Goal: Communication & Community: Answer question/provide support

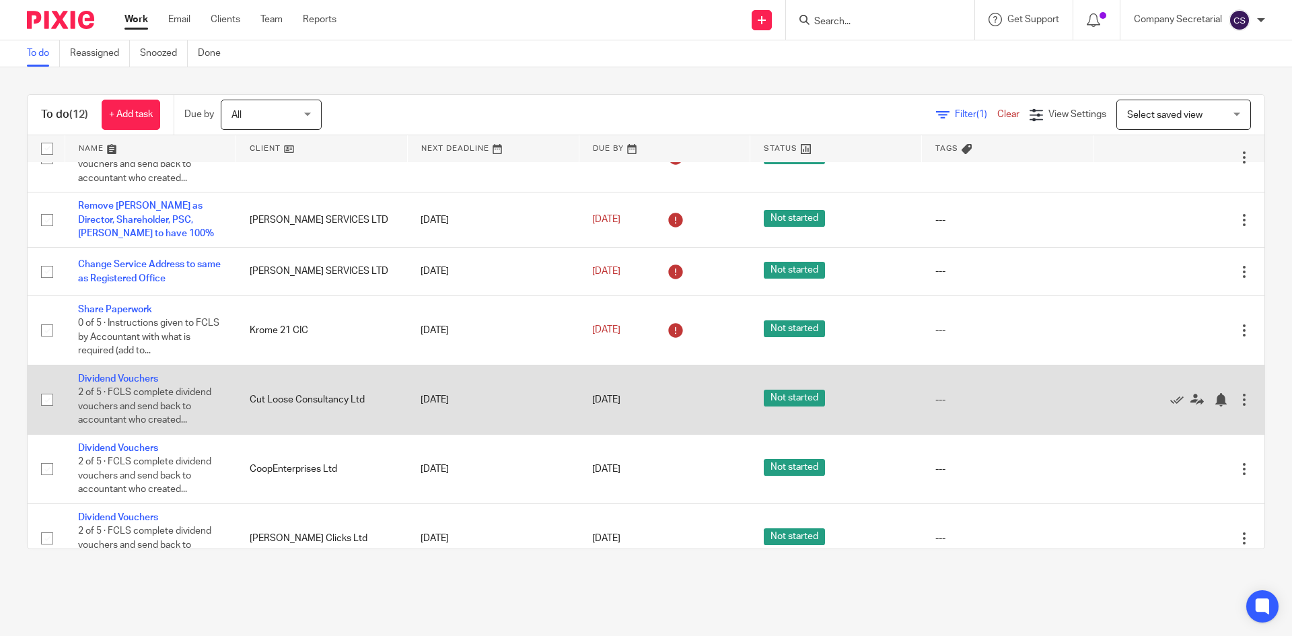
scroll to position [347, 0]
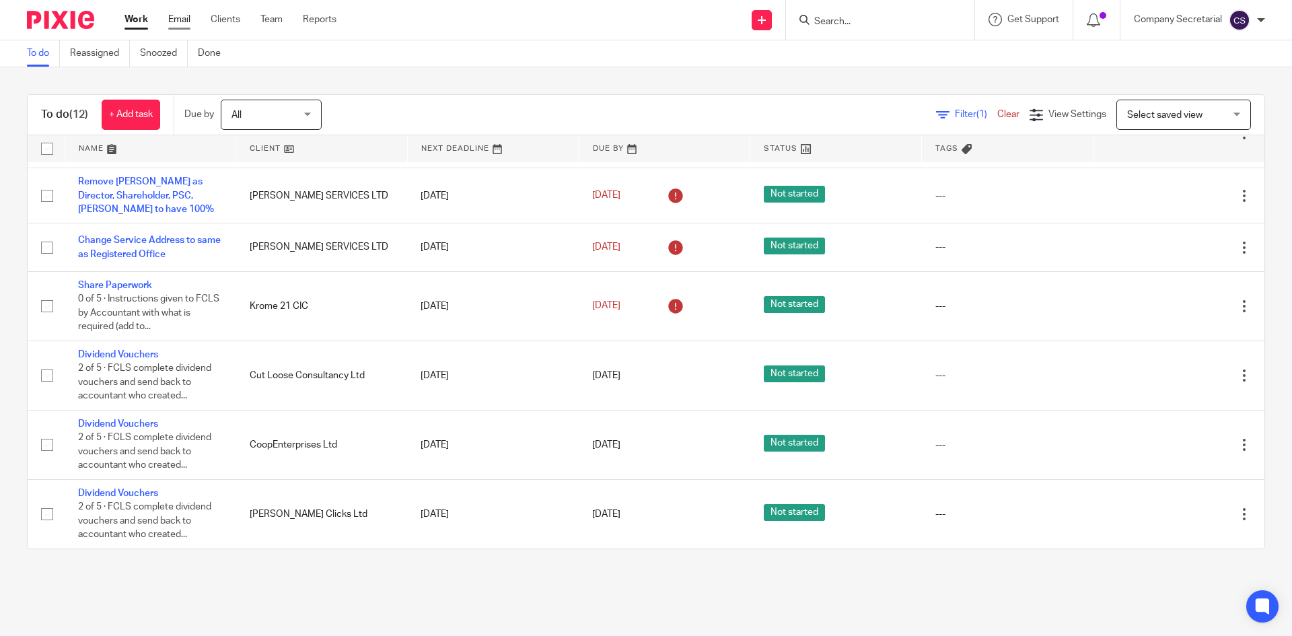
click at [179, 19] on link "Email" at bounding box center [179, 19] width 22 height 13
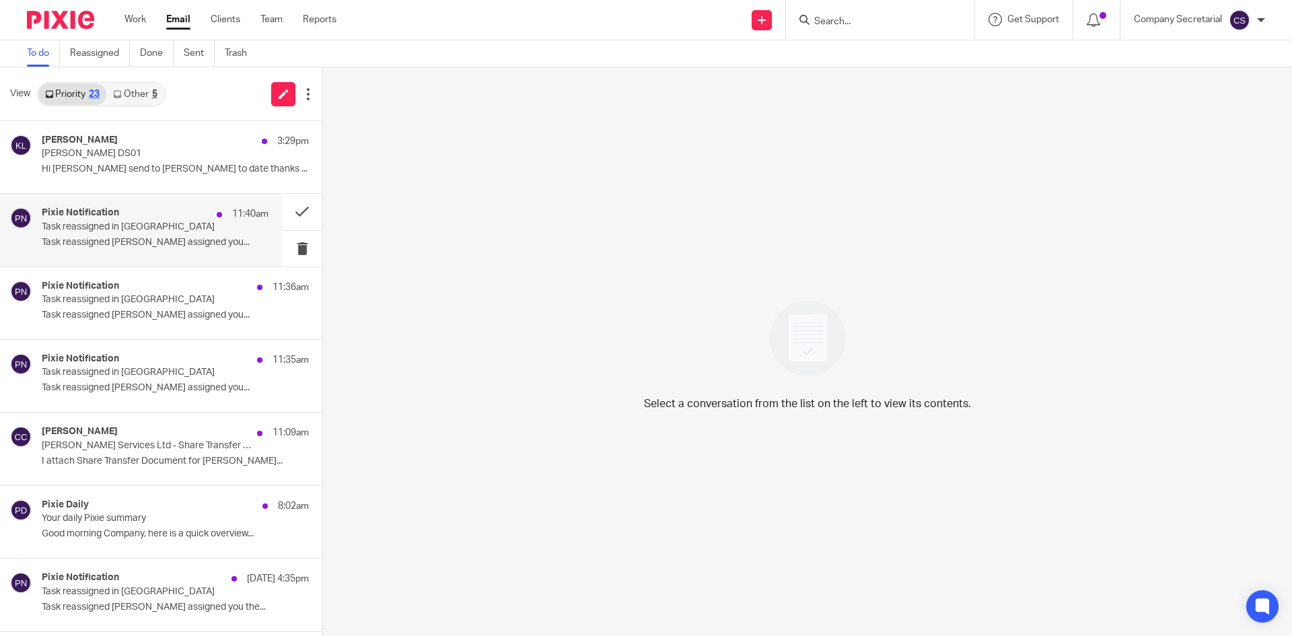
click at [158, 246] on p "Task reassigned [PERSON_NAME] assigned you..." at bounding box center [155, 242] width 227 height 11
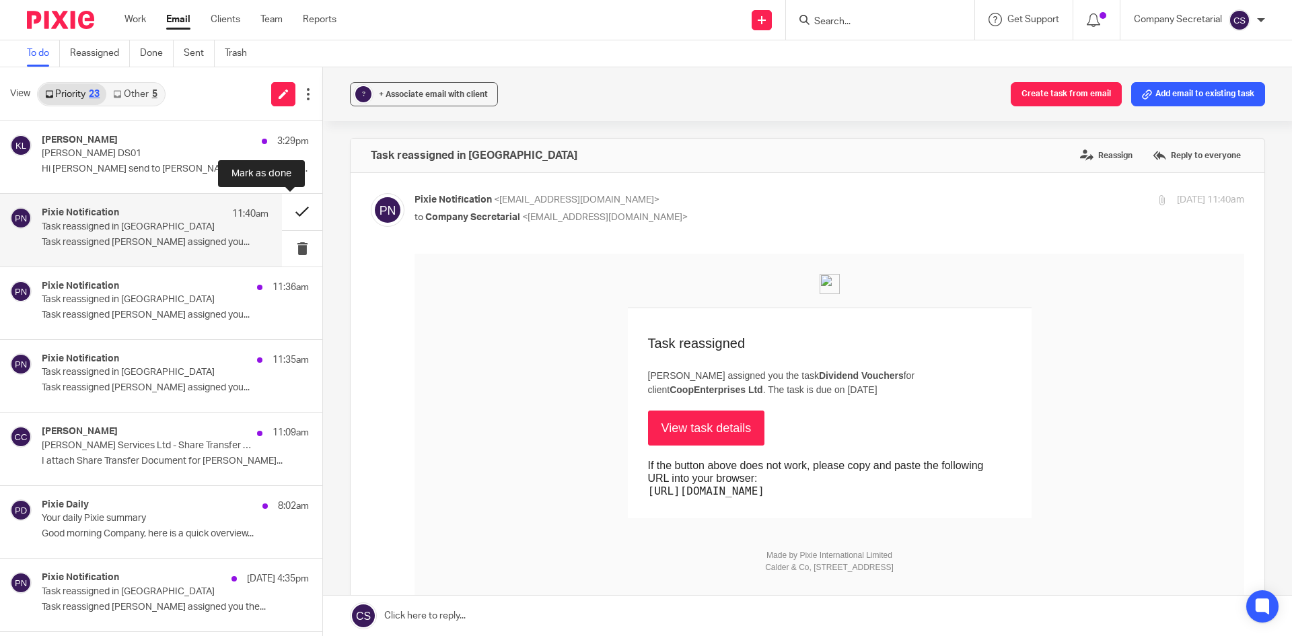
click at [282, 212] on button at bounding box center [302, 212] width 40 height 36
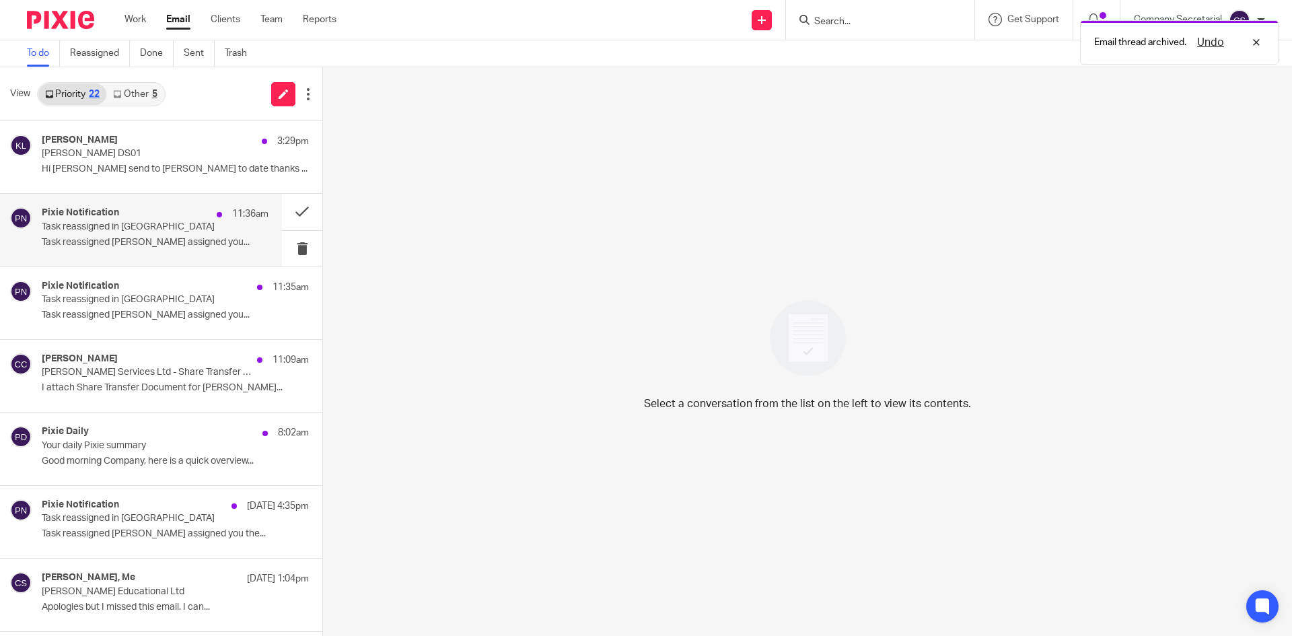
click at [131, 240] on p "Task reassigned Millie Bygraves assigned you..." at bounding box center [155, 242] width 227 height 11
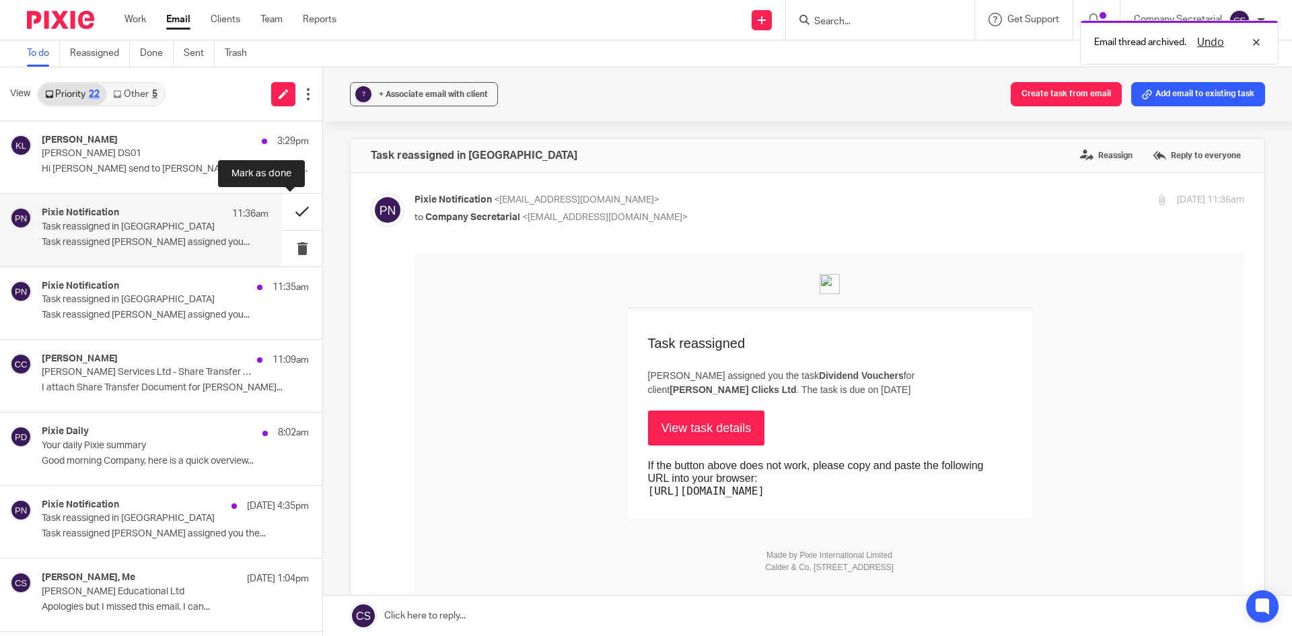
click at [287, 207] on button at bounding box center [302, 212] width 40 height 36
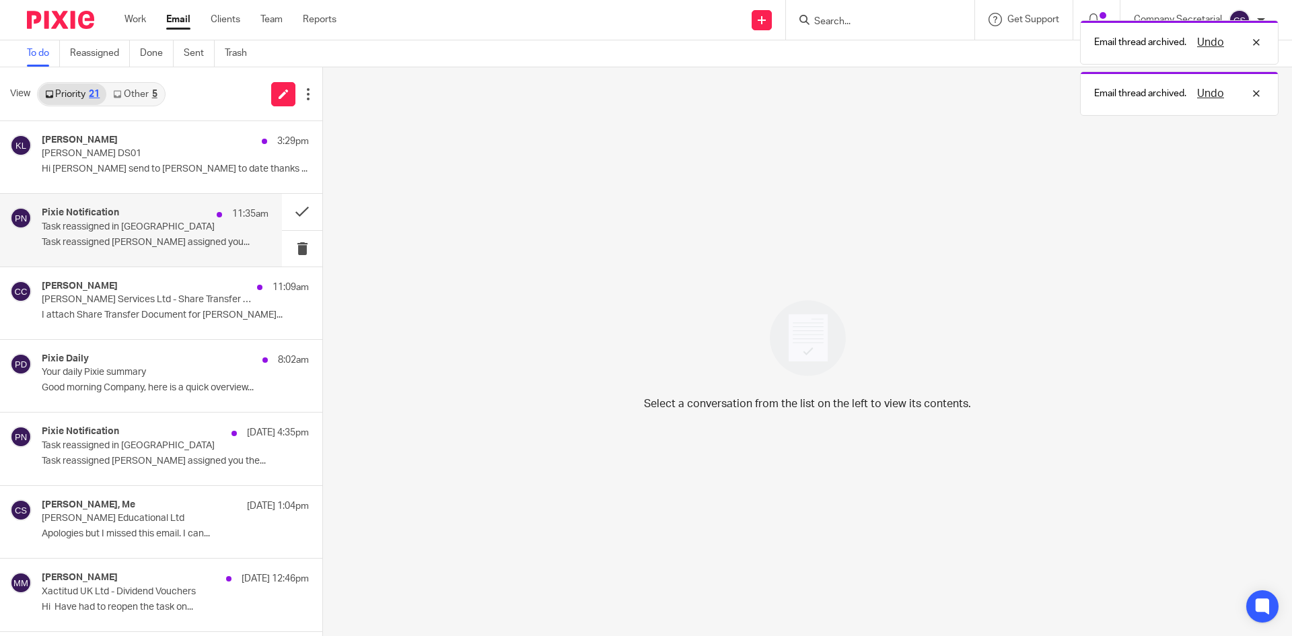
click at [143, 231] on p "Task reassigned in Pixie" at bounding box center [133, 226] width 182 height 11
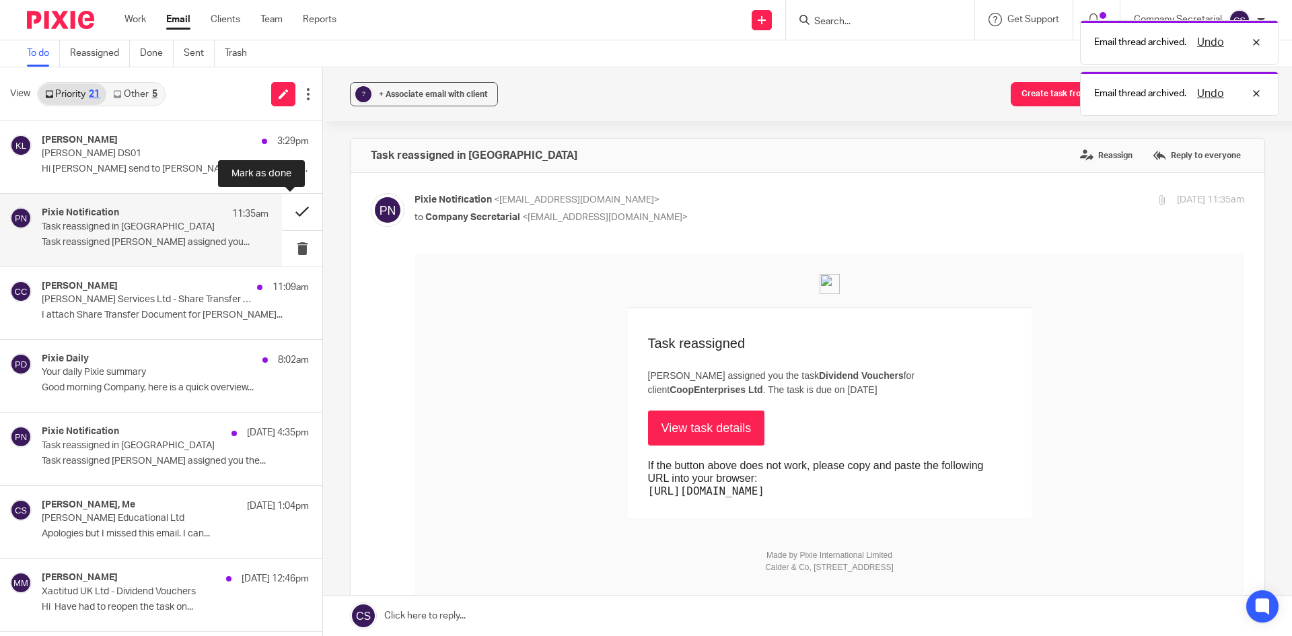
click at [283, 208] on button at bounding box center [302, 212] width 40 height 36
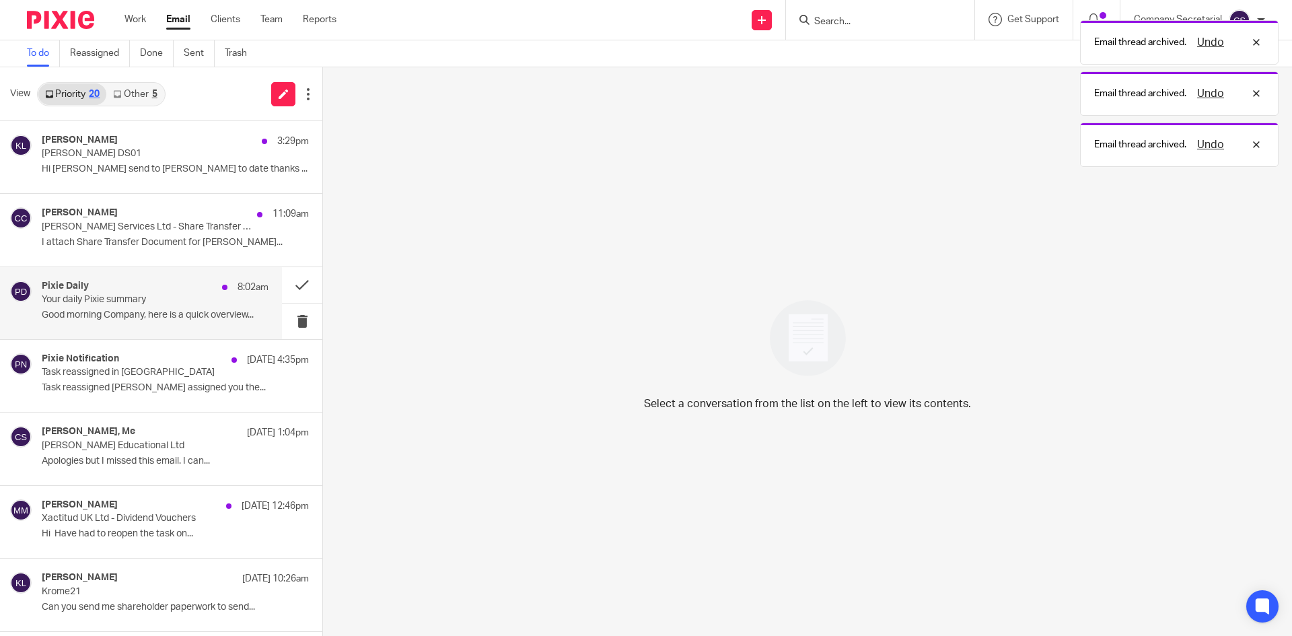
click at [153, 314] on p "Good morning Company, here is a quick overview..." at bounding box center [155, 314] width 227 height 11
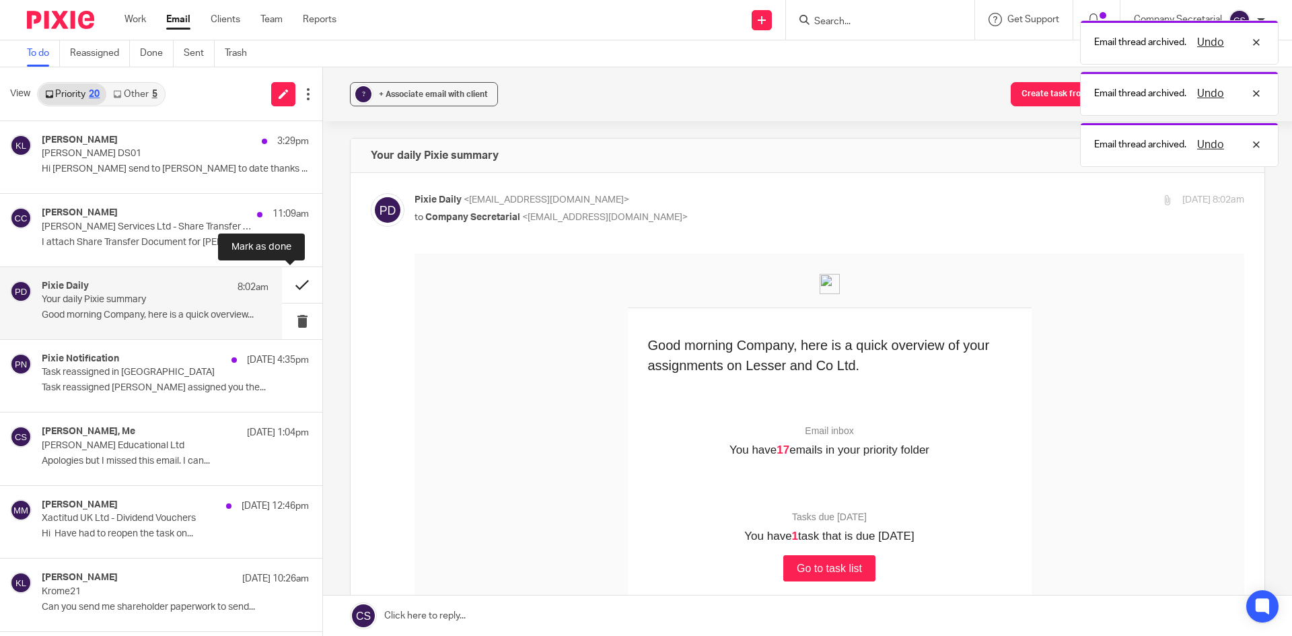
click at [298, 279] on button at bounding box center [302, 285] width 40 height 36
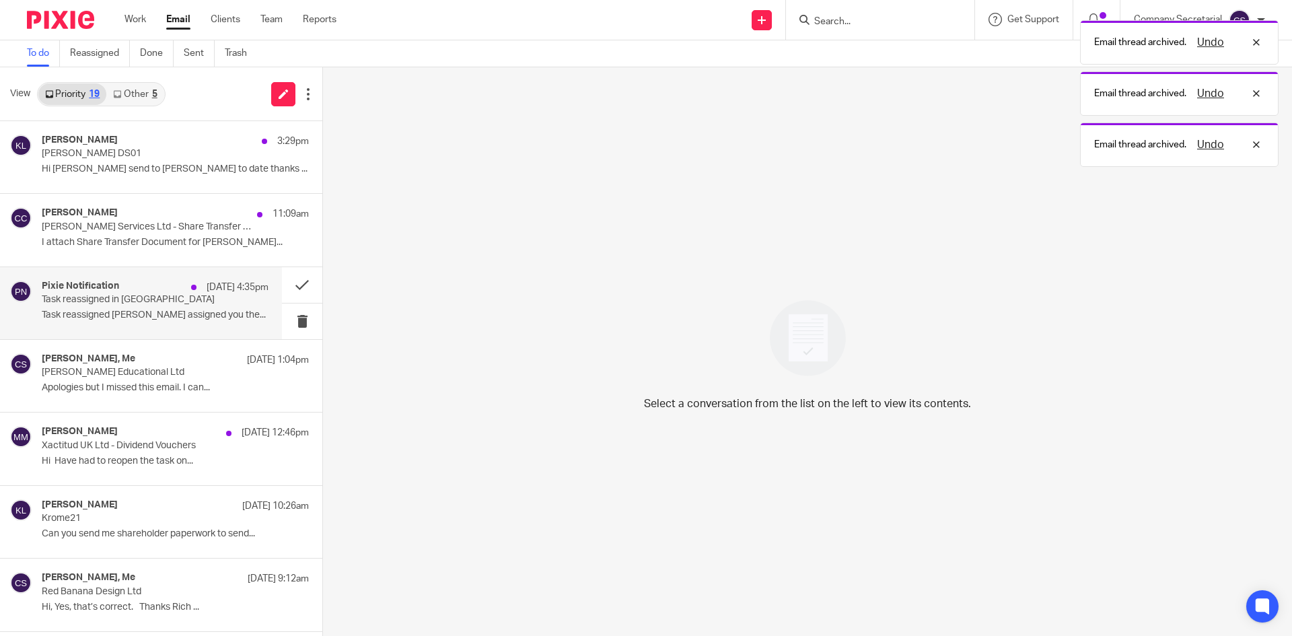
click at [182, 314] on p "Task reassigned Jason Xu assigned you the..." at bounding box center [155, 314] width 227 height 11
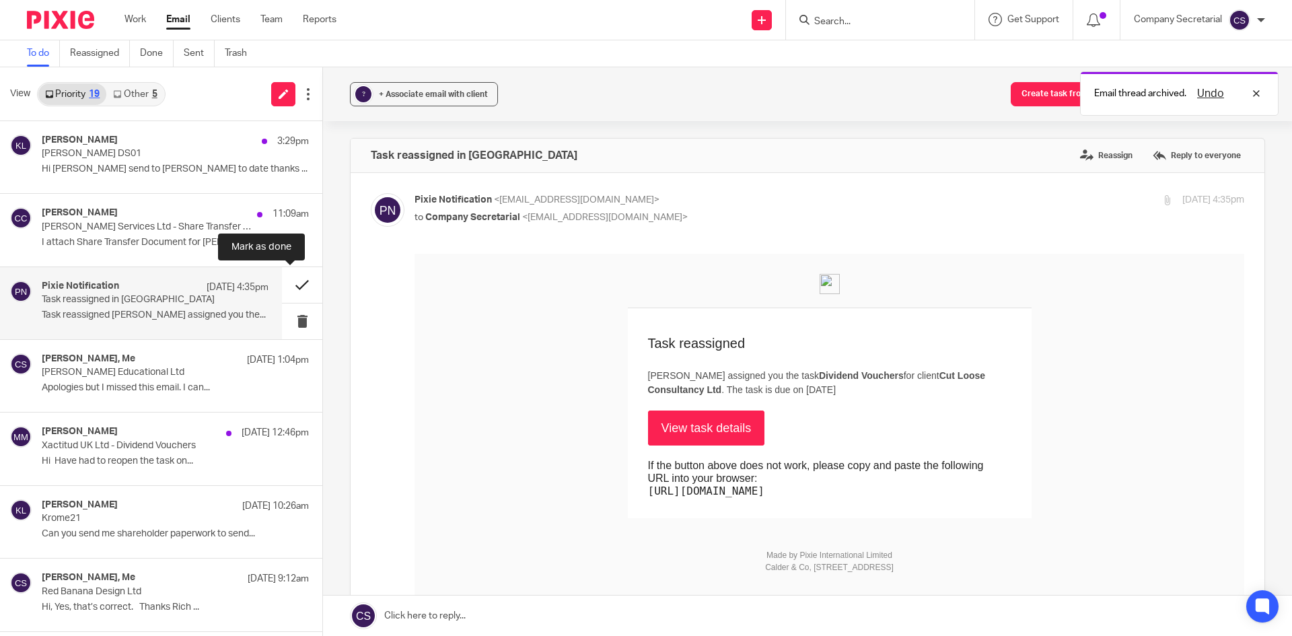
click at [285, 277] on button at bounding box center [302, 285] width 40 height 36
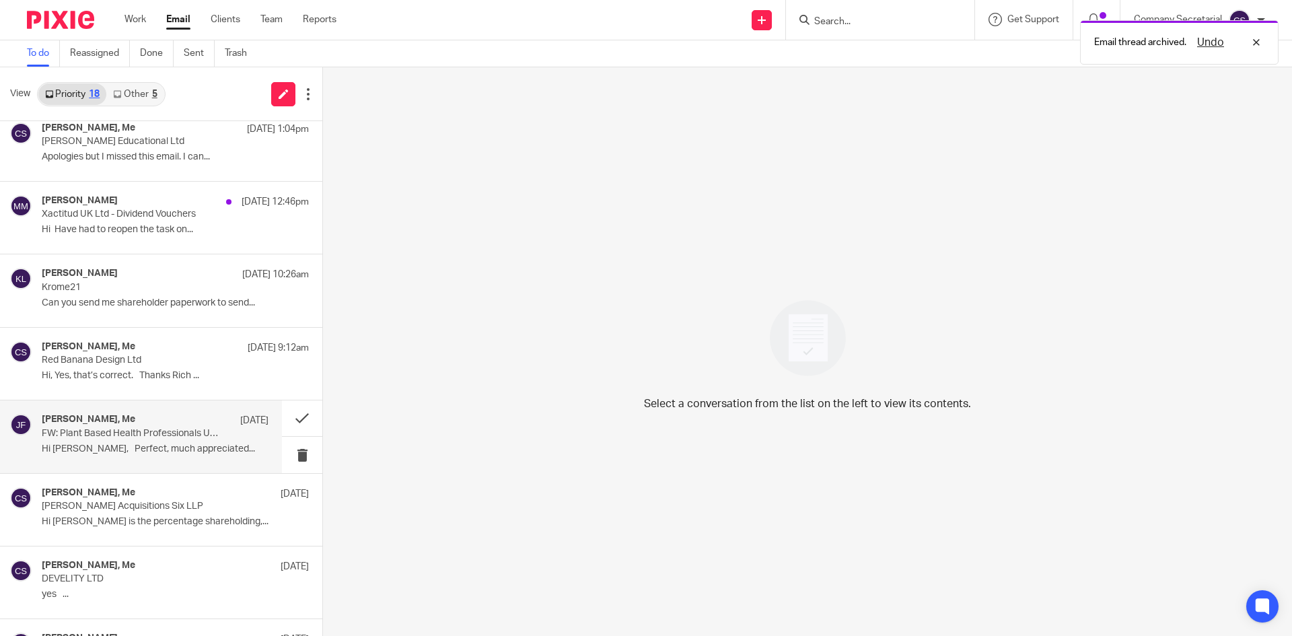
scroll to position [135, 0]
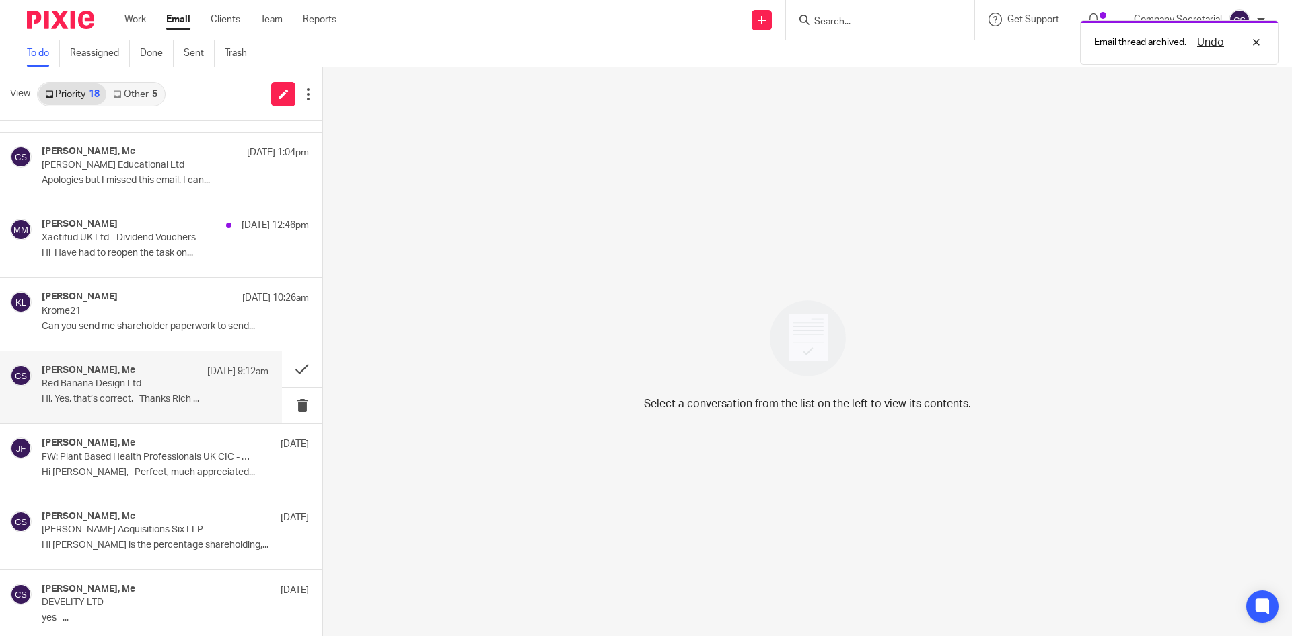
click at [184, 387] on p "Red Banana Design Ltd" at bounding box center [133, 383] width 182 height 11
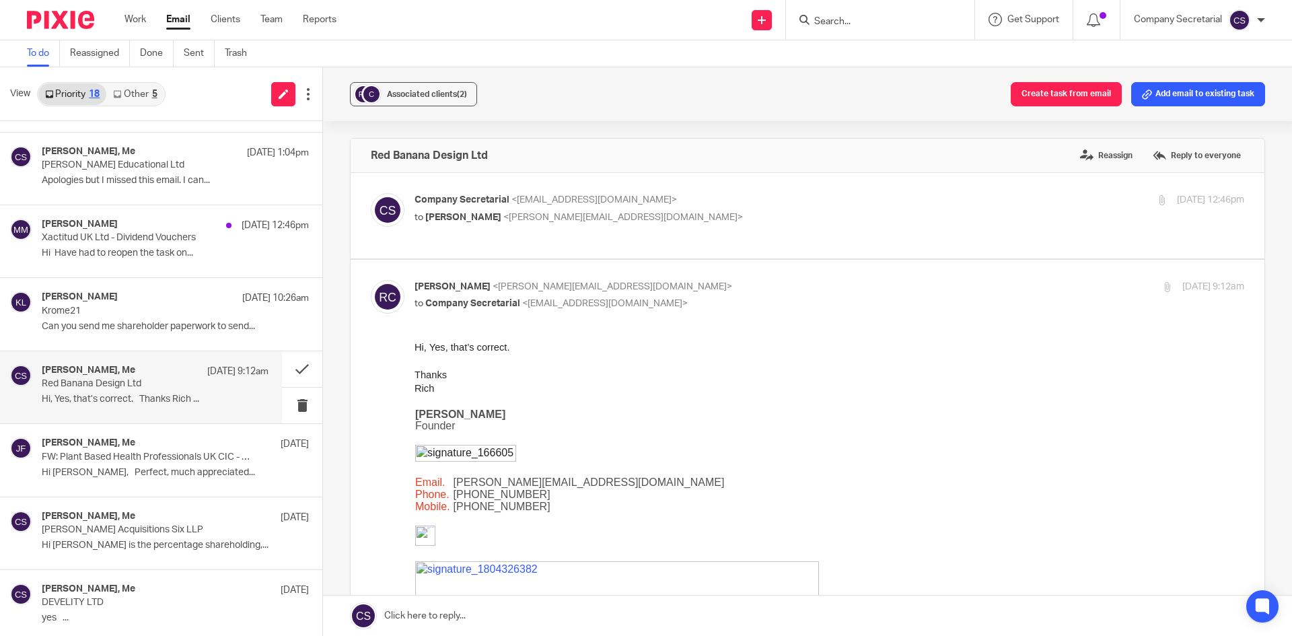
scroll to position [0, 0]
click at [163, 324] on p "Can you send me shareholder paperwork to send..." at bounding box center [155, 326] width 227 height 11
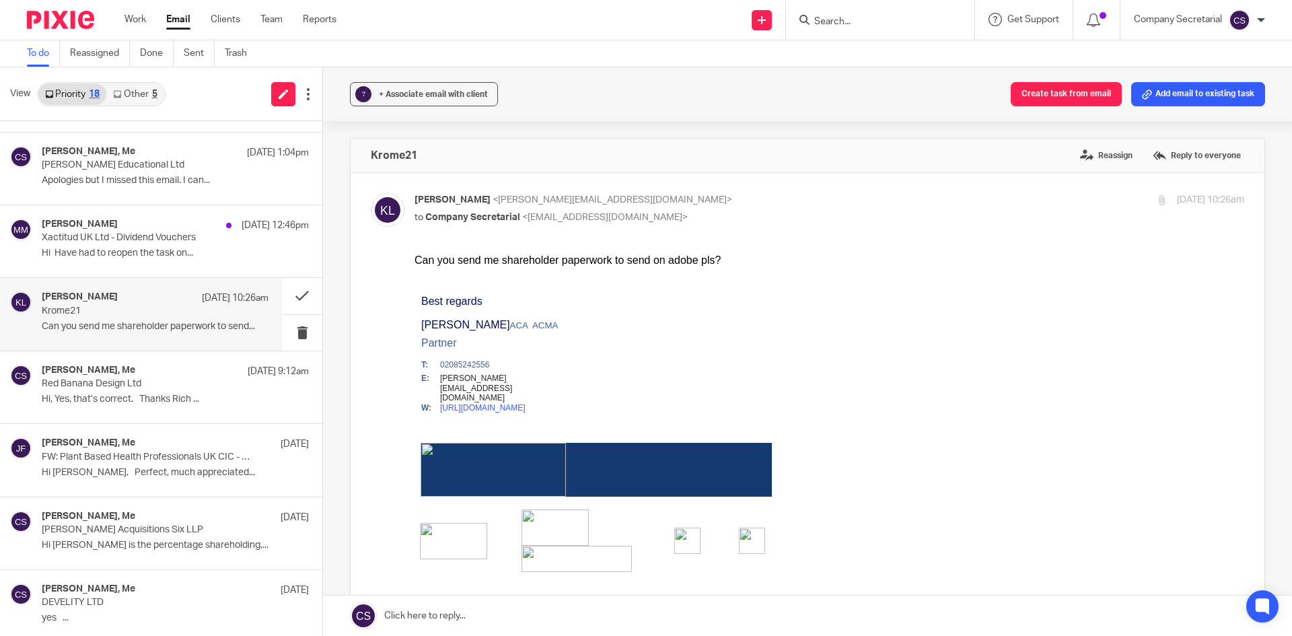
click at [710, 195] on p "Keith Lesser <keith@lesserandco.com>" at bounding box center [690, 200] width 553 height 14
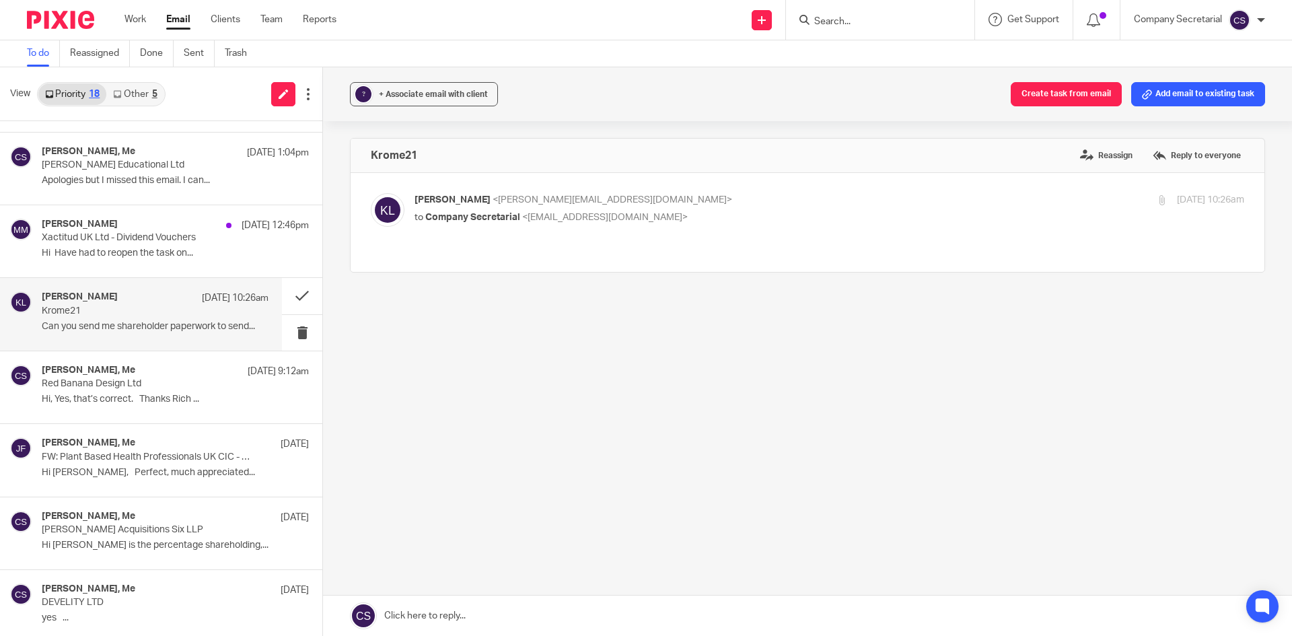
click at [732, 206] on p "Keith Lesser <keith@lesserandco.com>" at bounding box center [690, 200] width 553 height 14
checkbox input "true"
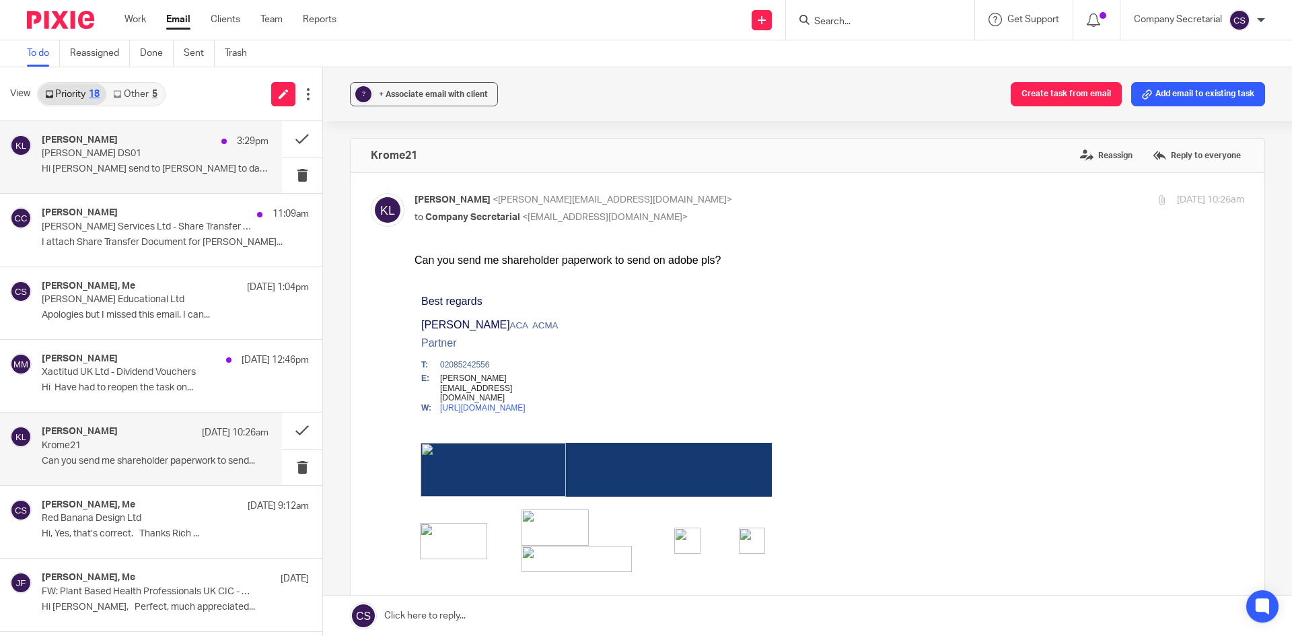
click at [172, 176] on div "Keith Lesser 3:29pm Joey Henna DS01 Hi Sam Pls send to Clare to date thanks ..." at bounding box center [155, 157] width 227 height 45
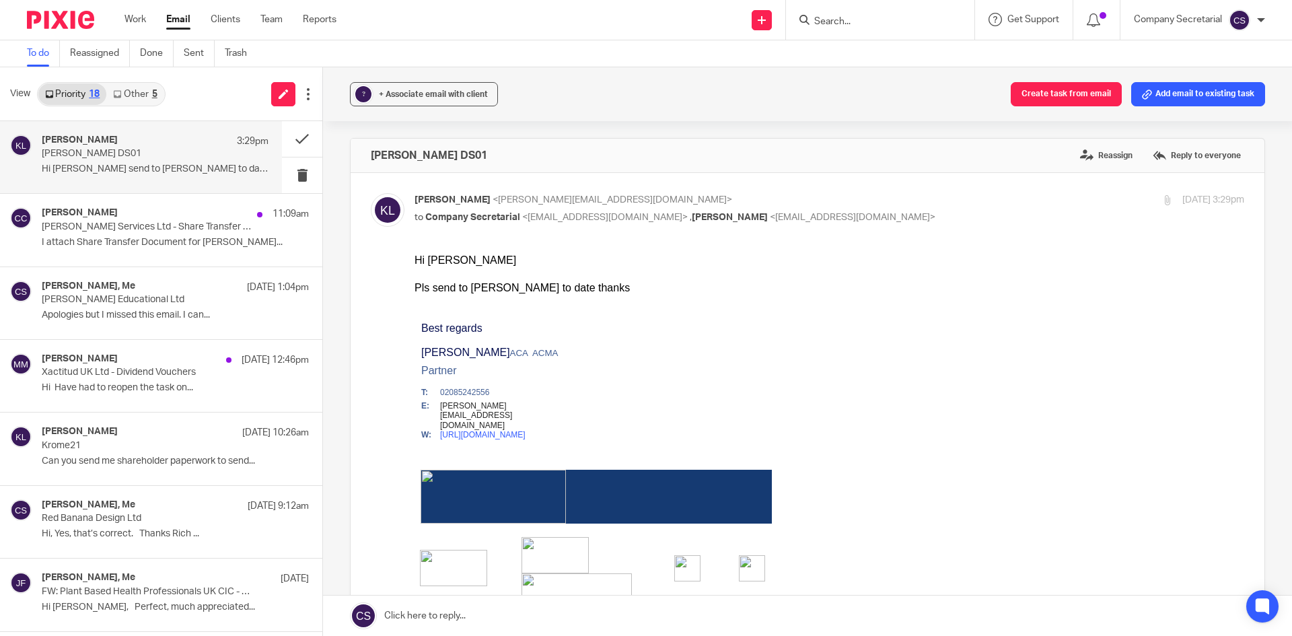
click at [534, 616] on link at bounding box center [807, 615] width 969 height 40
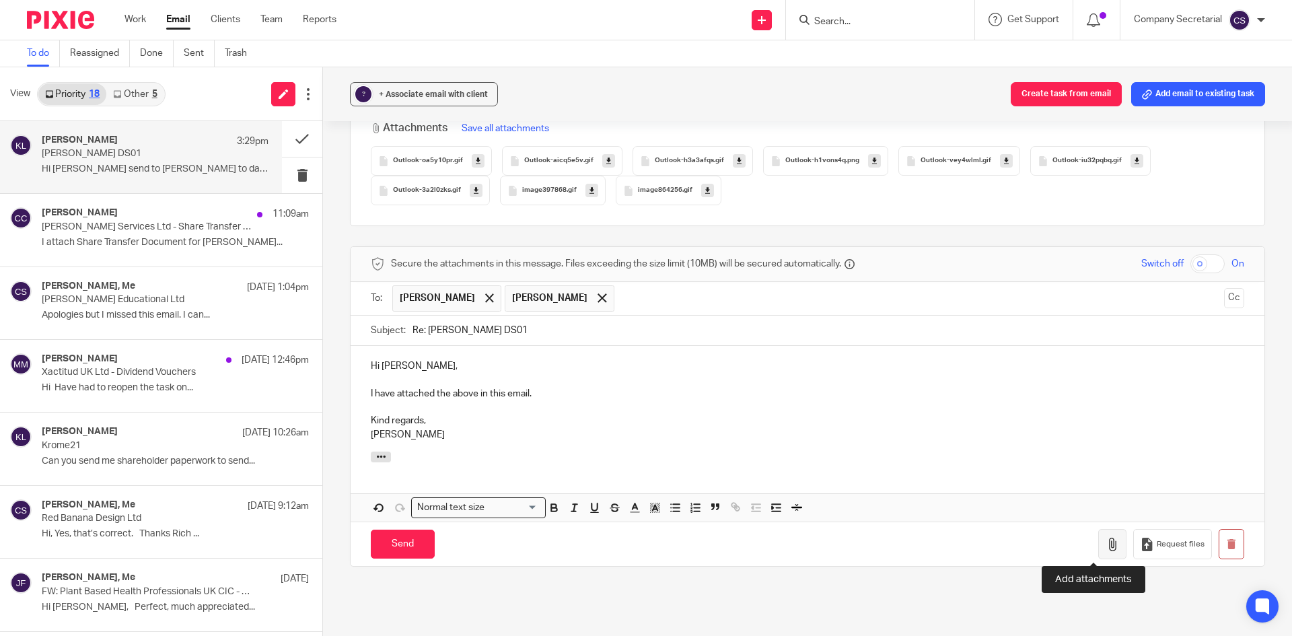
click at [1105, 542] on icon "button" at bounding box center [1111, 544] width 13 height 13
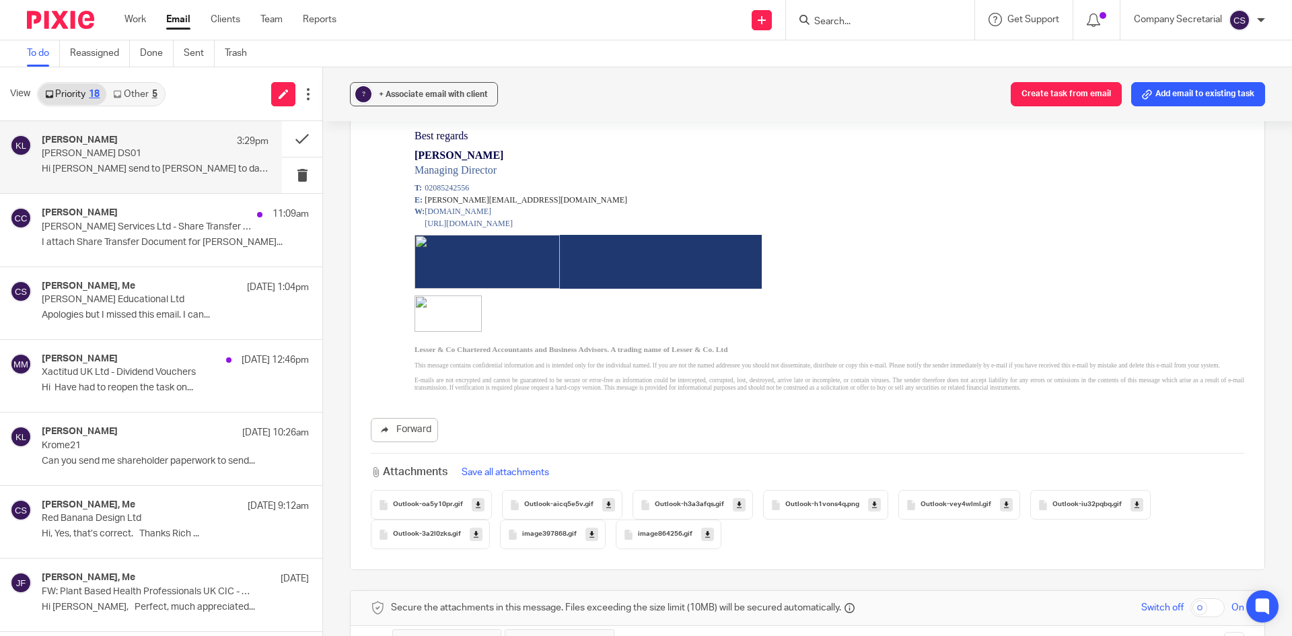
scroll to position [1009, 0]
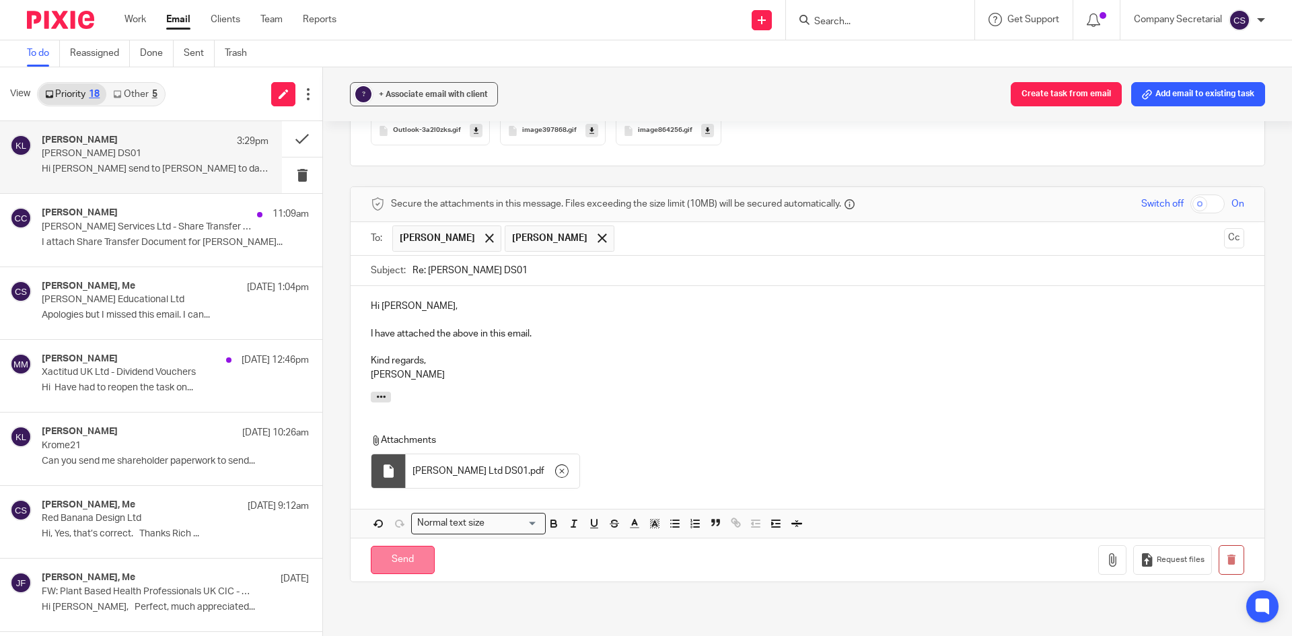
click at [415, 556] on input "Send" at bounding box center [403, 560] width 64 height 29
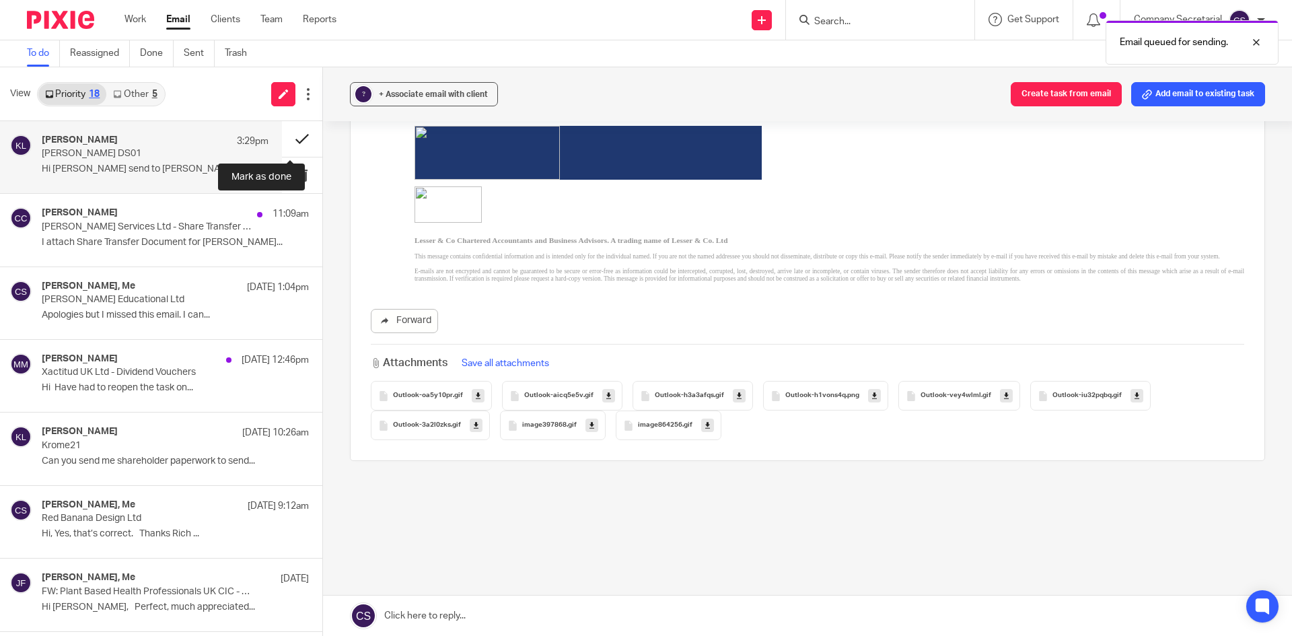
click at [282, 134] on button at bounding box center [302, 139] width 40 height 36
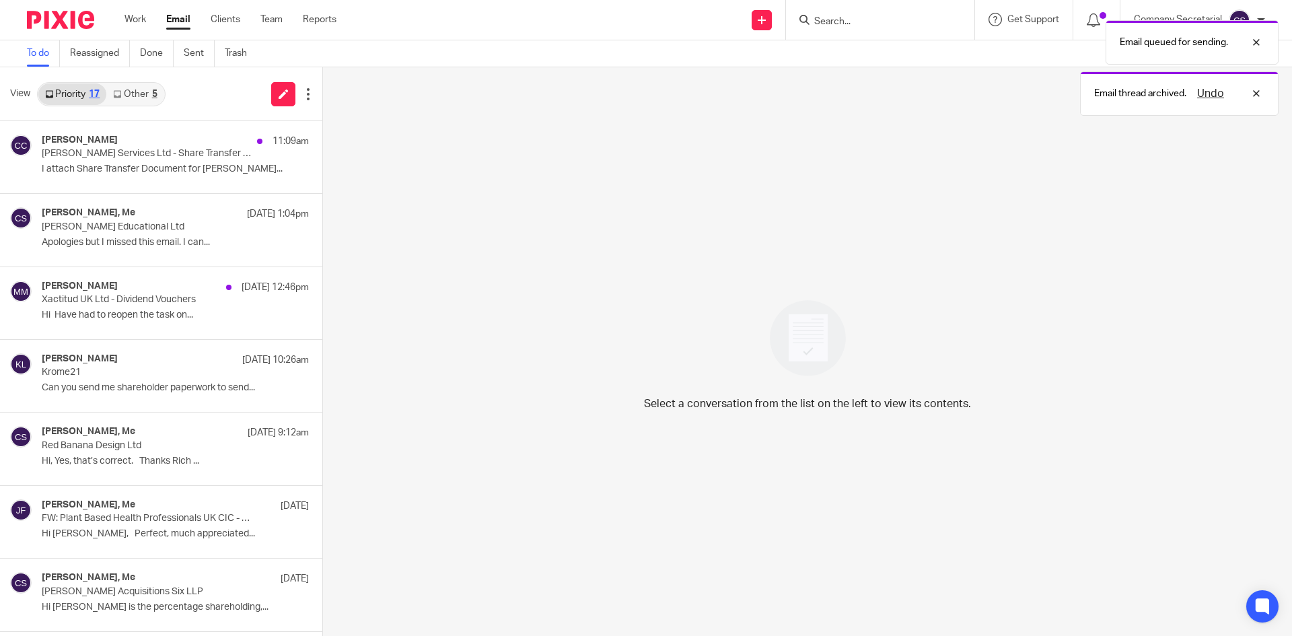
click at [143, 89] on link "Other 5" at bounding box center [134, 94] width 57 height 22
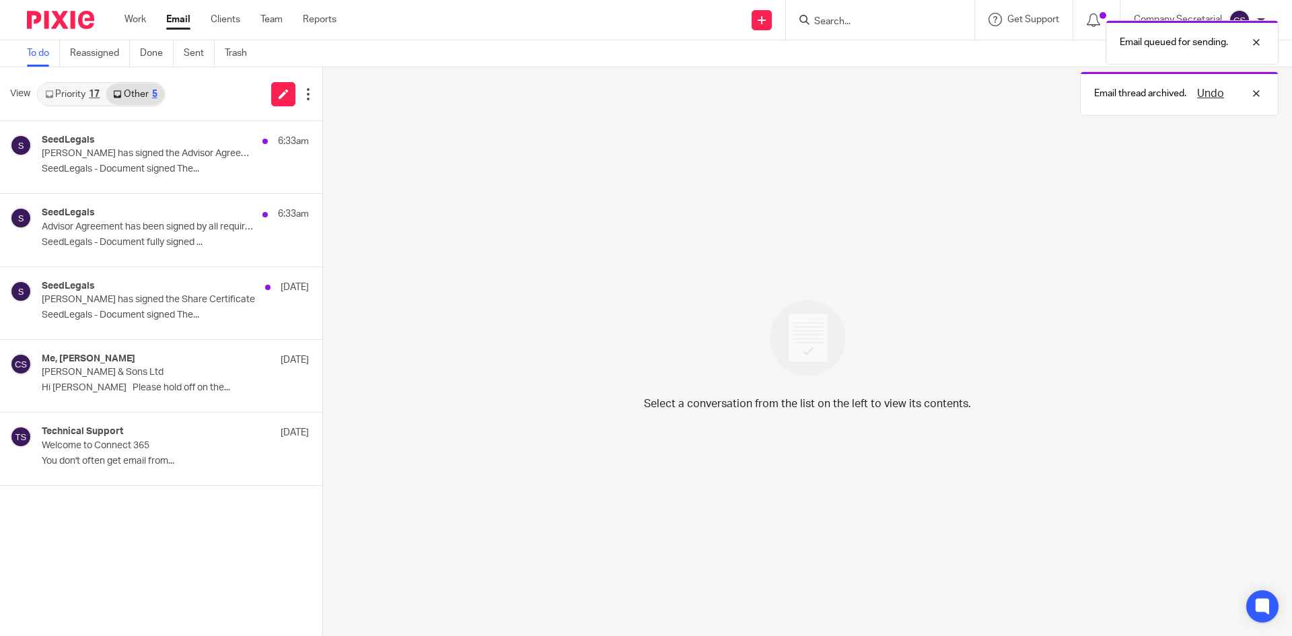
click at [71, 94] on link "Priority 17" at bounding box center [72, 94] width 68 height 22
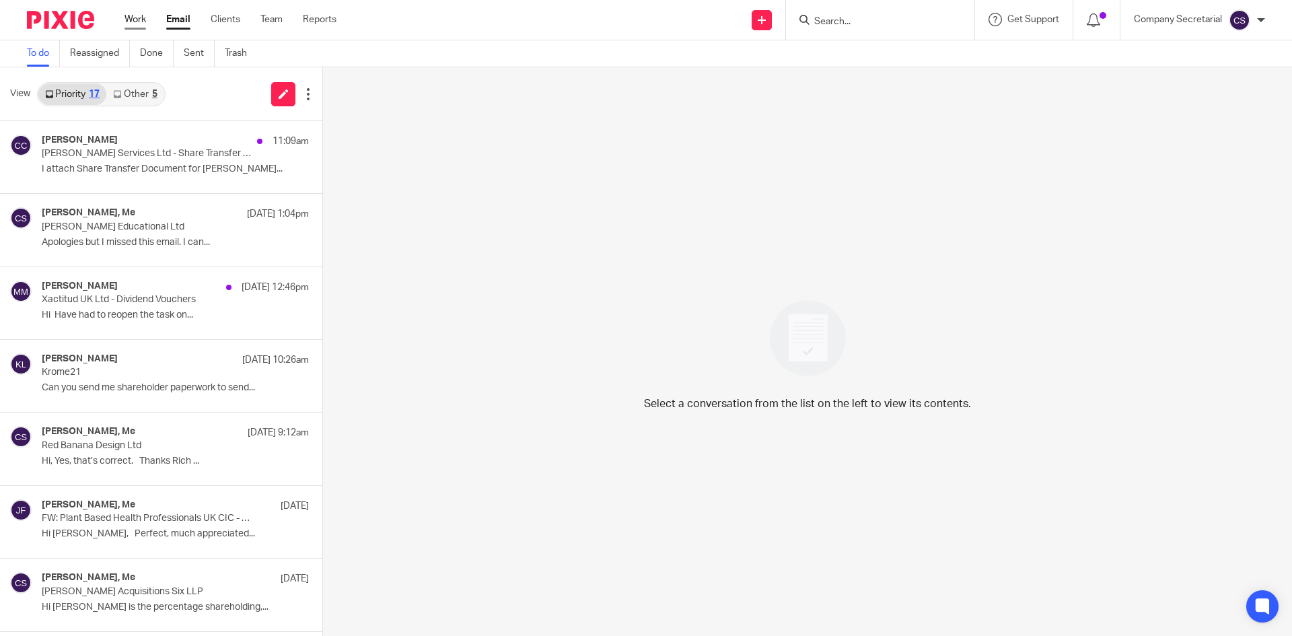
click at [131, 19] on link "Work" at bounding box center [135, 19] width 22 height 13
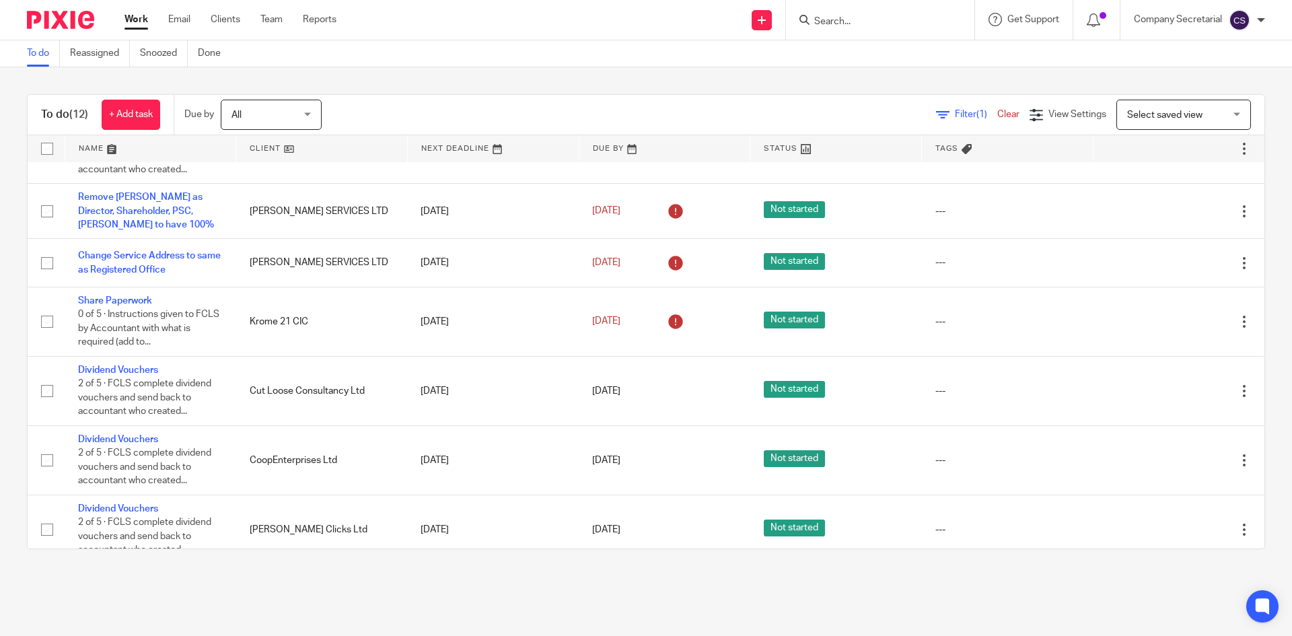
scroll to position [347, 0]
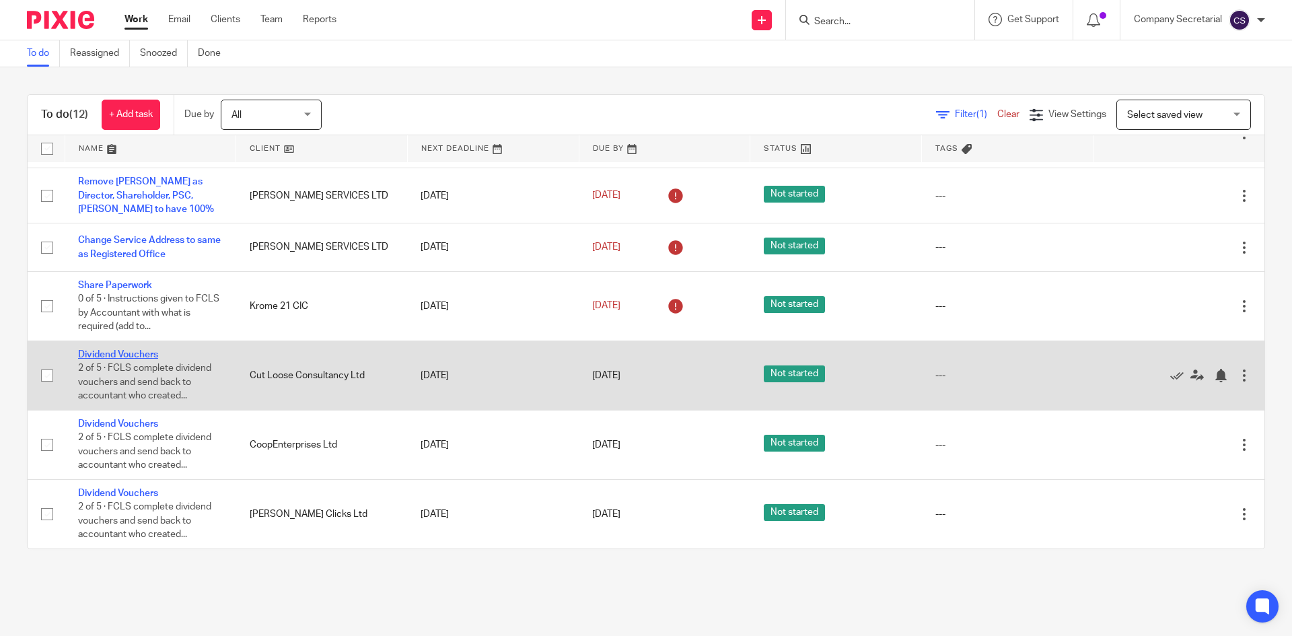
click at [139, 356] on link "Dividend Vouchers" at bounding box center [118, 354] width 80 height 9
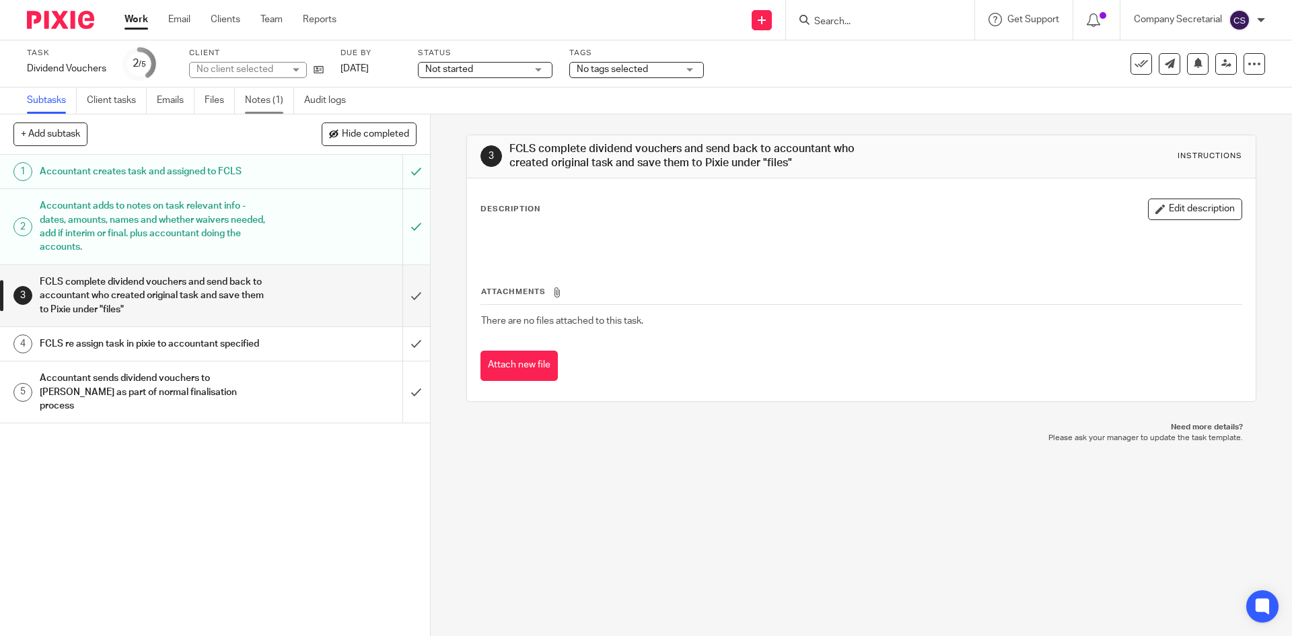
click at [261, 97] on link "Notes (1)" at bounding box center [269, 100] width 49 height 26
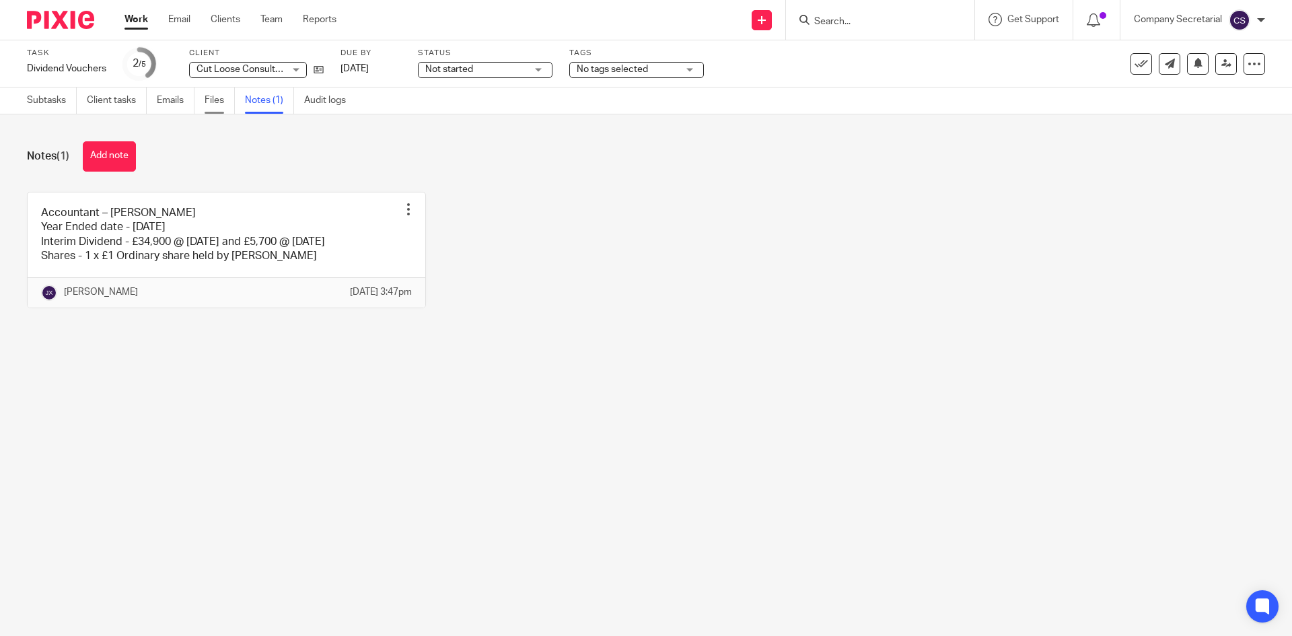
click at [221, 100] on link "Files" at bounding box center [220, 100] width 30 height 26
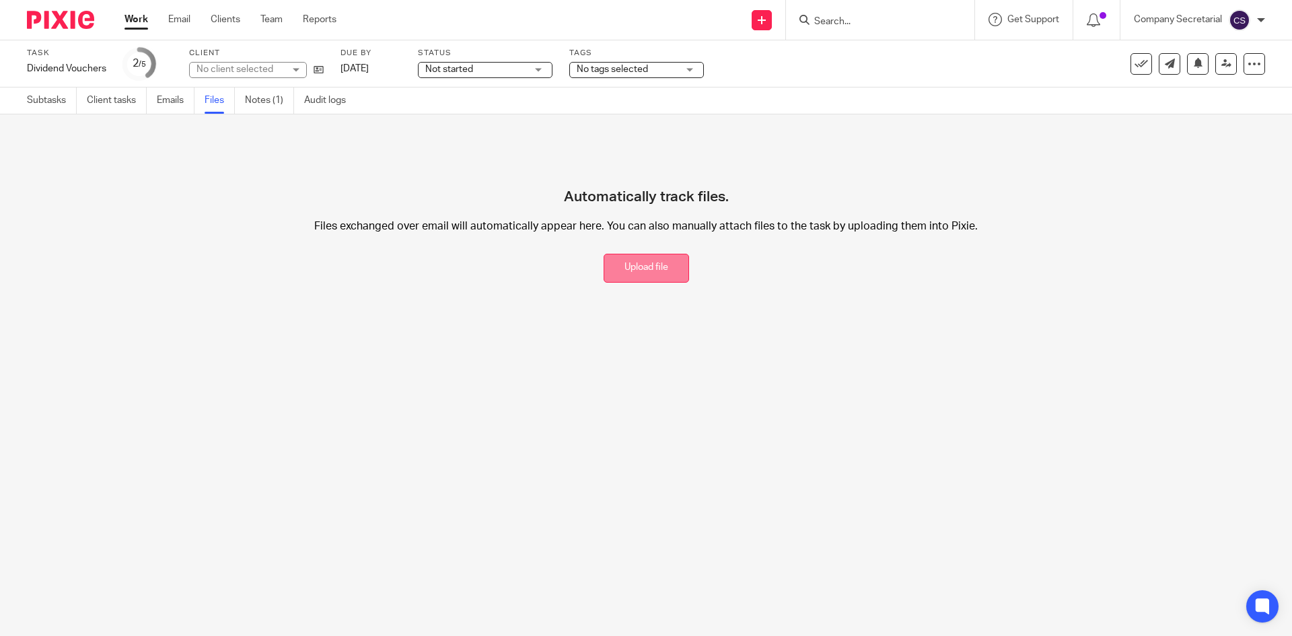
click at [654, 268] on button "Upload file" at bounding box center [646, 268] width 85 height 29
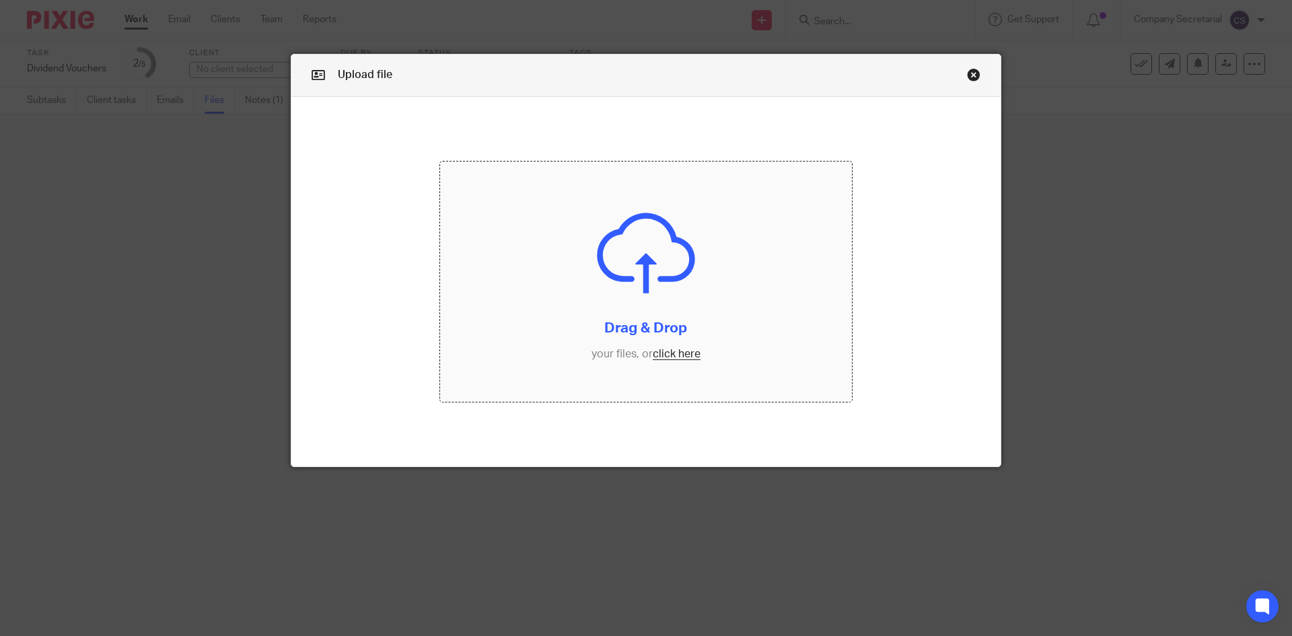
click at [623, 293] on input "file" at bounding box center [646, 281] width 412 height 241
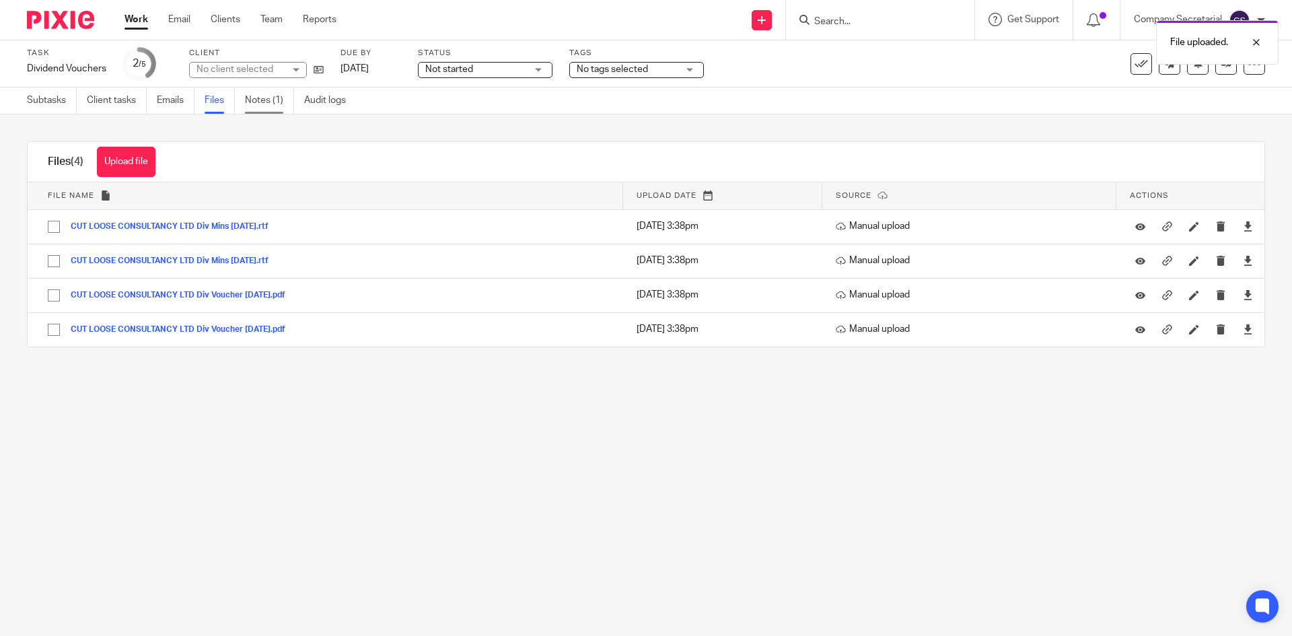
click at [260, 101] on link "Notes (1)" at bounding box center [269, 100] width 49 height 26
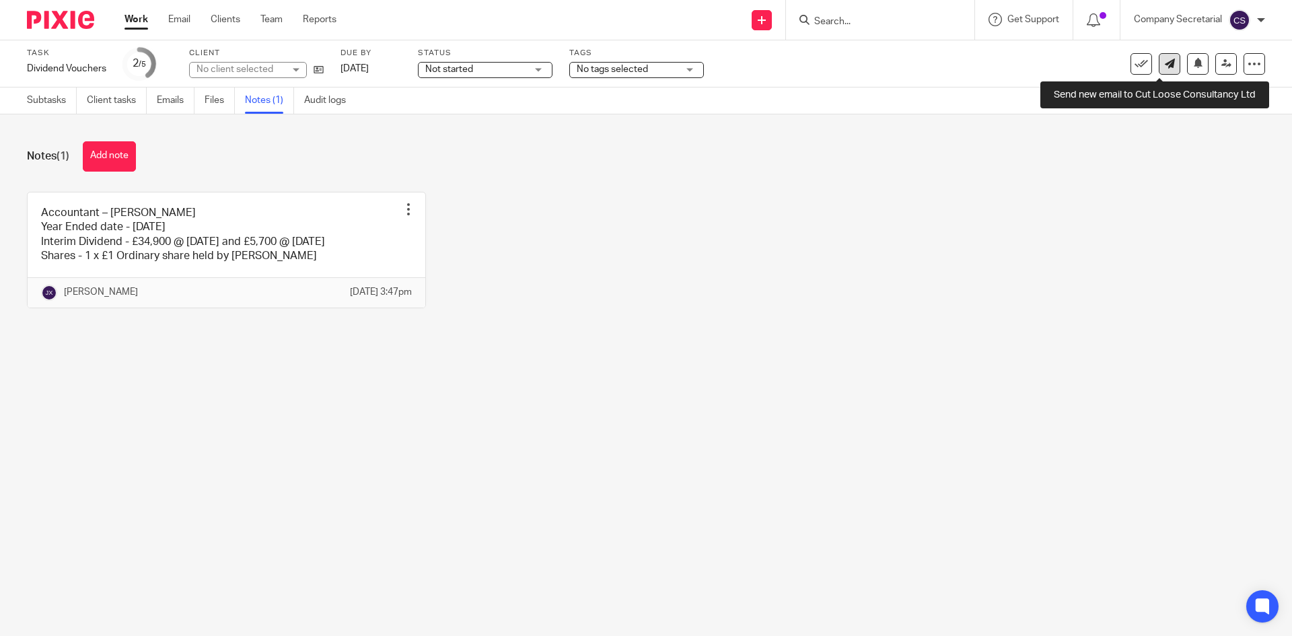
click at [1162, 71] on link at bounding box center [1170, 64] width 22 height 22
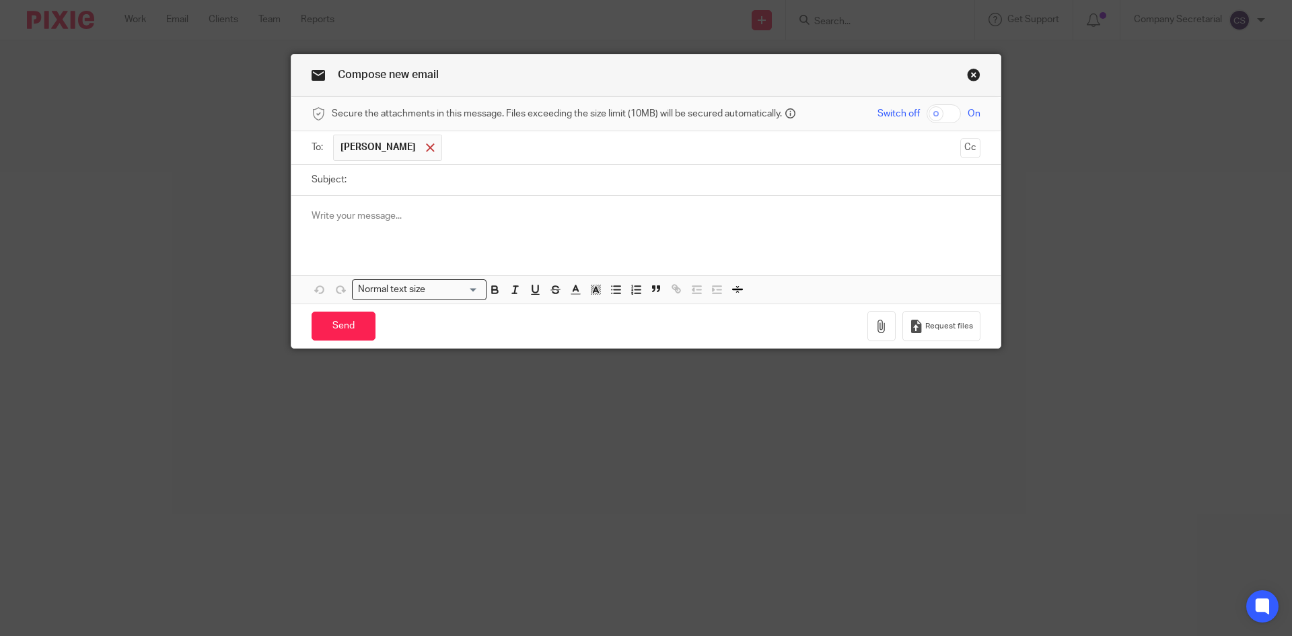
click at [426, 147] on span at bounding box center [430, 147] width 9 height 9
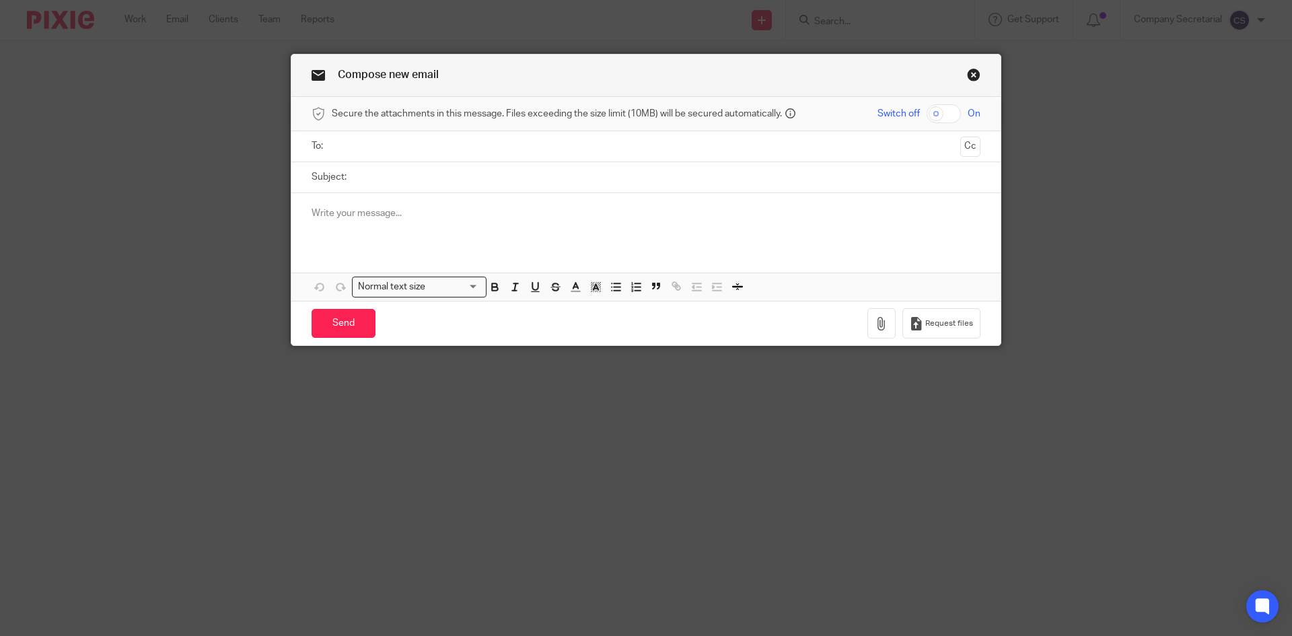
click at [428, 145] on input "text" at bounding box center [645, 146] width 618 height 15
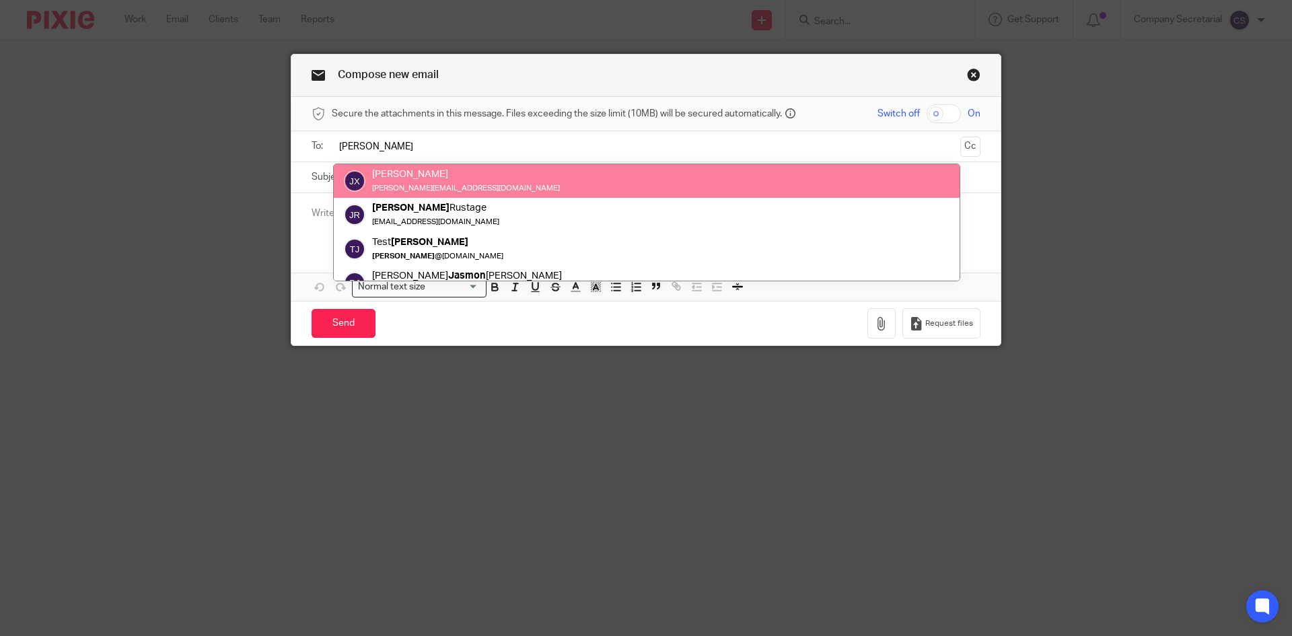
type input "jason"
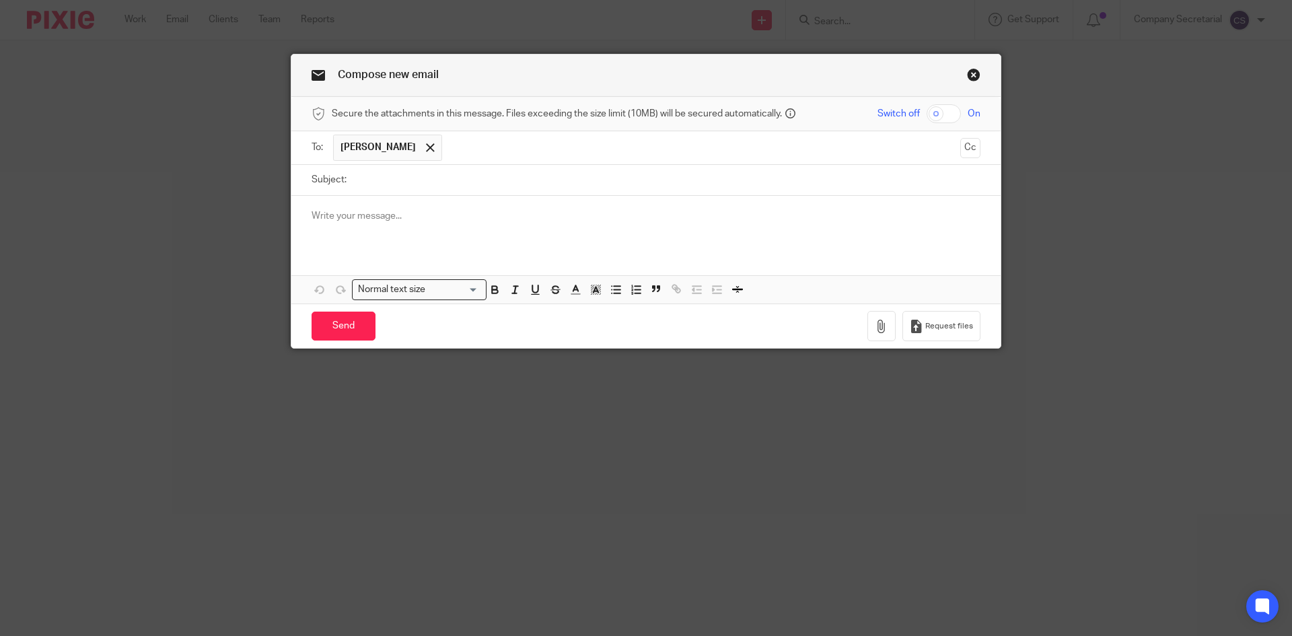
click at [429, 178] on input "Subject:" at bounding box center [666, 180] width 627 height 30
paste input "CUT LOOSE CONSULTANCY LTD"
type input "CUT LOOSE CONSULTANCY LTD Dividends"
click at [431, 207] on div at bounding box center [645, 222] width 709 height 52
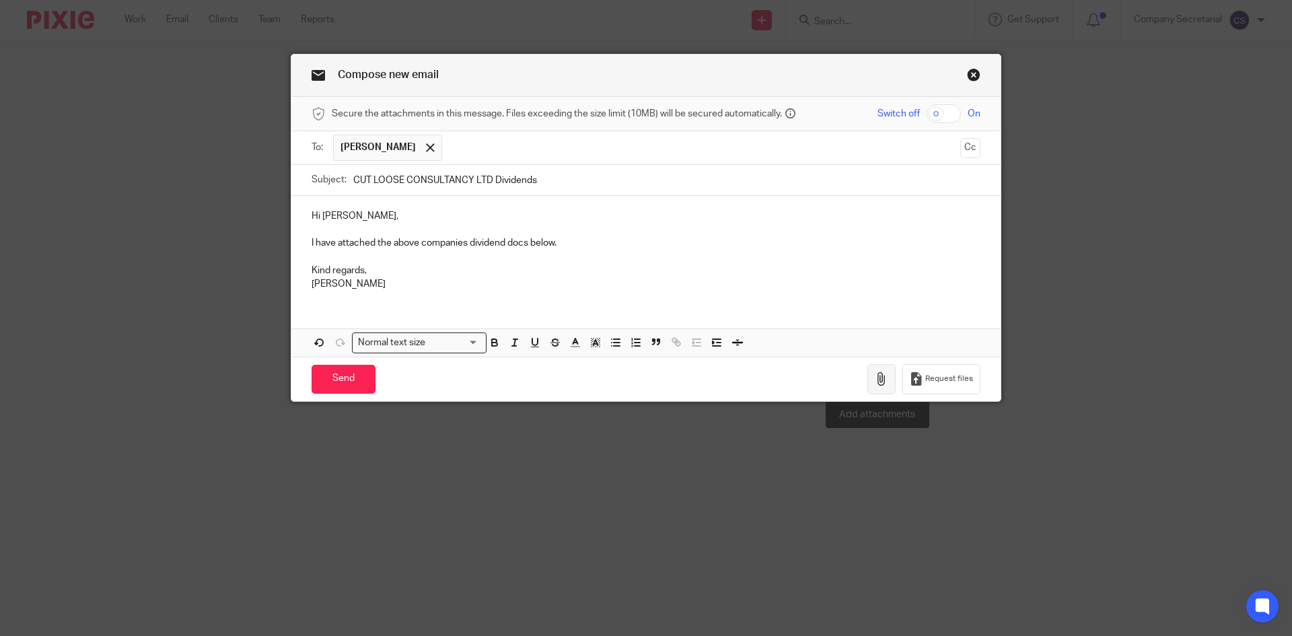
click at [875, 381] on icon "button" at bounding box center [881, 378] width 13 height 13
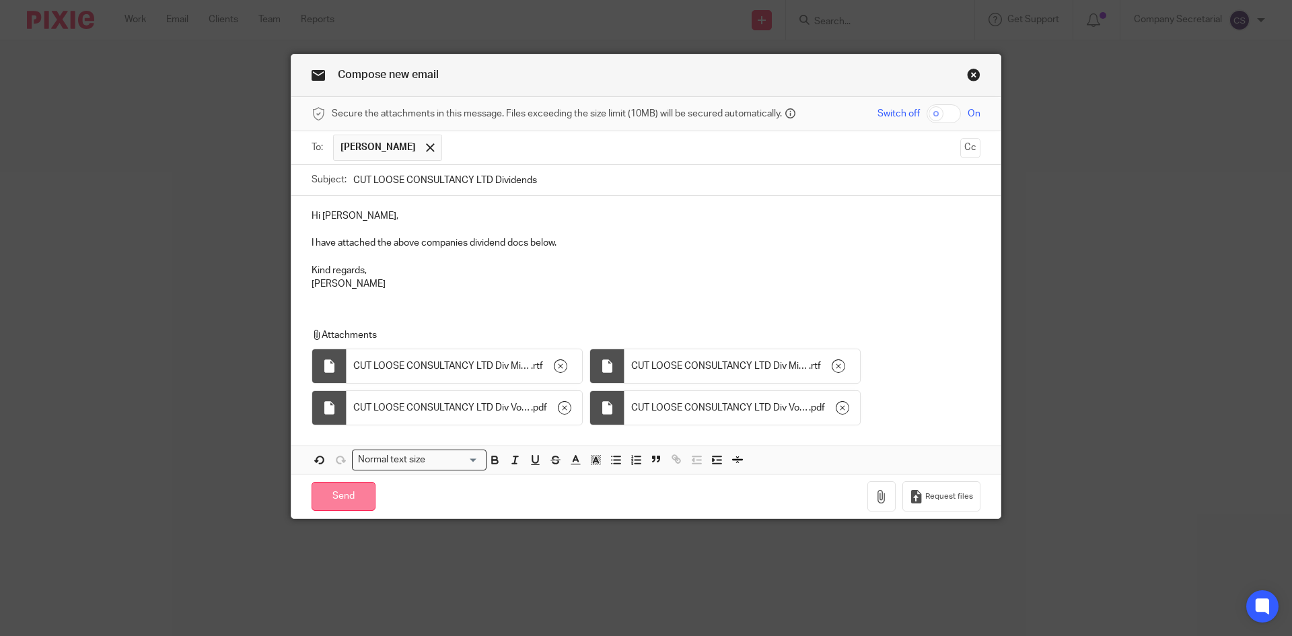
click at [358, 497] on input "Send" at bounding box center [344, 496] width 64 height 29
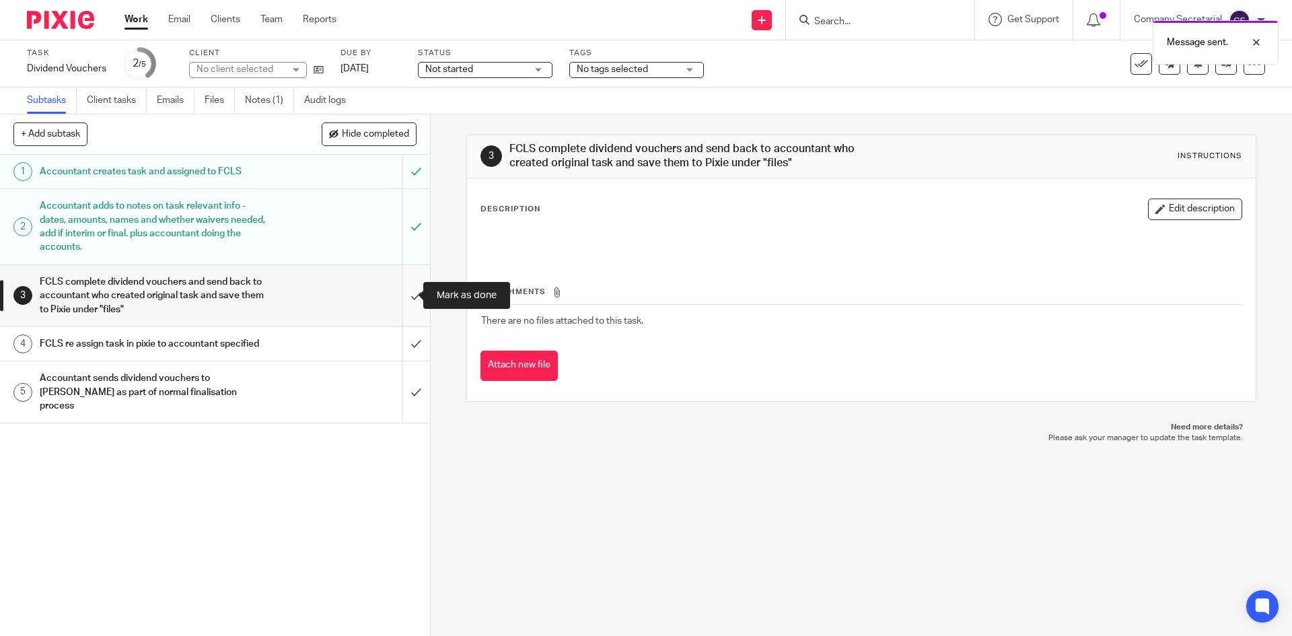
click at [401, 296] on input "submit" at bounding box center [215, 295] width 430 height 61
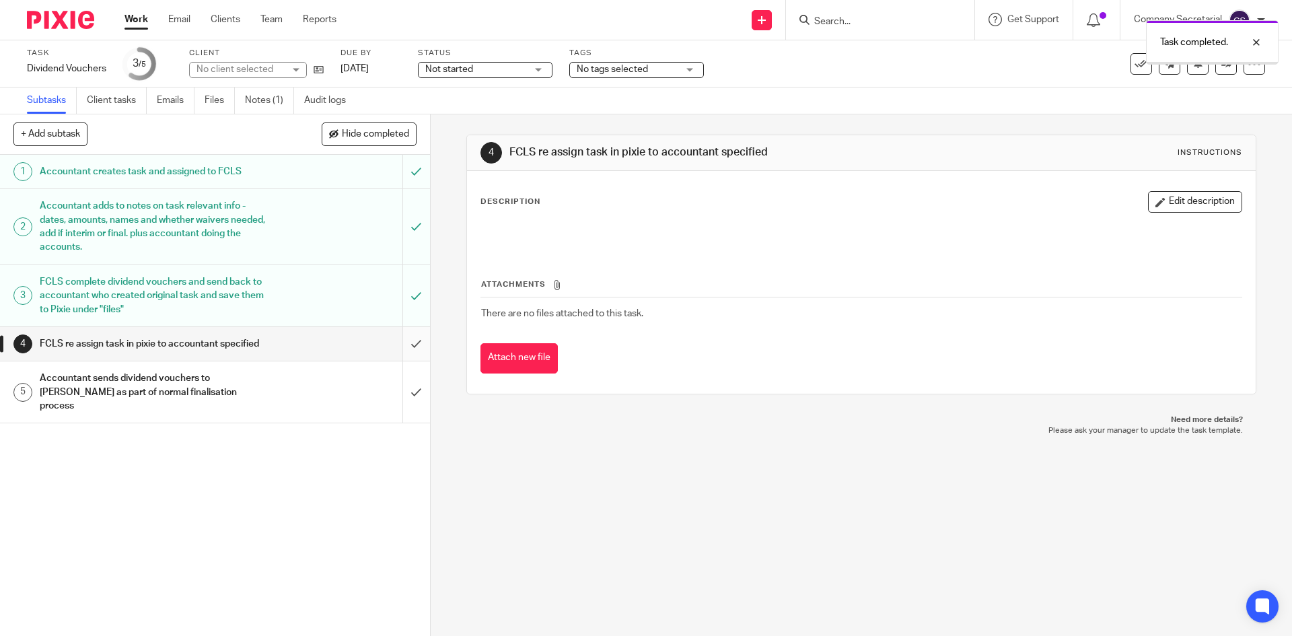
click at [400, 341] on input "submit" at bounding box center [215, 344] width 430 height 34
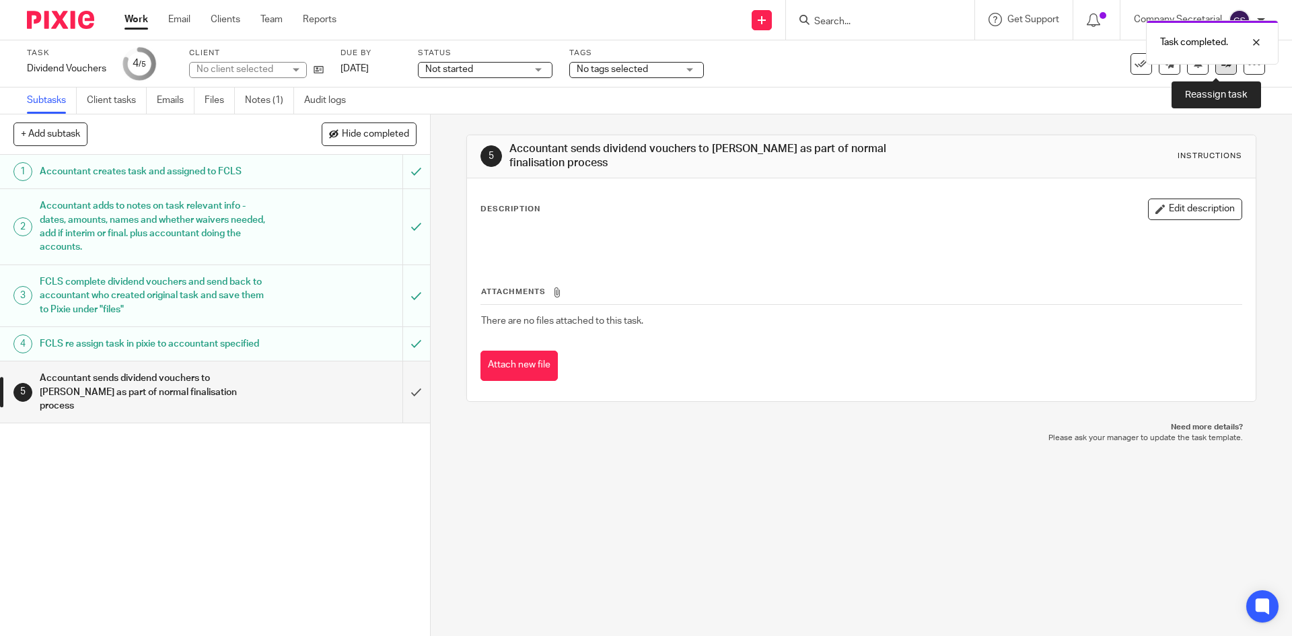
click at [1215, 73] on link at bounding box center [1226, 64] width 22 height 22
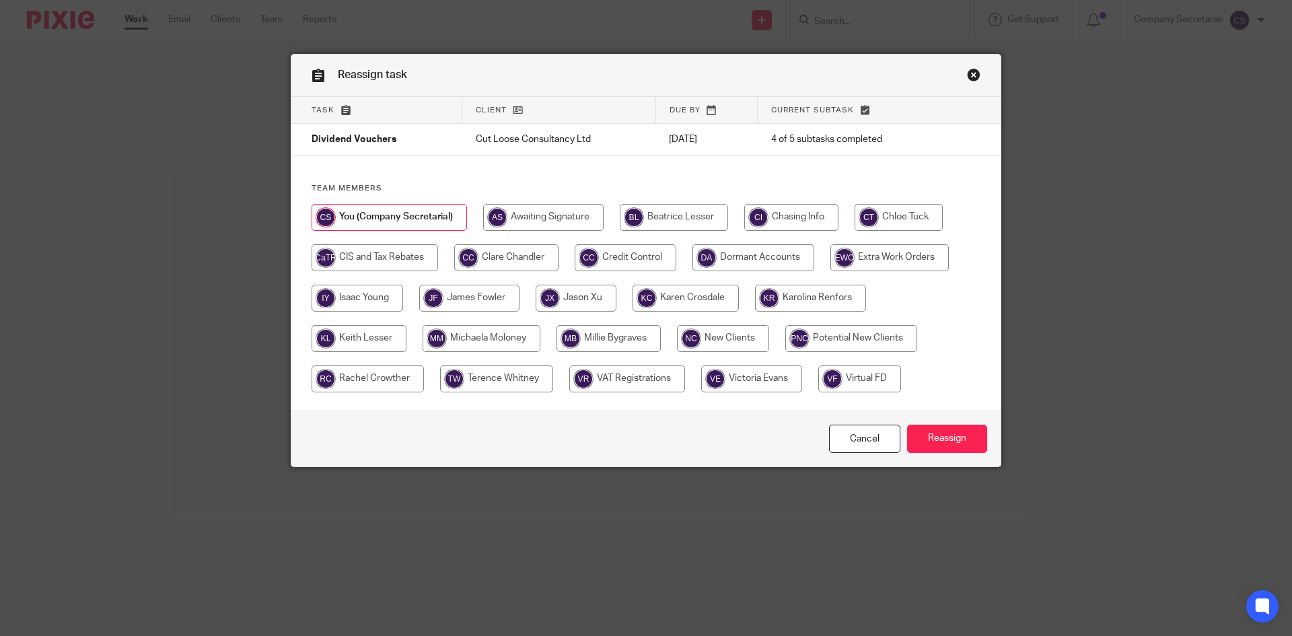
click at [569, 297] on input "radio" at bounding box center [576, 298] width 81 height 27
radio input "true"
click at [954, 439] on input "Reassign" at bounding box center [947, 439] width 80 height 29
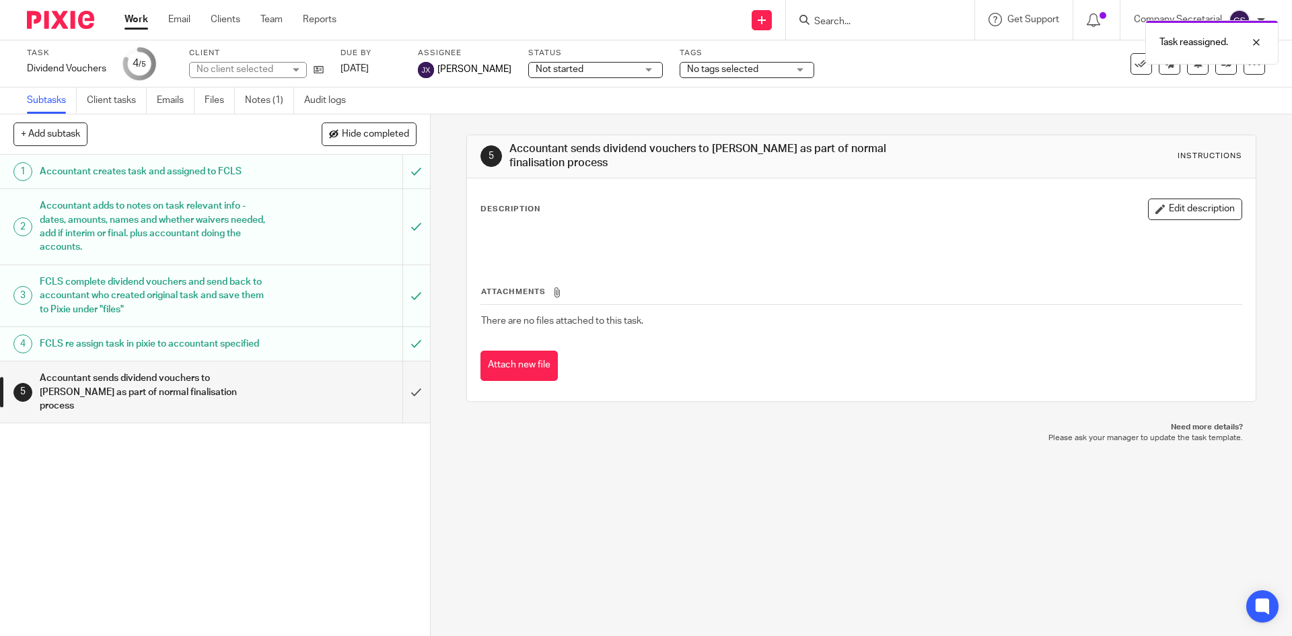
click at [83, 18] on img at bounding box center [60, 20] width 67 height 18
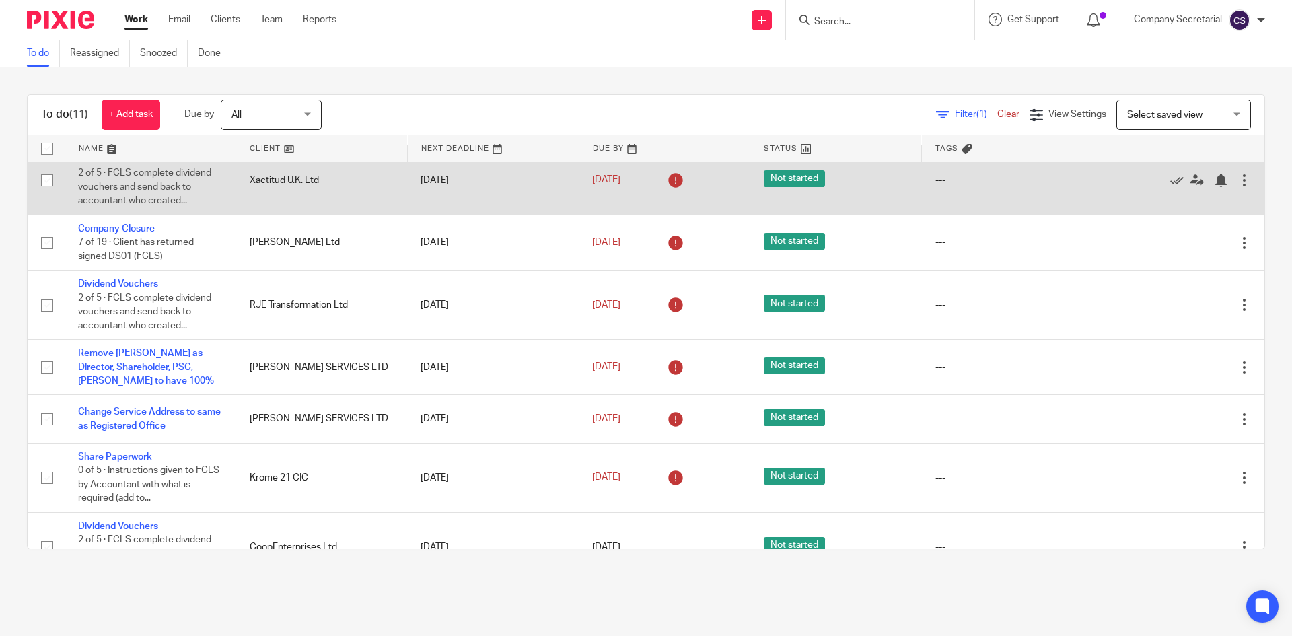
scroll to position [278, 0]
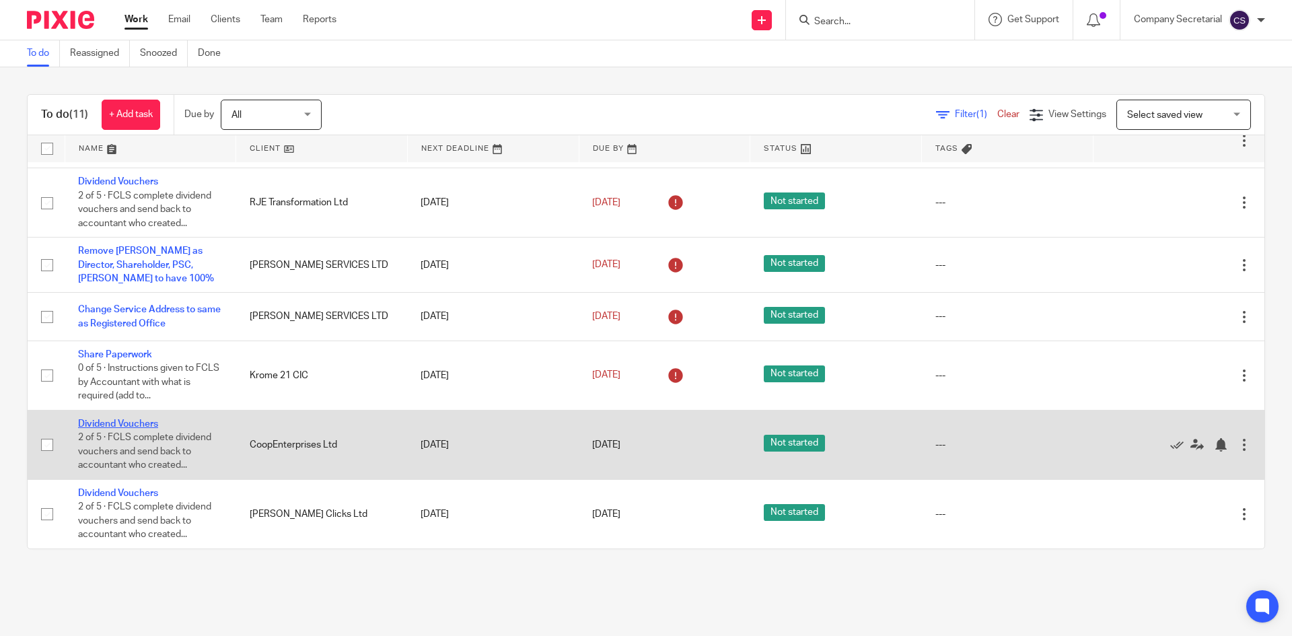
click at [134, 424] on link "Dividend Vouchers" at bounding box center [118, 423] width 80 height 9
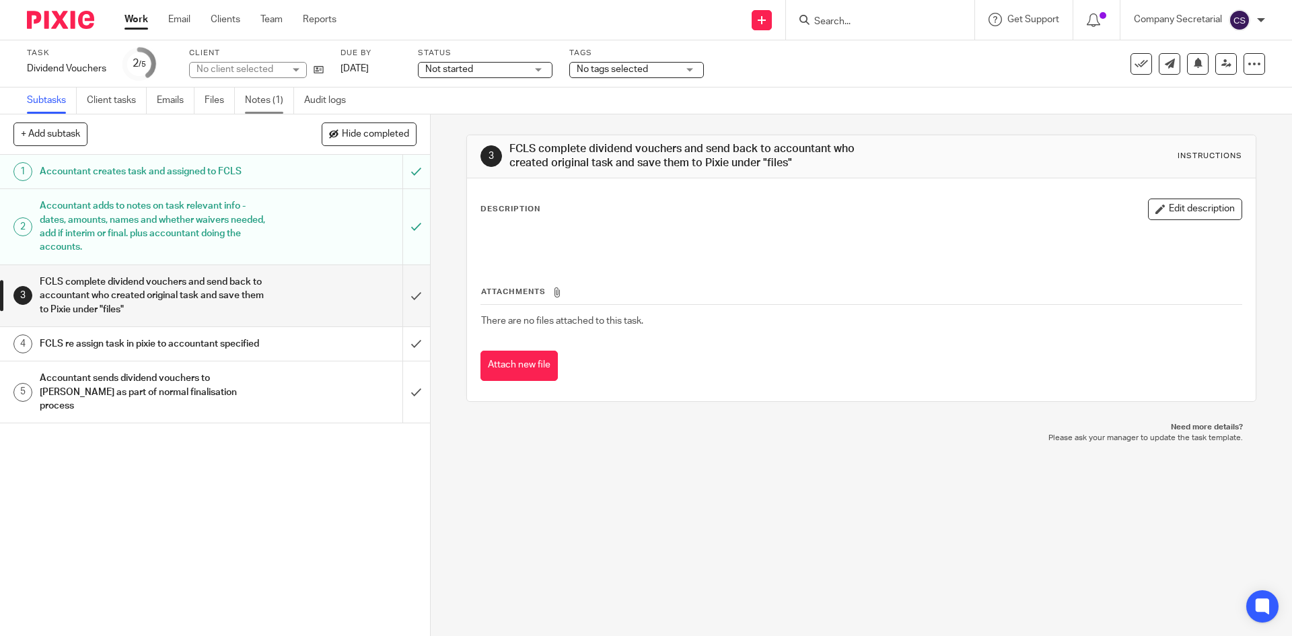
click at [262, 100] on link "Notes (1)" at bounding box center [269, 100] width 49 height 26
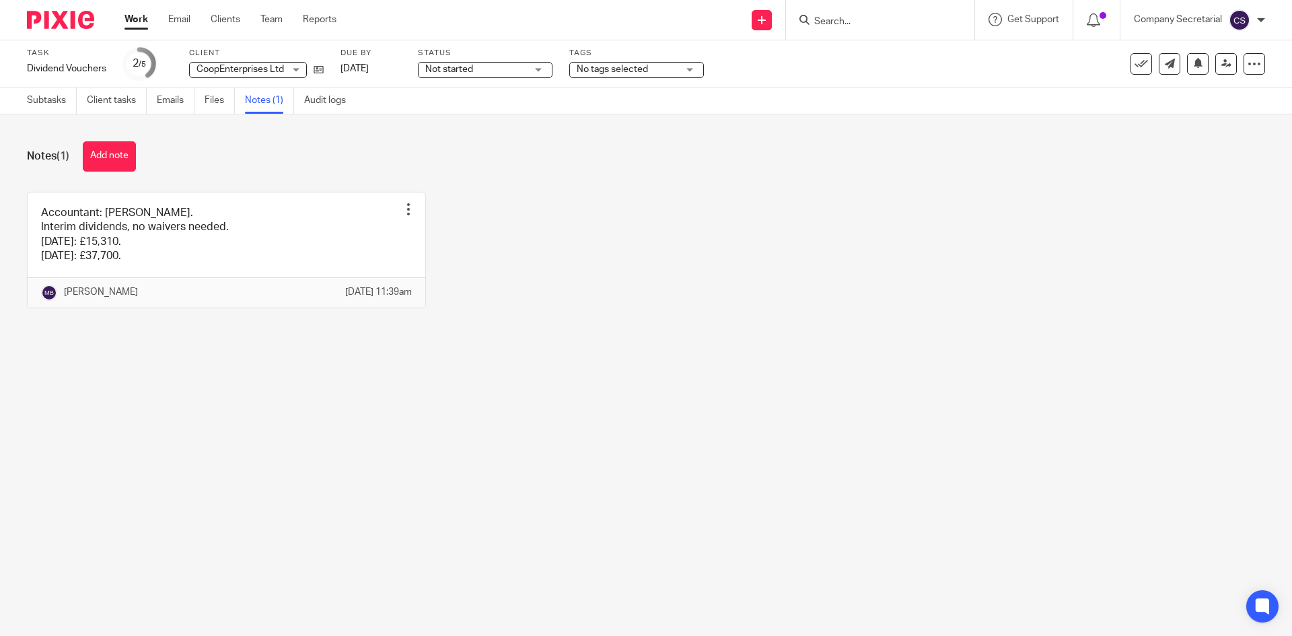
click at [838, 16] on input "Search" at bounding box center [873, 22] width 121 height 12
click at [1165, 65] on icon at bounding box center [1170, 64] width 10 height 10
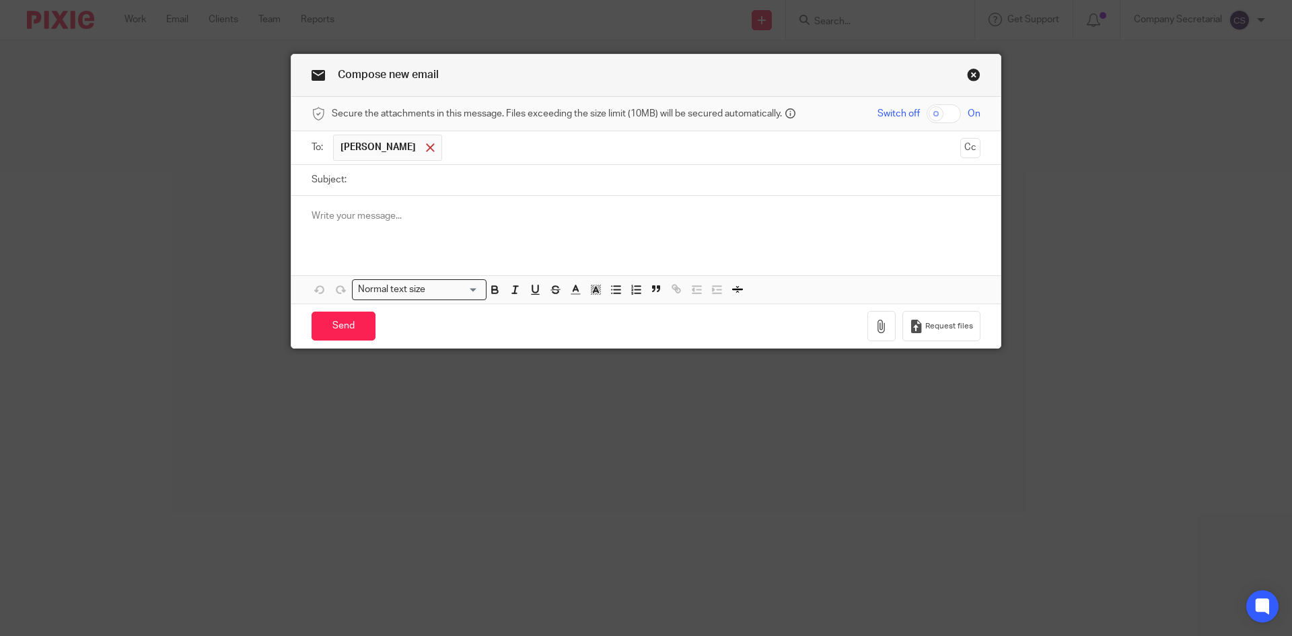
click at [426, 146] on span at bounding box center [430, 147] width 9 height 9
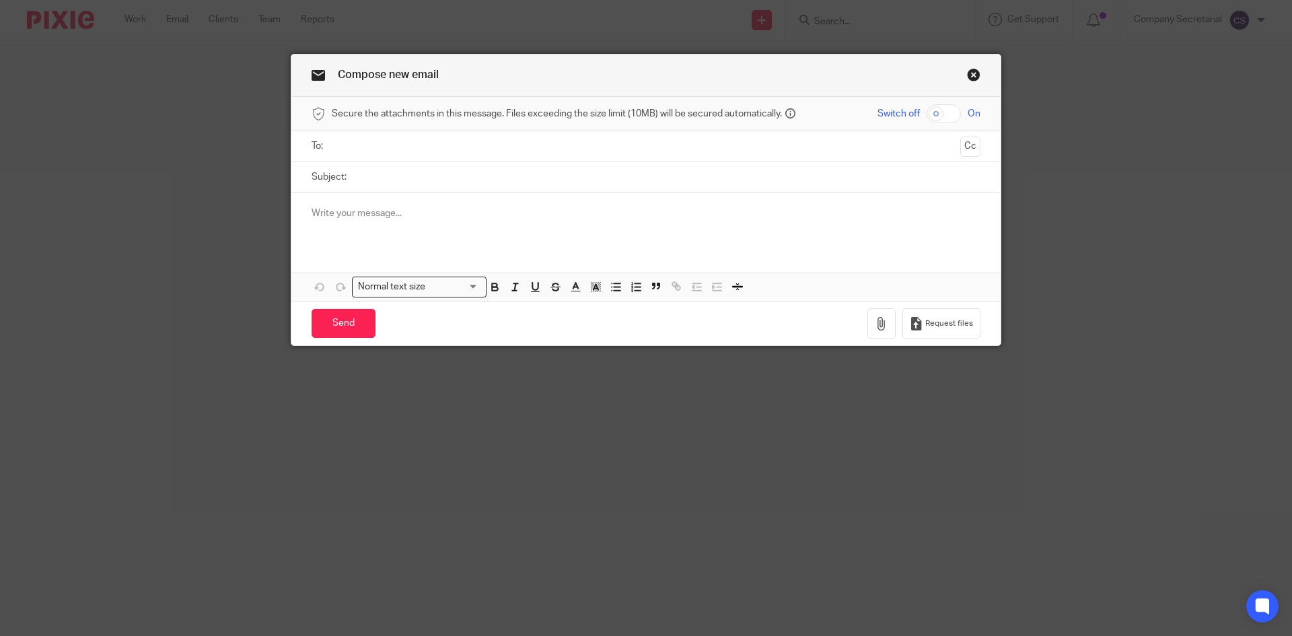
click at [413, 146] on input "text" at bounding box center [645, 146] width 618 height 15
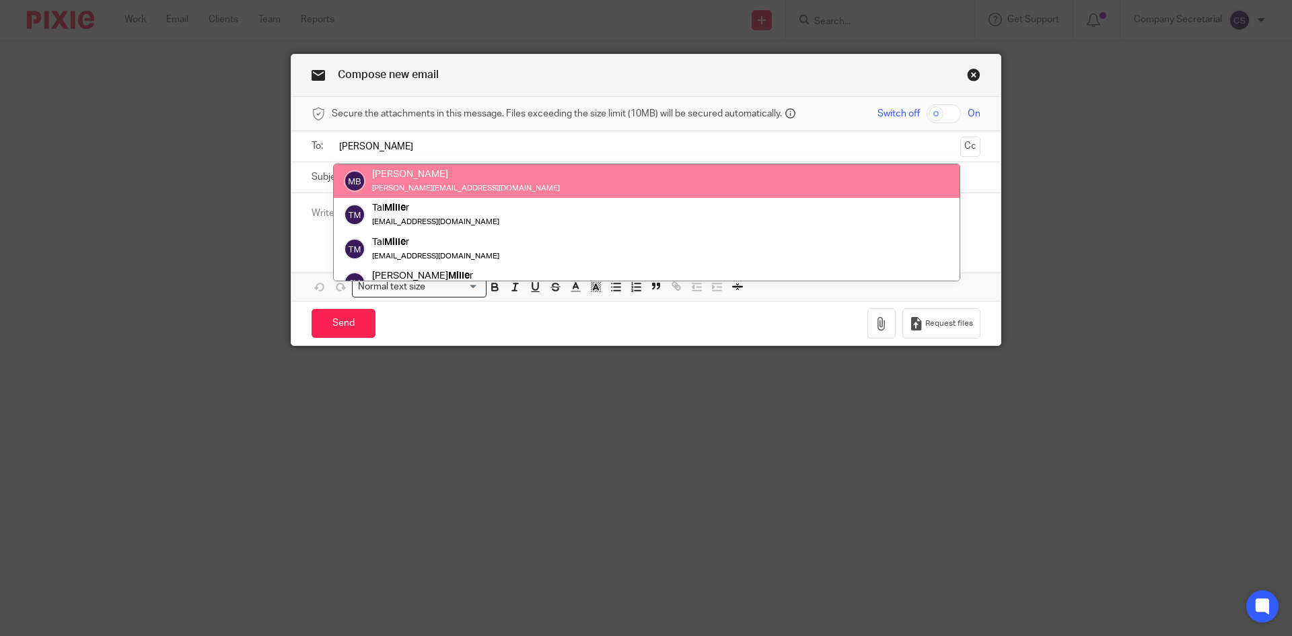
type input "[PERSON_NAME]"
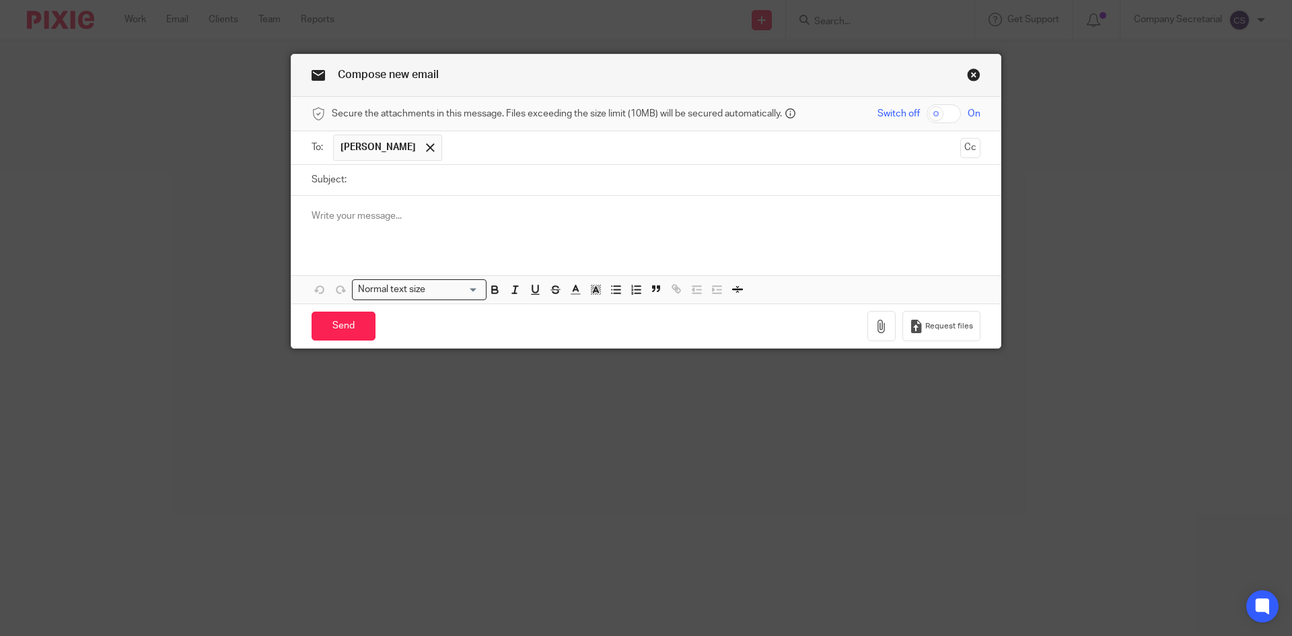
click at [405, 181] on input "Subject:" at bounding box center [666, 180] width 627 height 30
paste input "COOPENTERPRISES LIMITED"
type input "COOPENTERPRISES LIMITED Dividends"
click at [474, 212] on p at bounding box center [646, 215] width 669 height 13
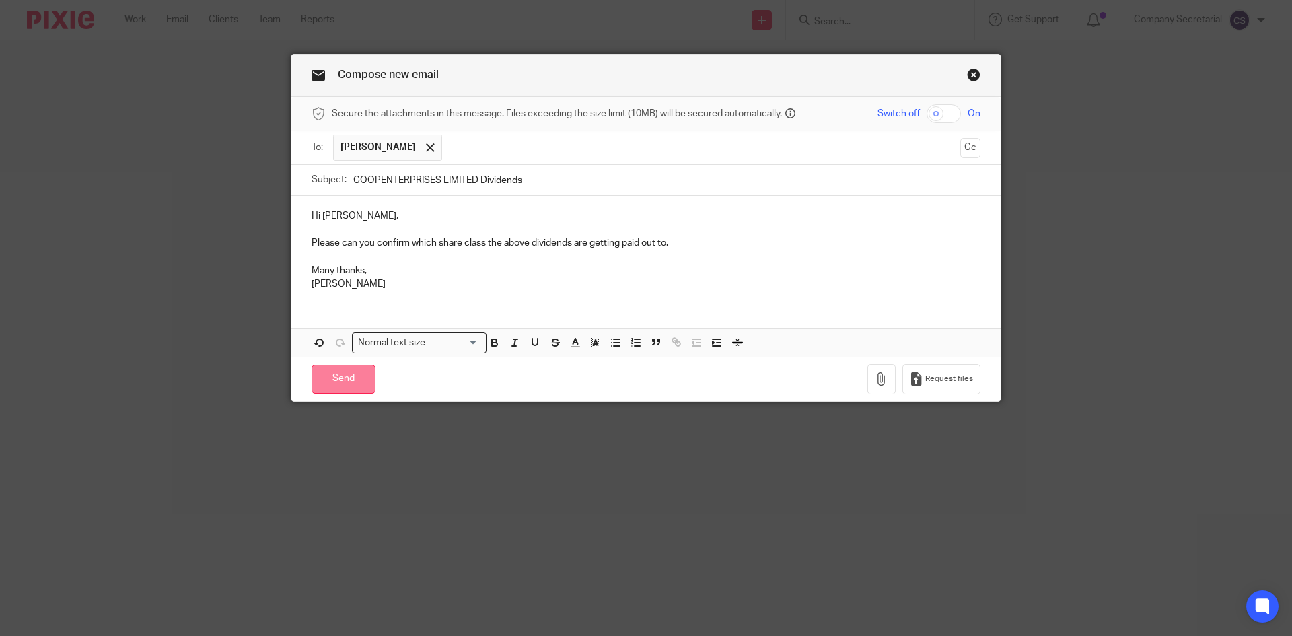
click at [359, 369] on input "Send" at bounding box center [344, 379] width 64 height 29
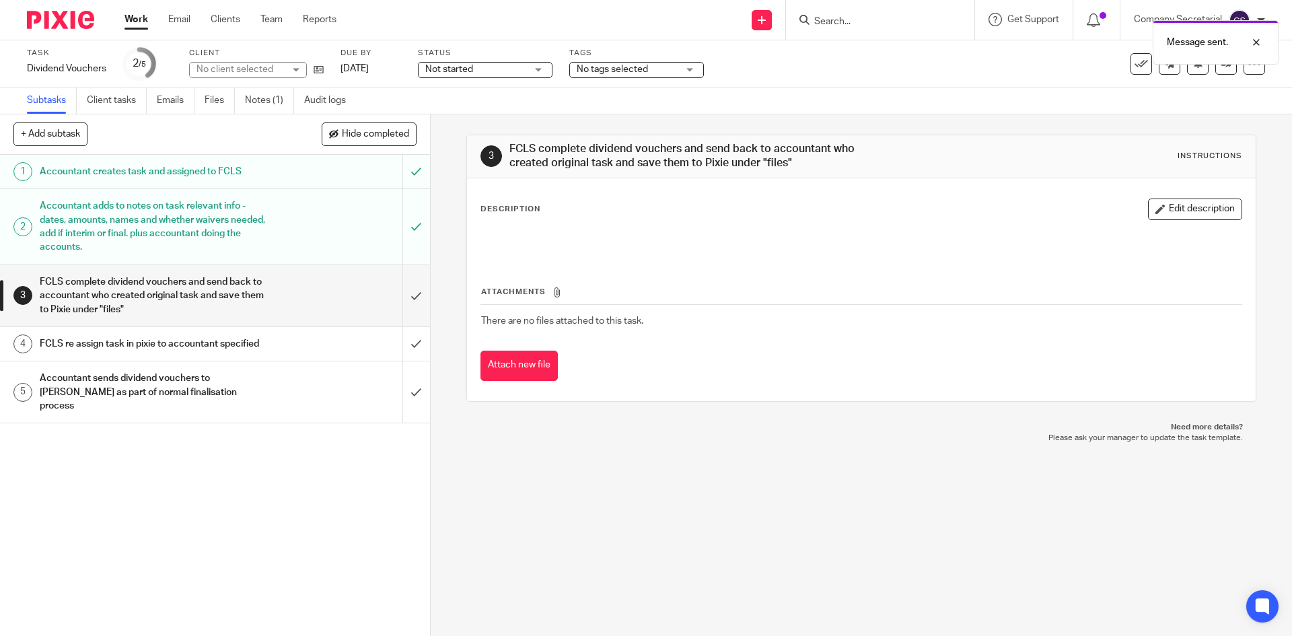
click at [85, 20] on img at bounding box center [60, 20] width 67 height 18
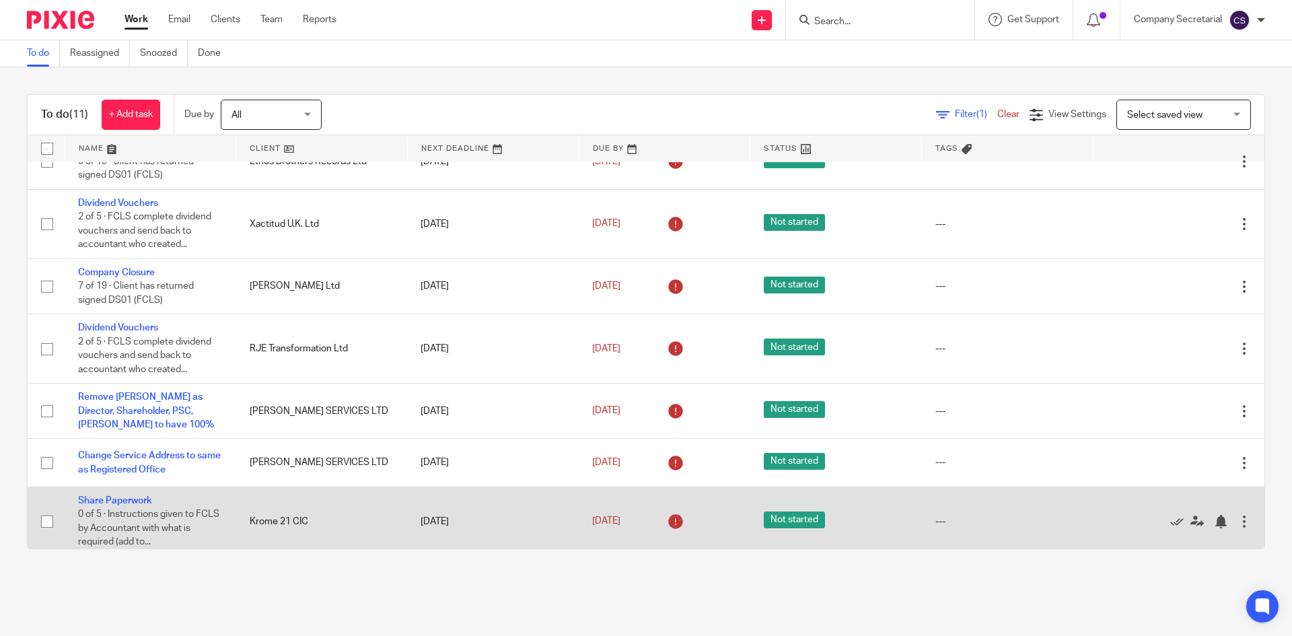
scroll to position [278, 0]
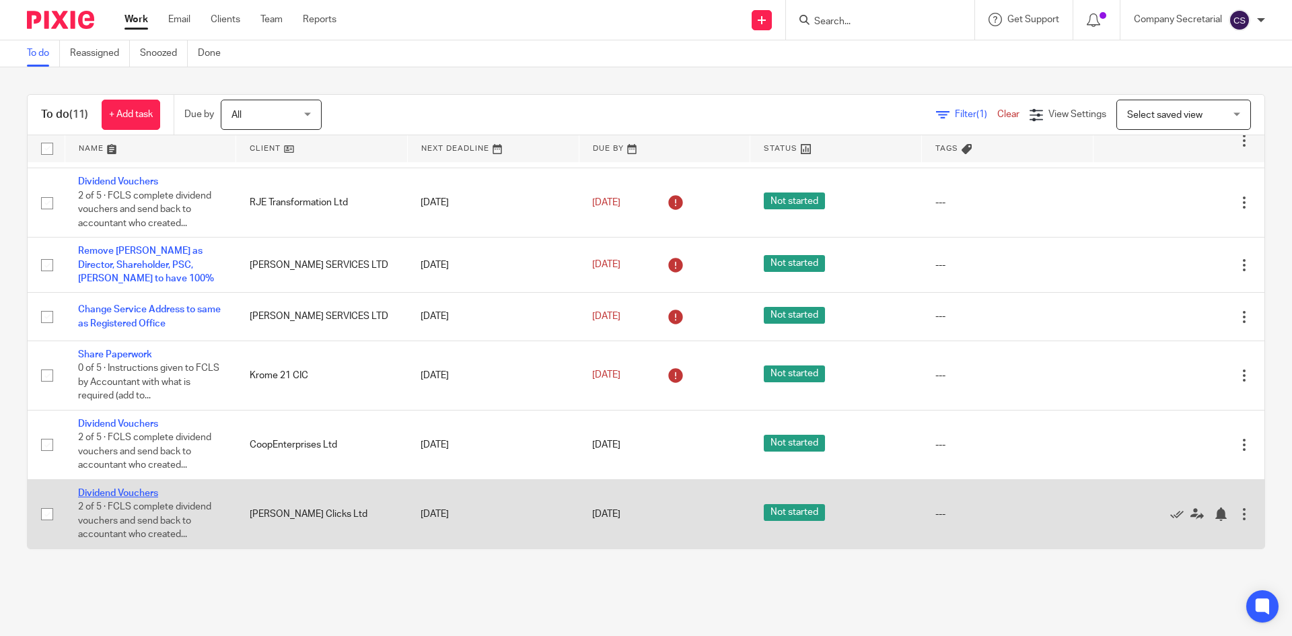
click at [124, 488] on link "Dividend Vouchers" at bounding box center [118, 492] width 80 height 9
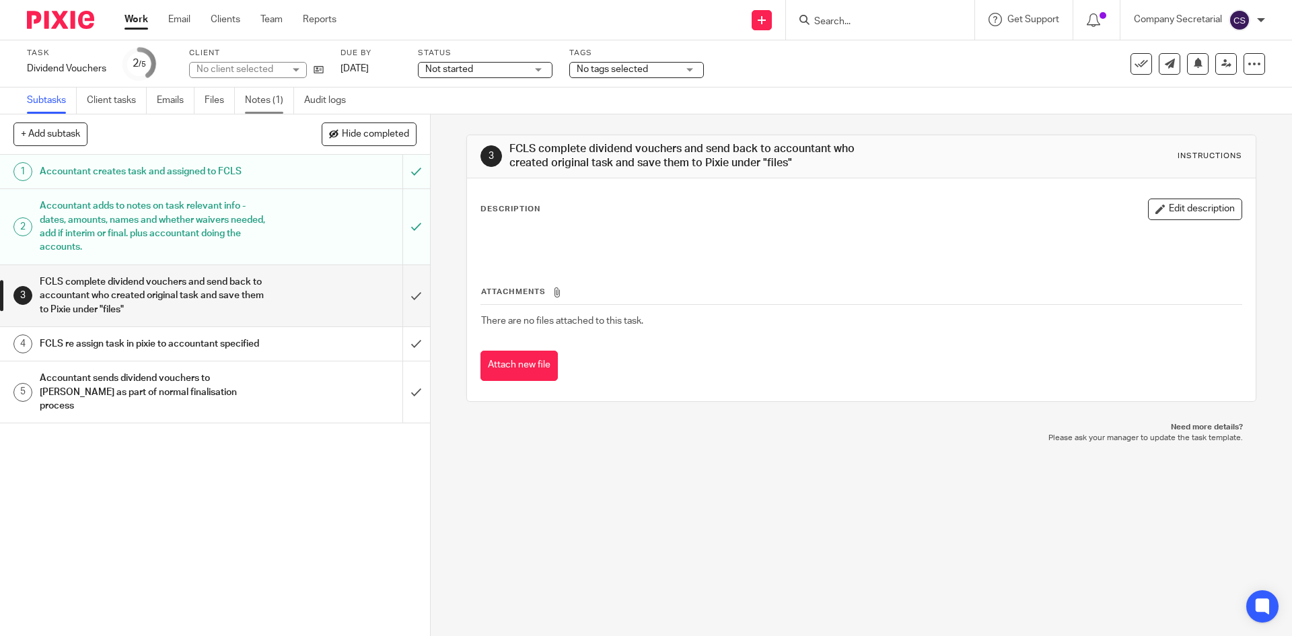
click at [264, 98] on link "Notes (1)" at bounding box center [269, 100] width 49 height 26
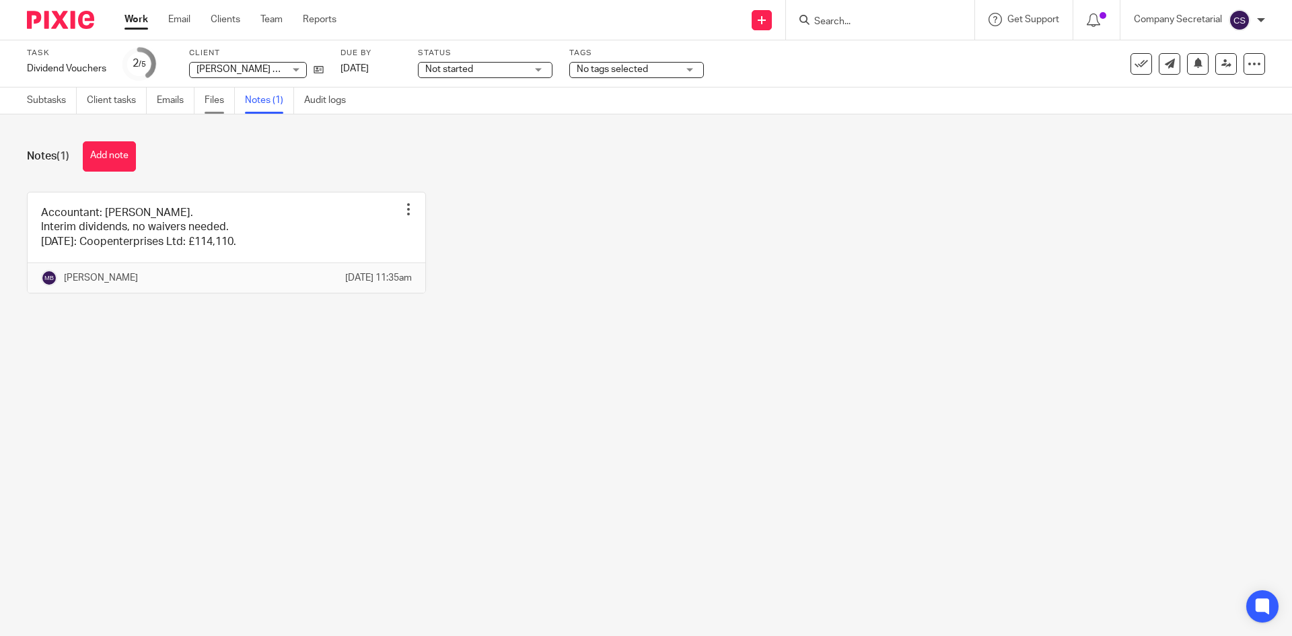
click at [224, 100] on link "Files" at bounding box center [220, 100] width 30 height 26
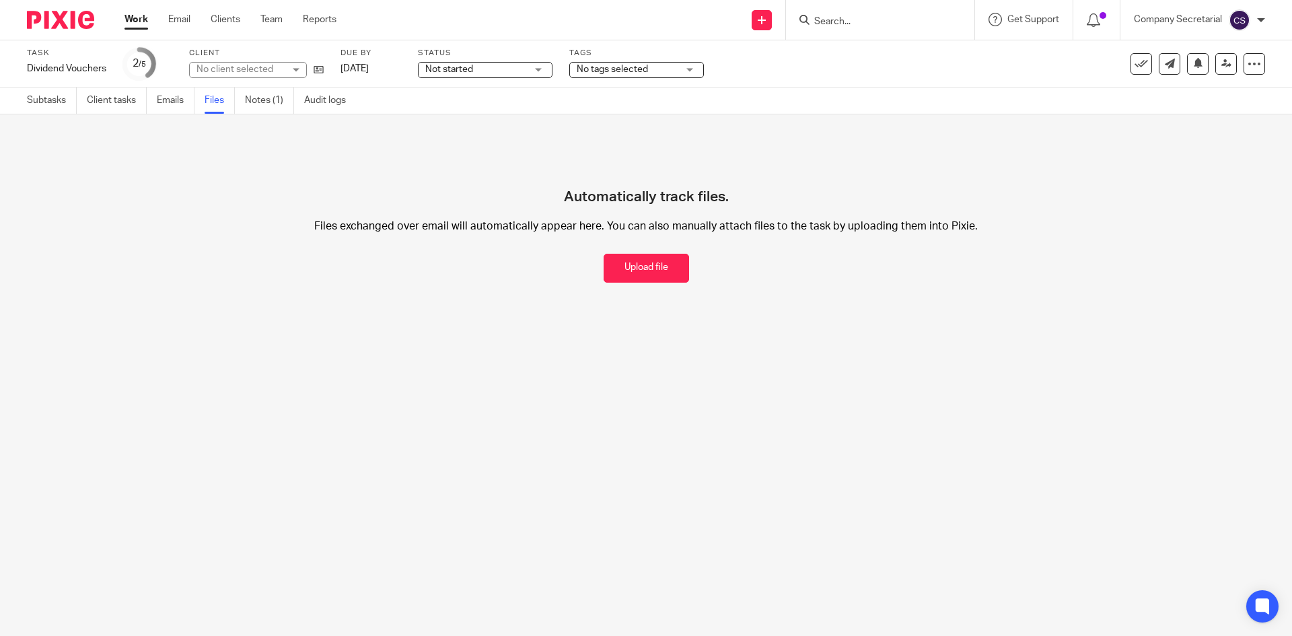
click at [616, 279] on button "Upload file" at bounding box center [646, 268] width 85 height 29
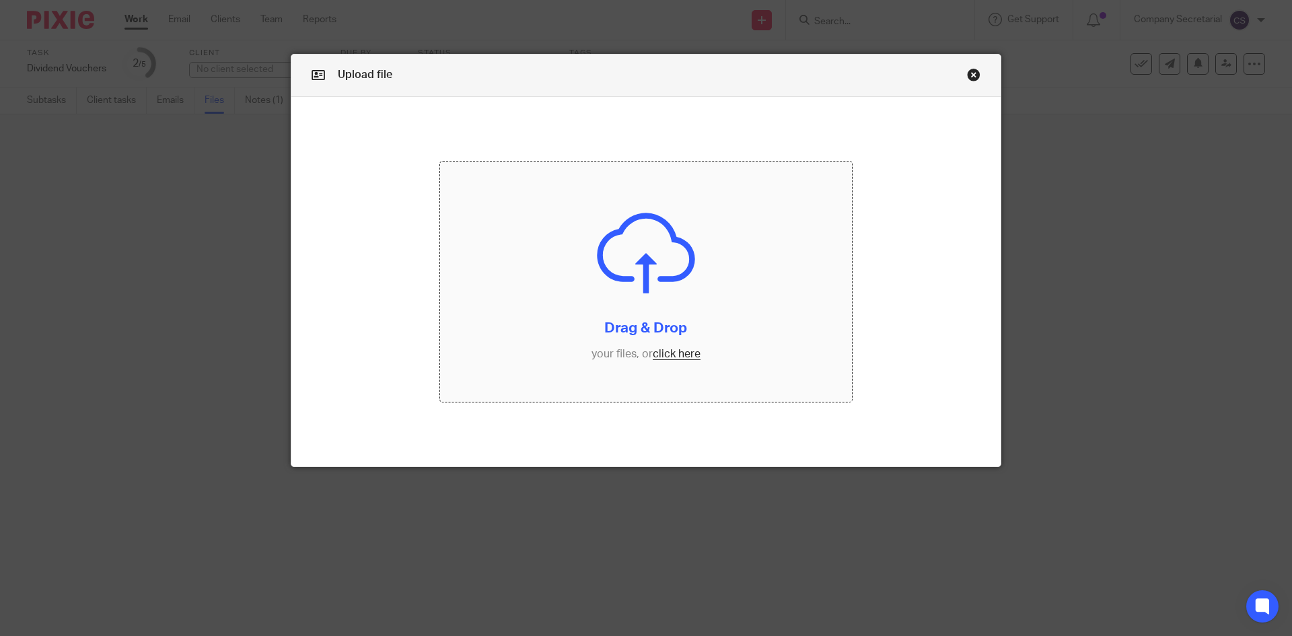
click at [628, 304] on input "file" at bounding box center [646, 281] width 412 height 241
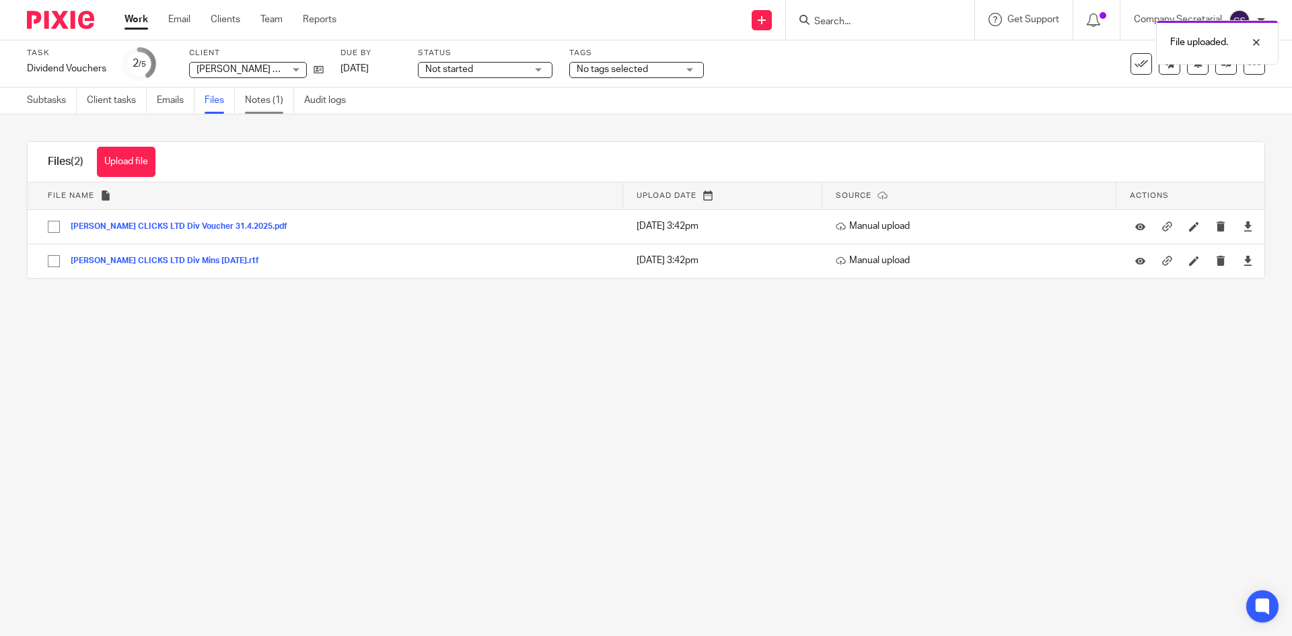
click at [270, 100] on link "Notes (1)" at bounding box center [269, 100] width 49 height 26
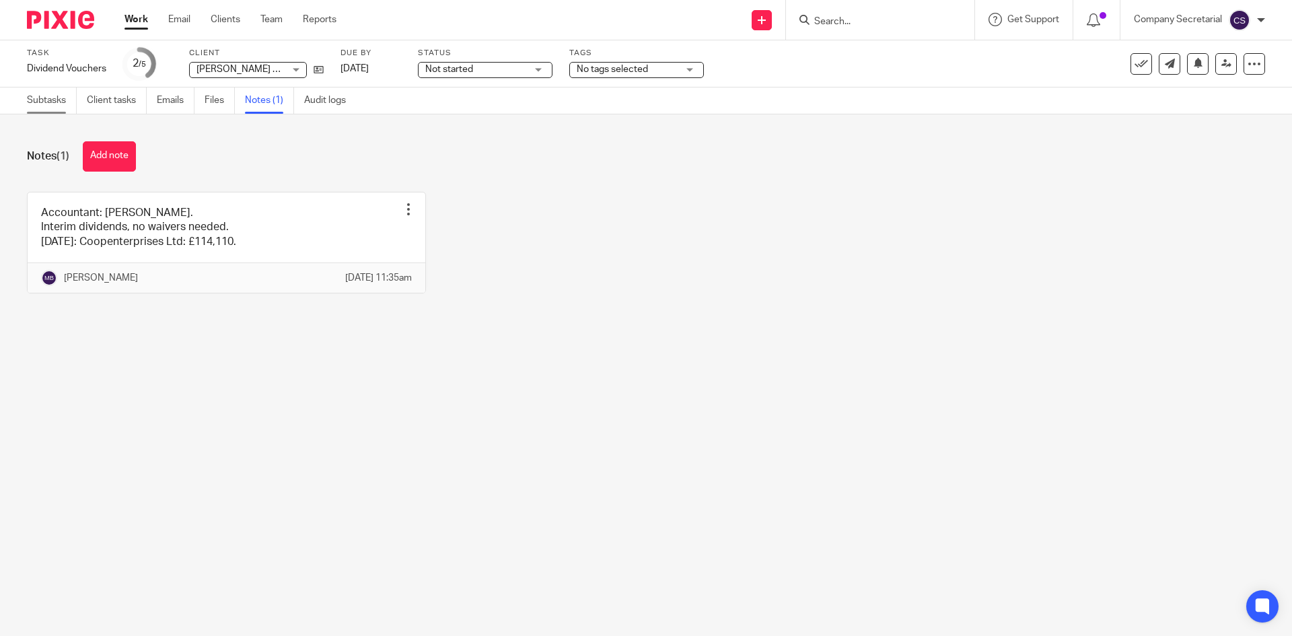
click at [50, 97] on link "Subtasks" at bounding box center [52, 100] width 50 height 26
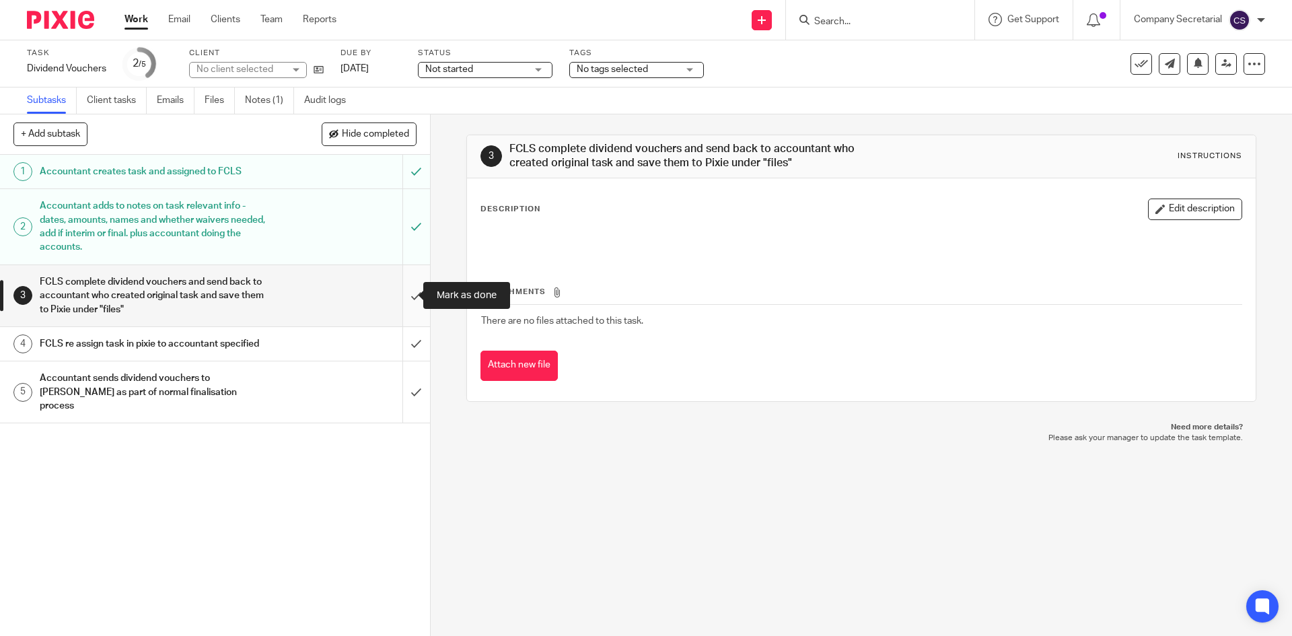
click at [400, 293] on input "submit" at bounding box center [215, 295] width 430 height 61
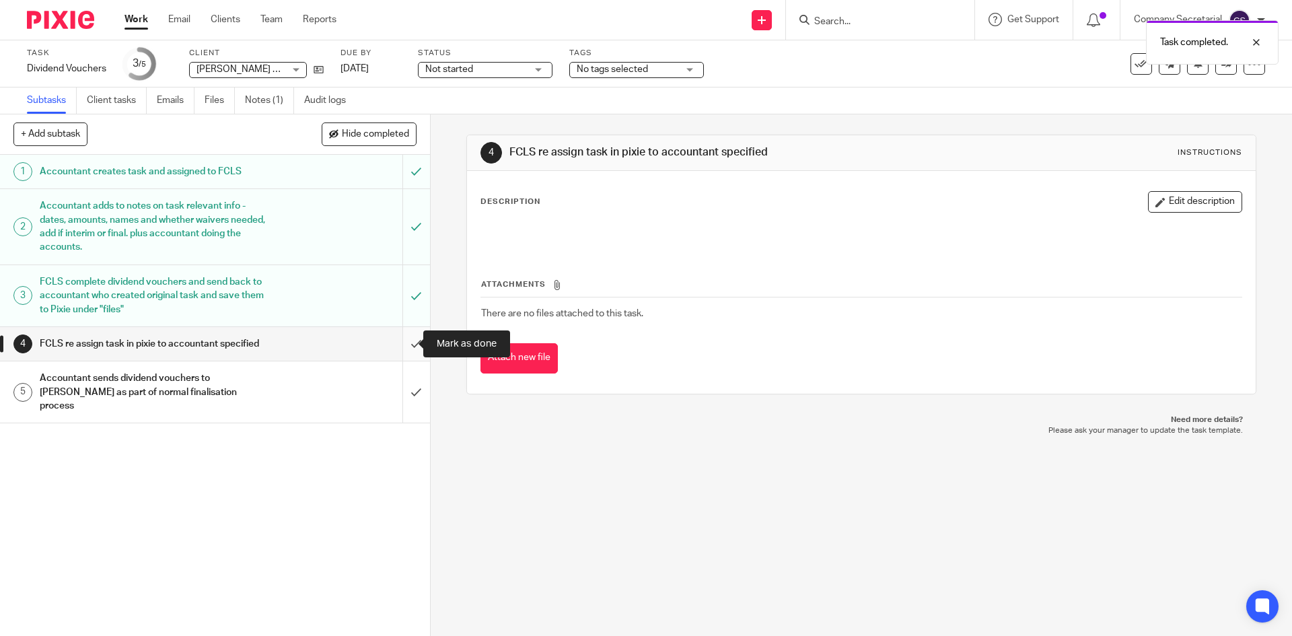
click at [396, 340] on input "submit" at bounding box center [215, 344] width 430 height 34
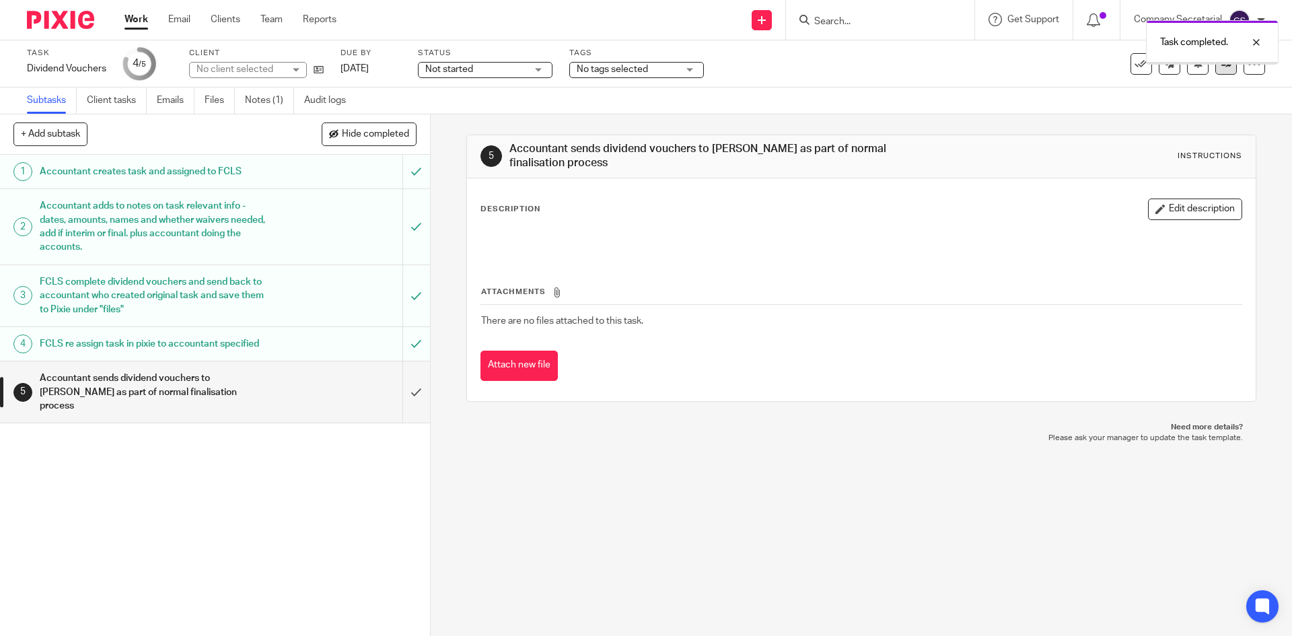
click at [1215, 72] on link at bounding box center [1226, 64] width 22 height 22
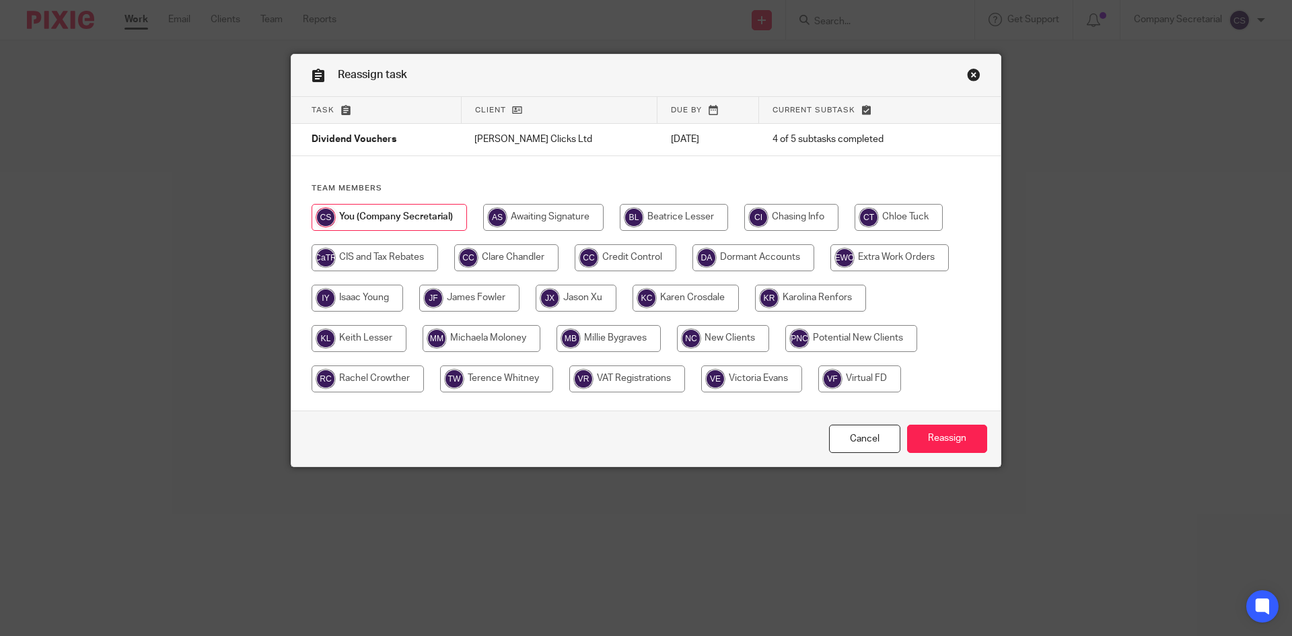
click at [589, 336] on input "radio" at bounding box center [608, 338] width 104 height 27
radio input "true"
click at [961, 440] on input "Reassign" at bounding box center [947, 439] width 80 height 29
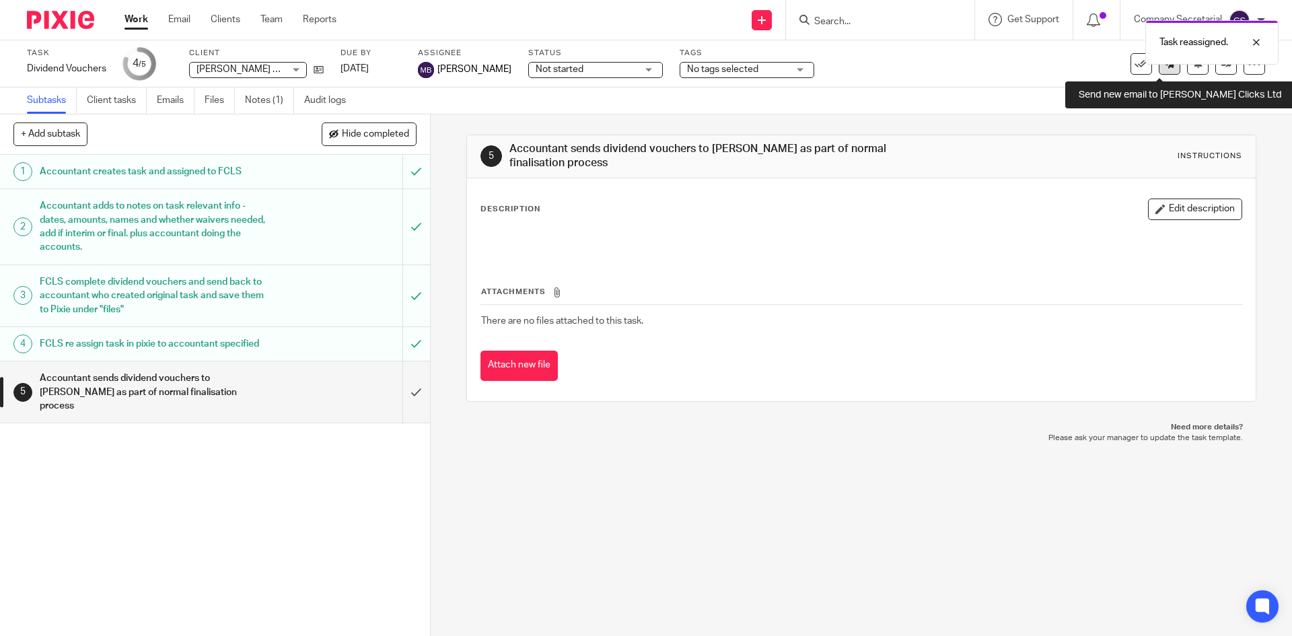
click at [1159, 71] on link at bounding box center [1170, 64] width 22 height 22
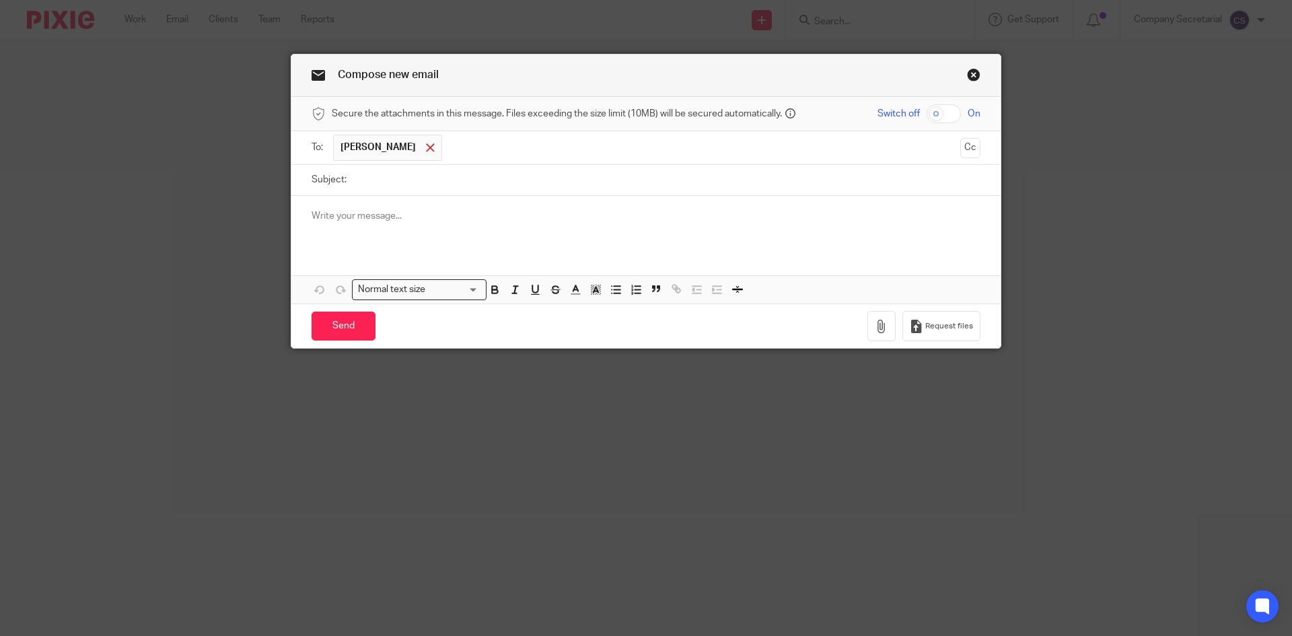
click at [435, 148] on span at bounding box center [430, 147] width 9 height 9
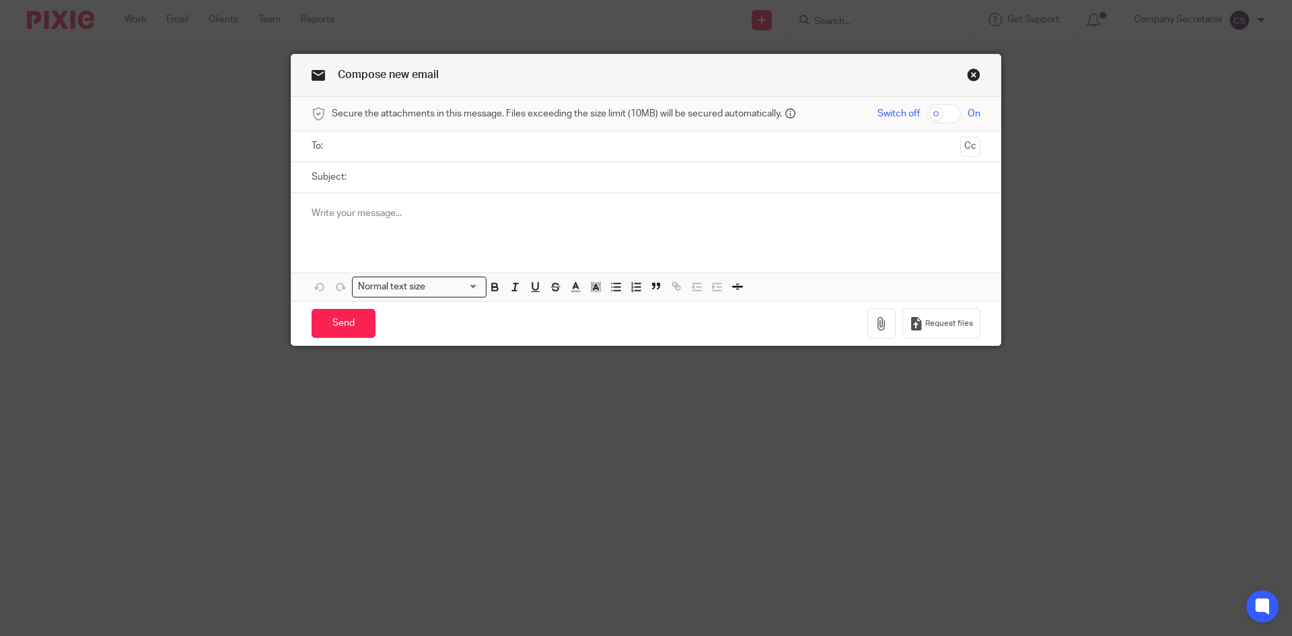
click at [439, 148] on input "text" at bounding box center [645, 146] width 618 height 15
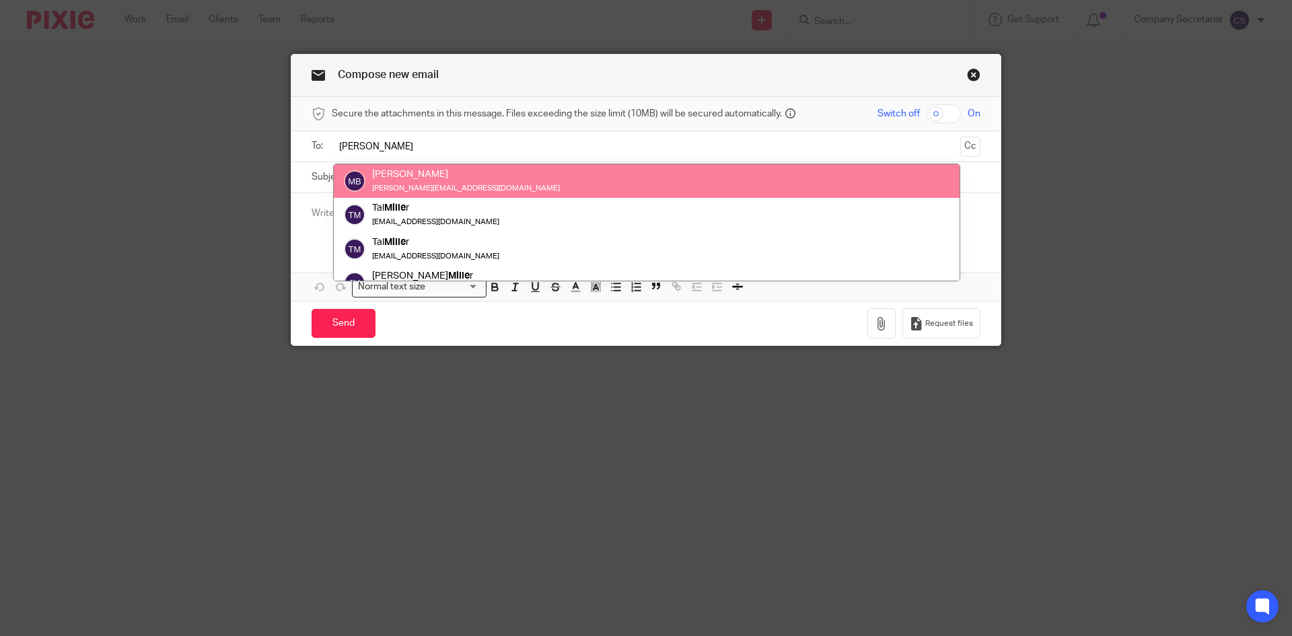
type input "[PERSON_NAME]"
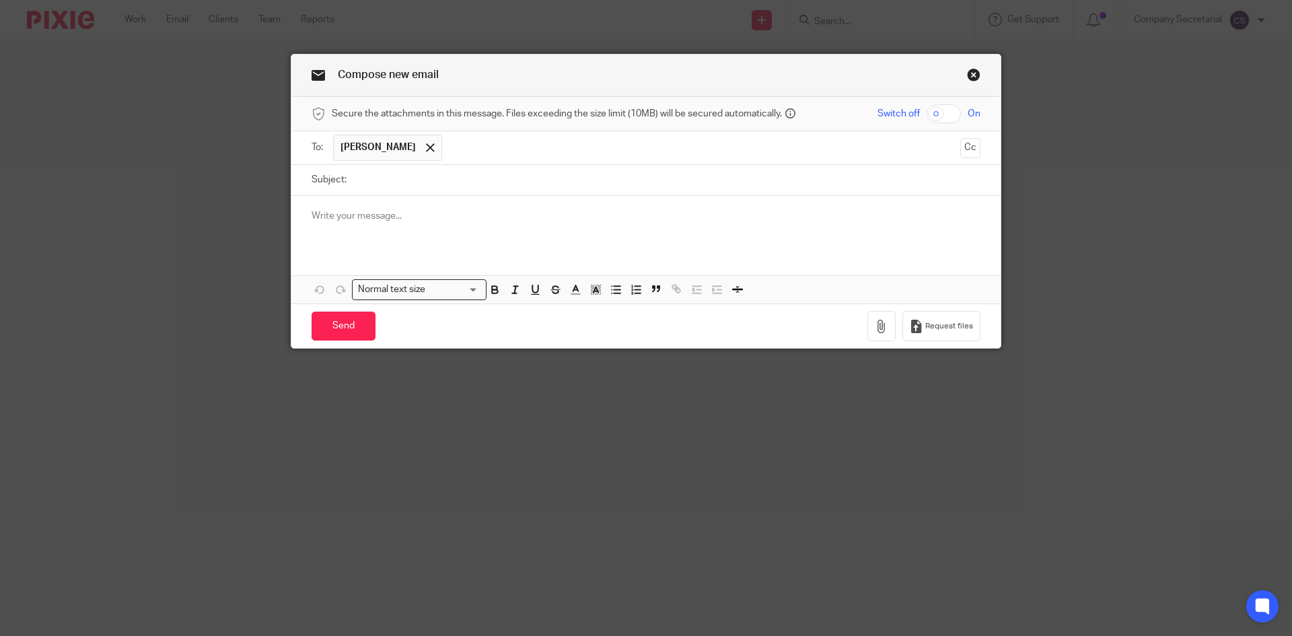
click at [432, 180] on input "Subject:" at bounding box center [666, 180] width 627 height 30
paste input "COOPER CLICKS LTD"
type input "COOPER CLICKS LTD Dividends"
click at [449, 204] on div at bounding box center [645, 222] width 709 height 52
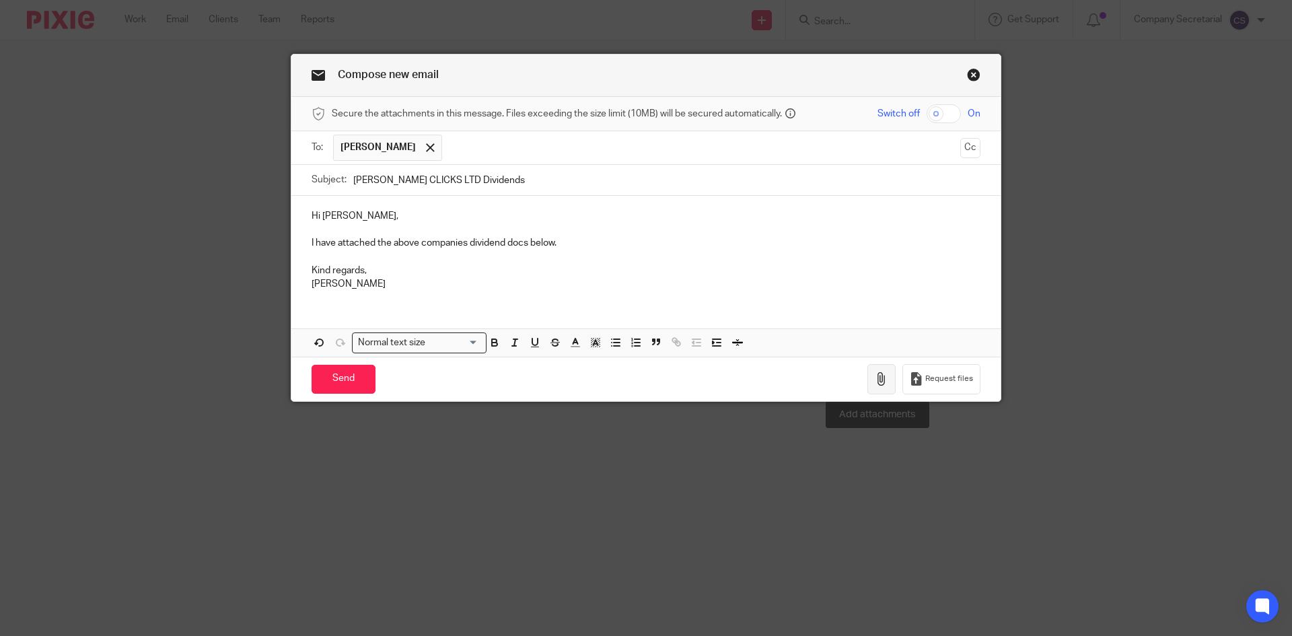
click at [880, 373] on icon "button" at bounding box center [881, 378] width 13 height 13
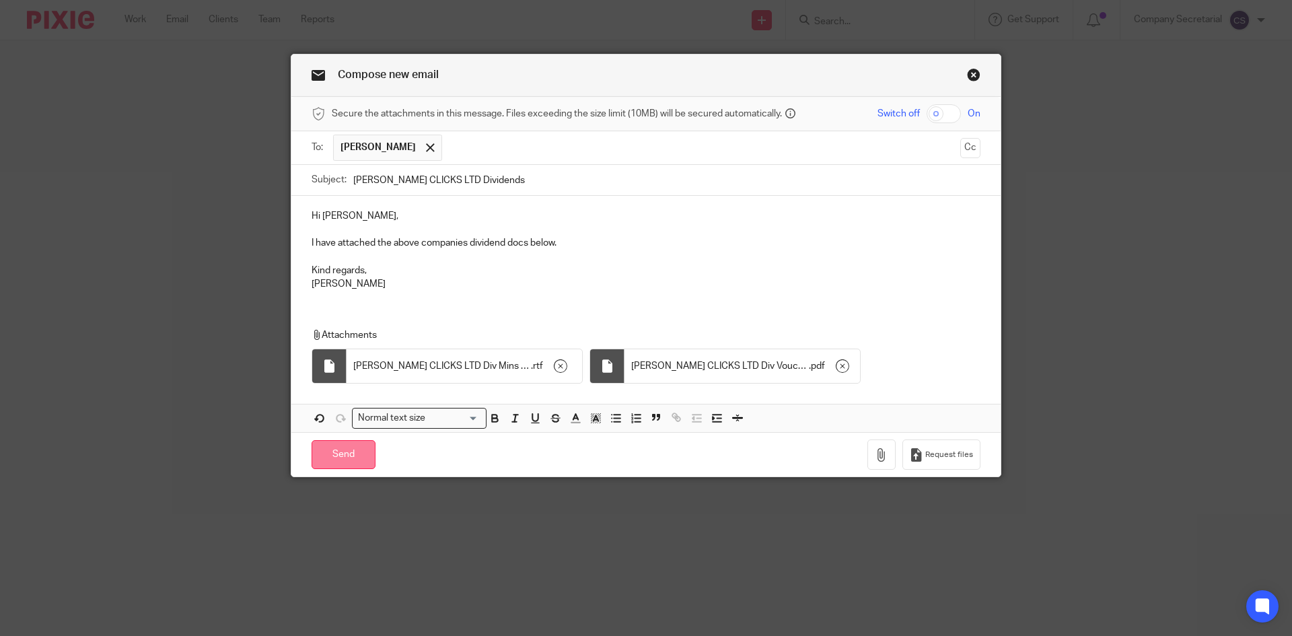
click at [354, 459] on input "Send" at bounding box center [344, 454] width 64 height 29
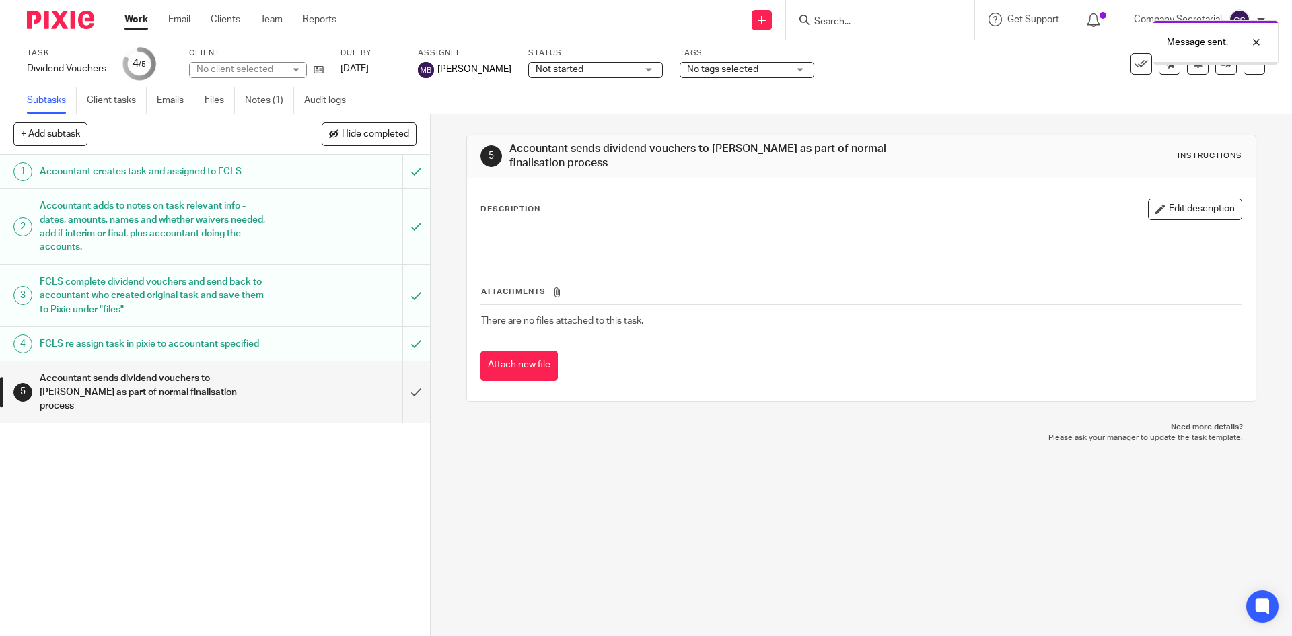
click at [81, 21] on img at bounding box center [60, 20] width 67 height 18
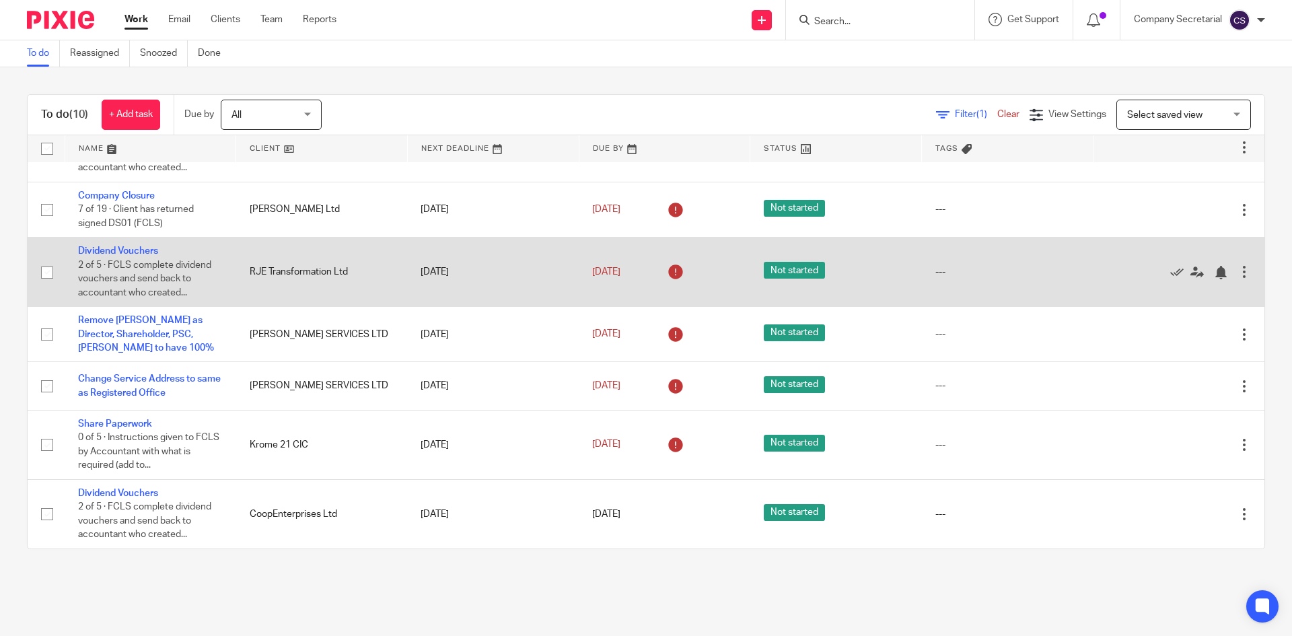
scroll to position [141, 0]
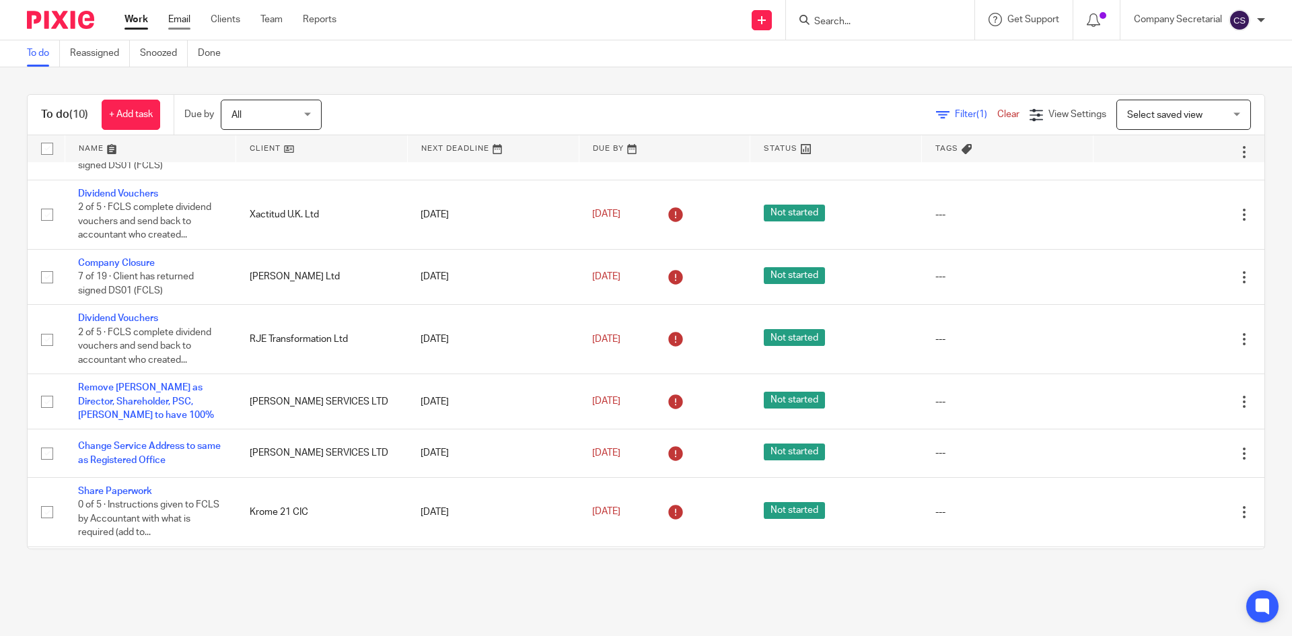
click at [186, 23] on link "Email" at bounding box center [179, 19] width 22 height 13
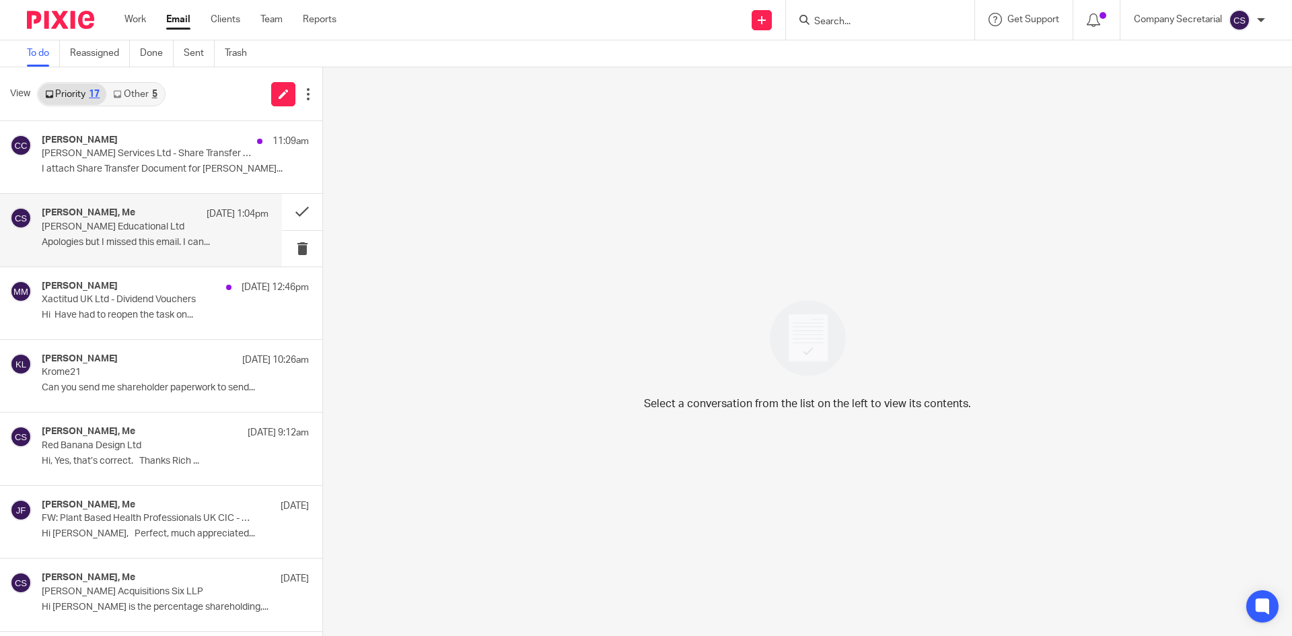
click at [164, 243] on p "Apologies but I missed this email. I can..." at bounding box center [155, 242] width 227 height 11
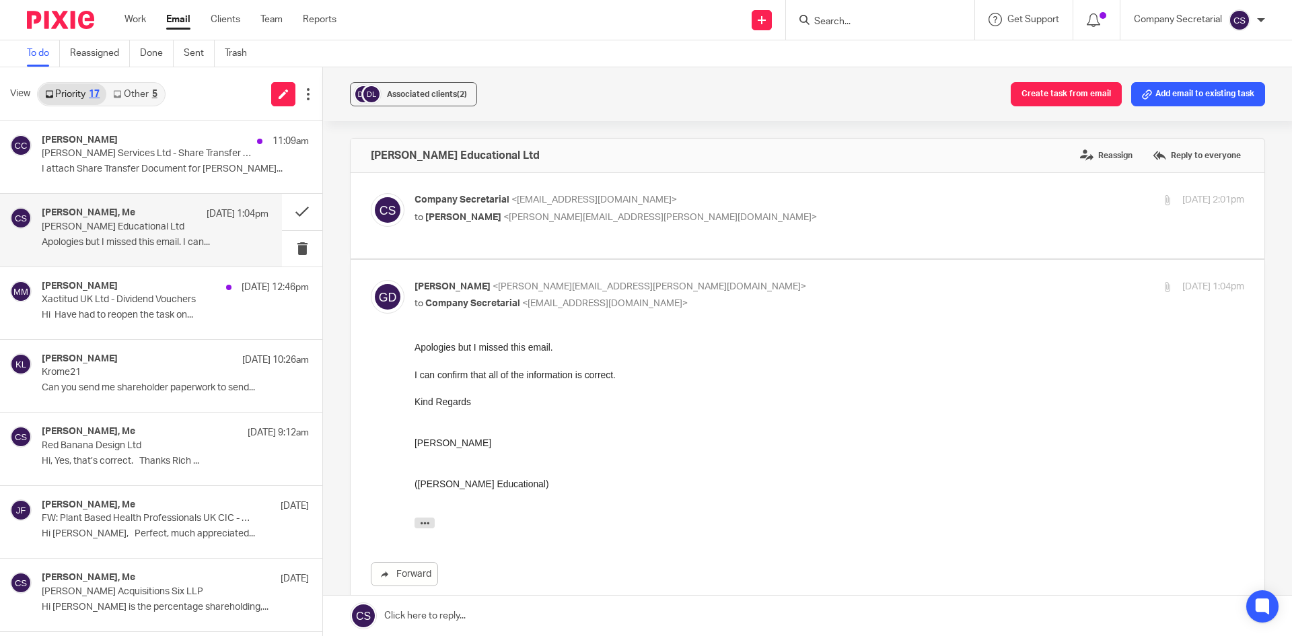
click at [174, 233] on div "Gerard Durcan, Me 12 Aug 1:04pm Durcan Educational Ltd Apologies but I missed t…" at bounding box center [155, 229] width 227 height 45
click at [513, 610] on link at bounding box center [807, 615] width 969 height 40
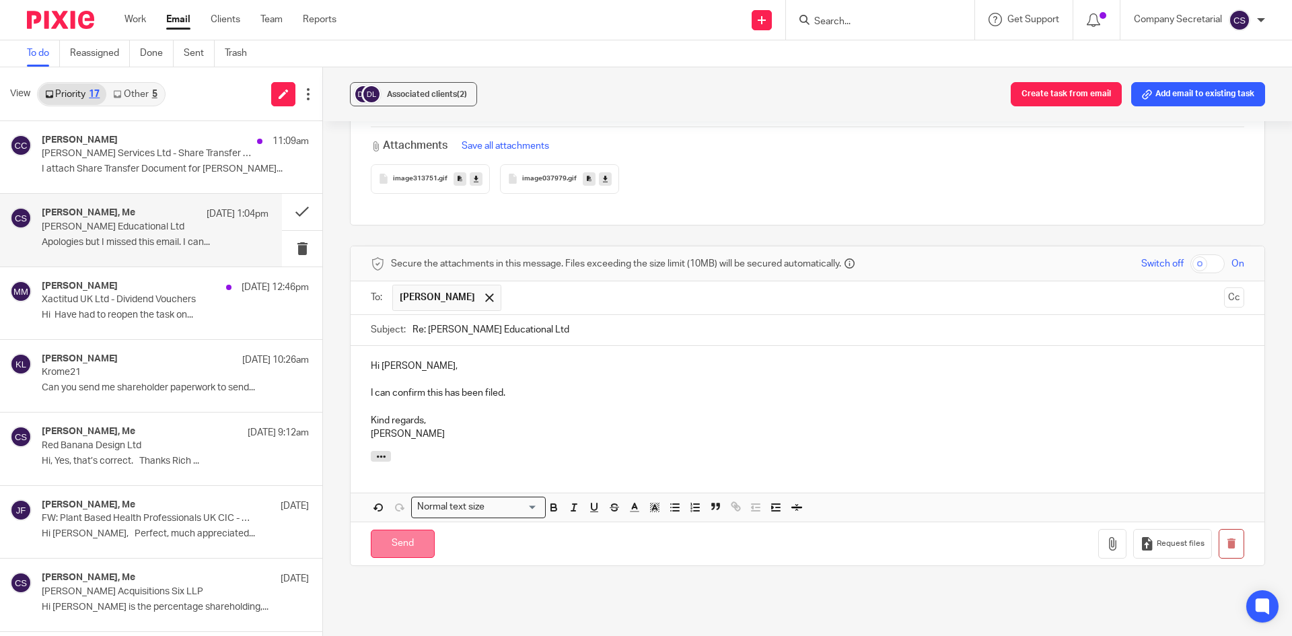
click at [418, 548] on input "Send" at bounding box center [403, 544] width 64 height 29
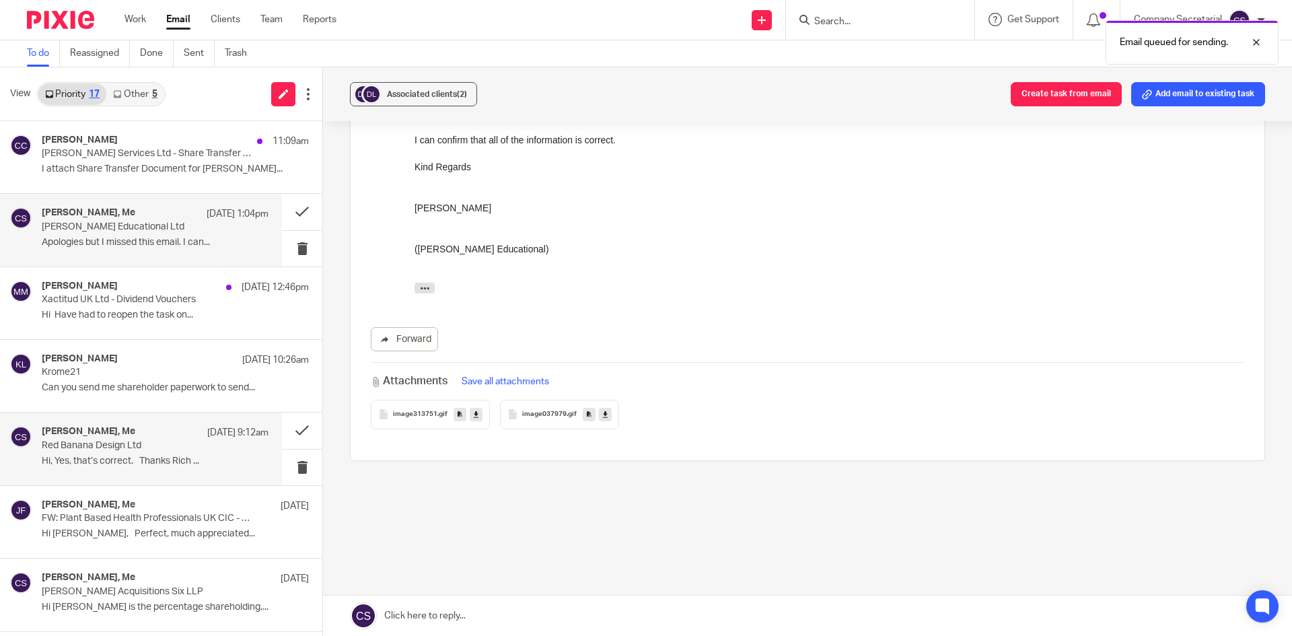
scroll to position [235, 0]
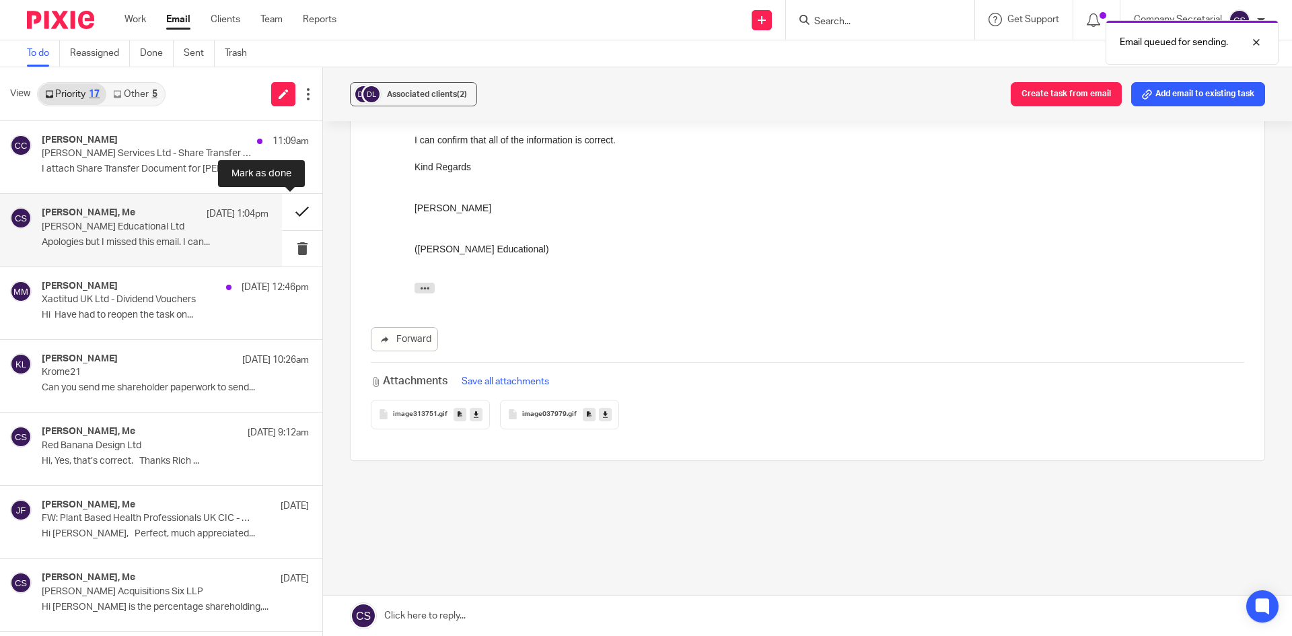
click at [282, 207] on button at bounding box center [302, 212] width 40 height 36
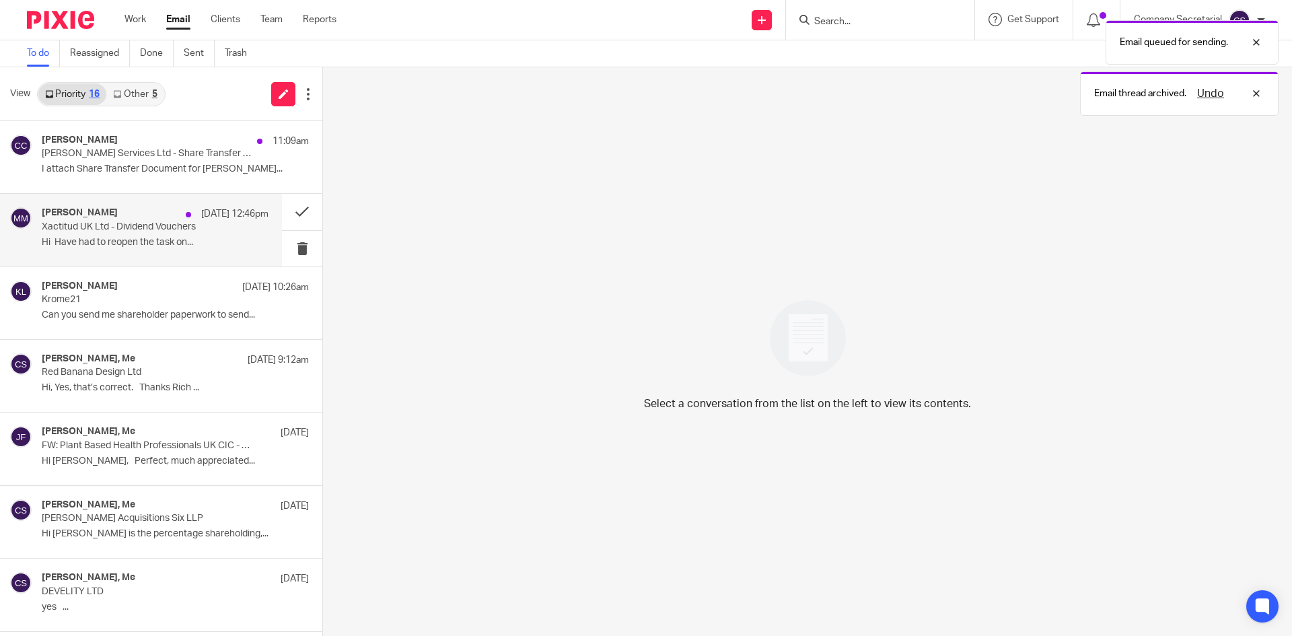
click at [176, 223] on p "Xactitud UK Ltd - Dividend Vouchers" at bounding box center [133, 226] width 182 height 11
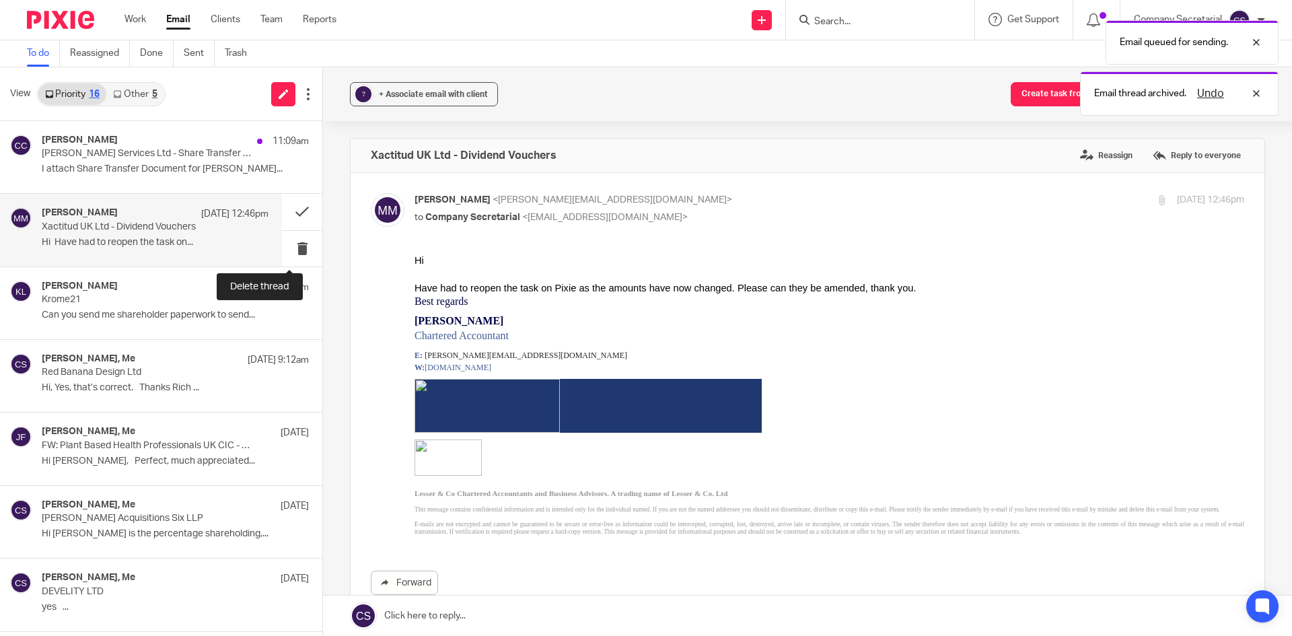
scroll to position [0, 0]
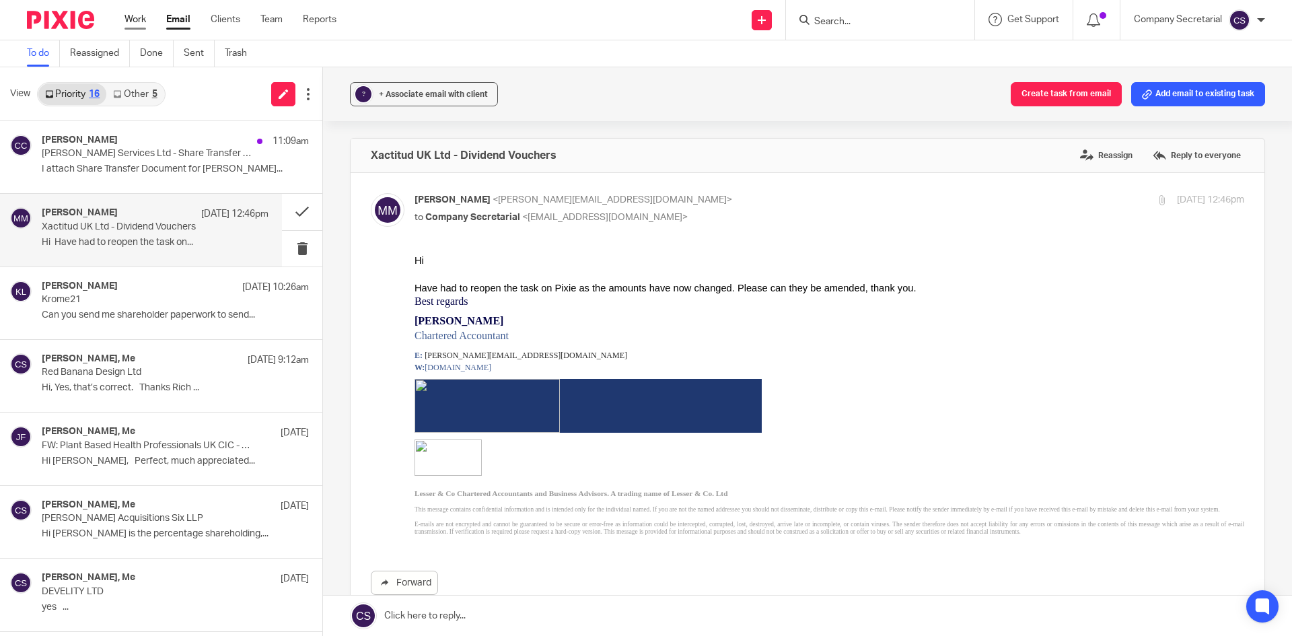
click at [139, 20] on link "Work" at bounding box center [135, 19] width 22 height 13
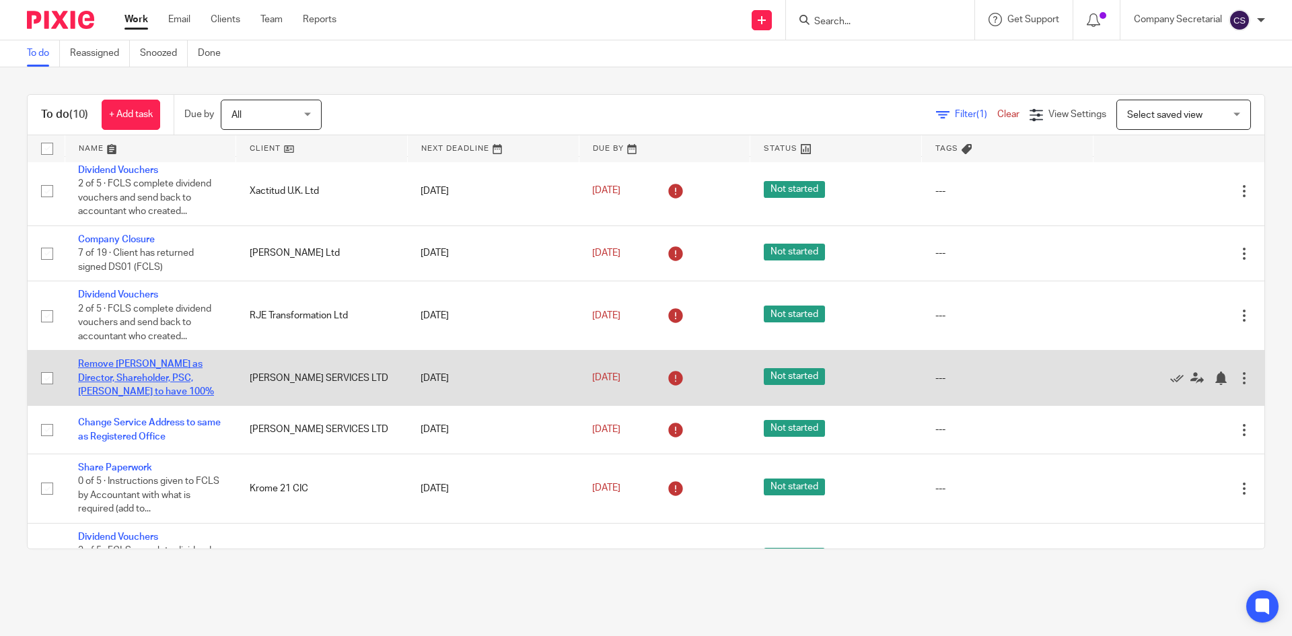
scroll to position [141, 0]
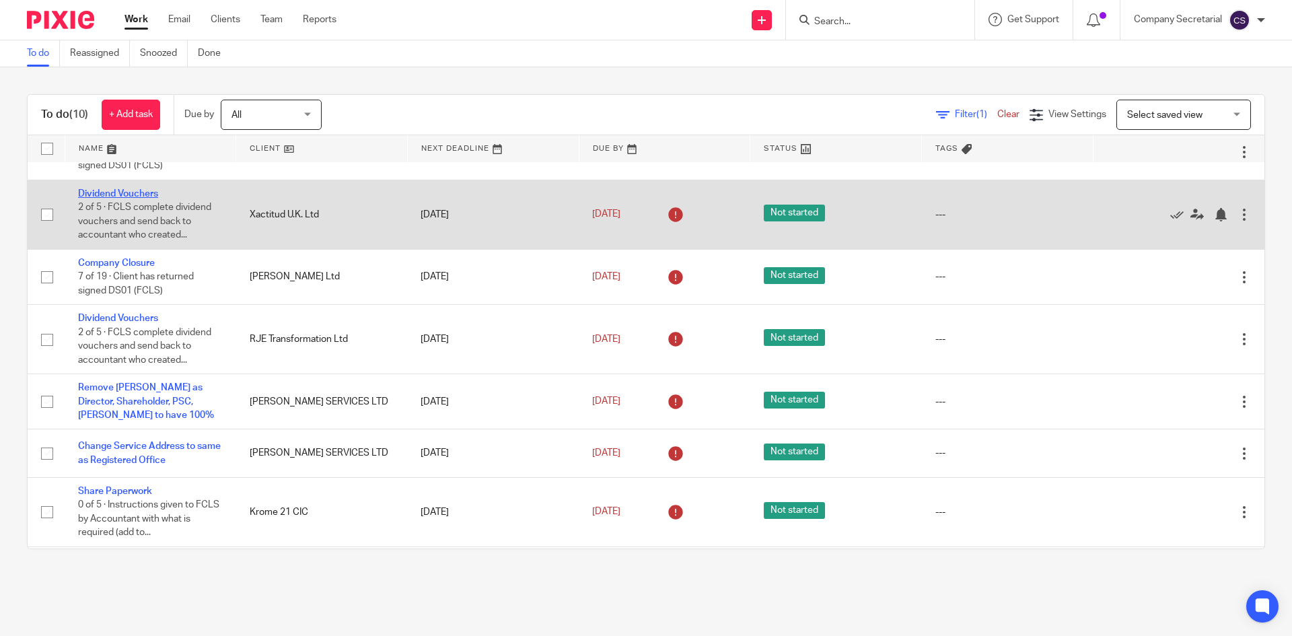
click at [132, 191] on link "Dividend Vouchers" at bounding box center [118, 193] width 80 height 9
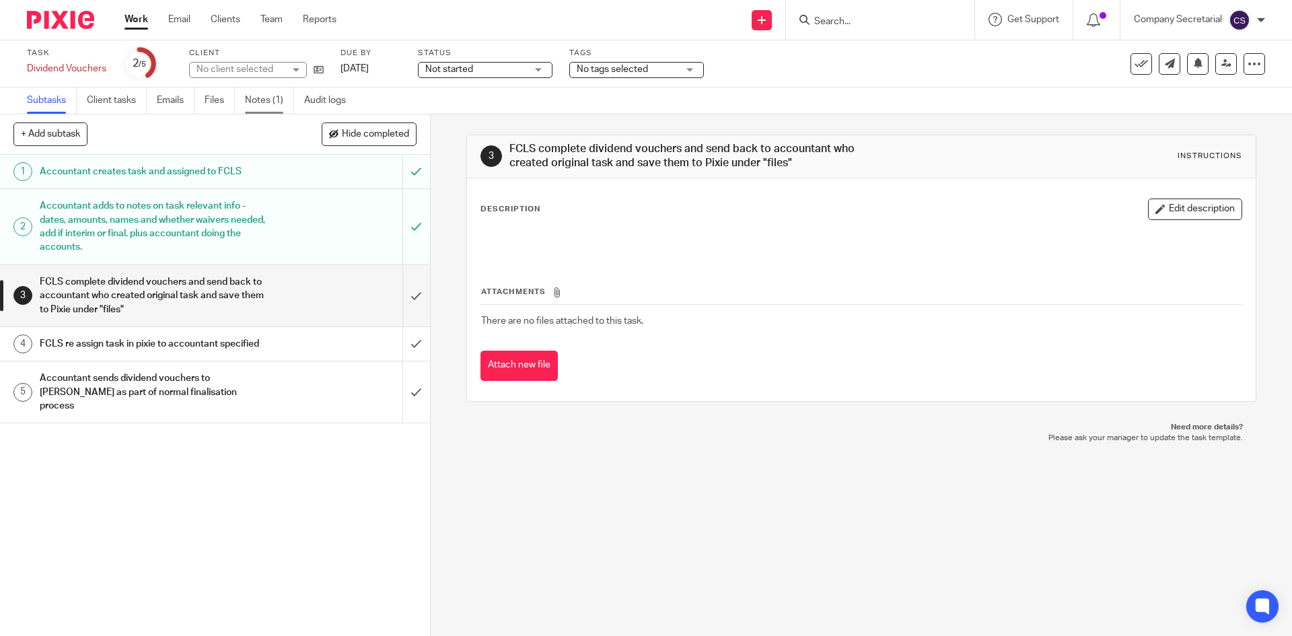
click at [257, 96] on link "Notes (1)" at bounding box center [269, 100] width 49 height 26
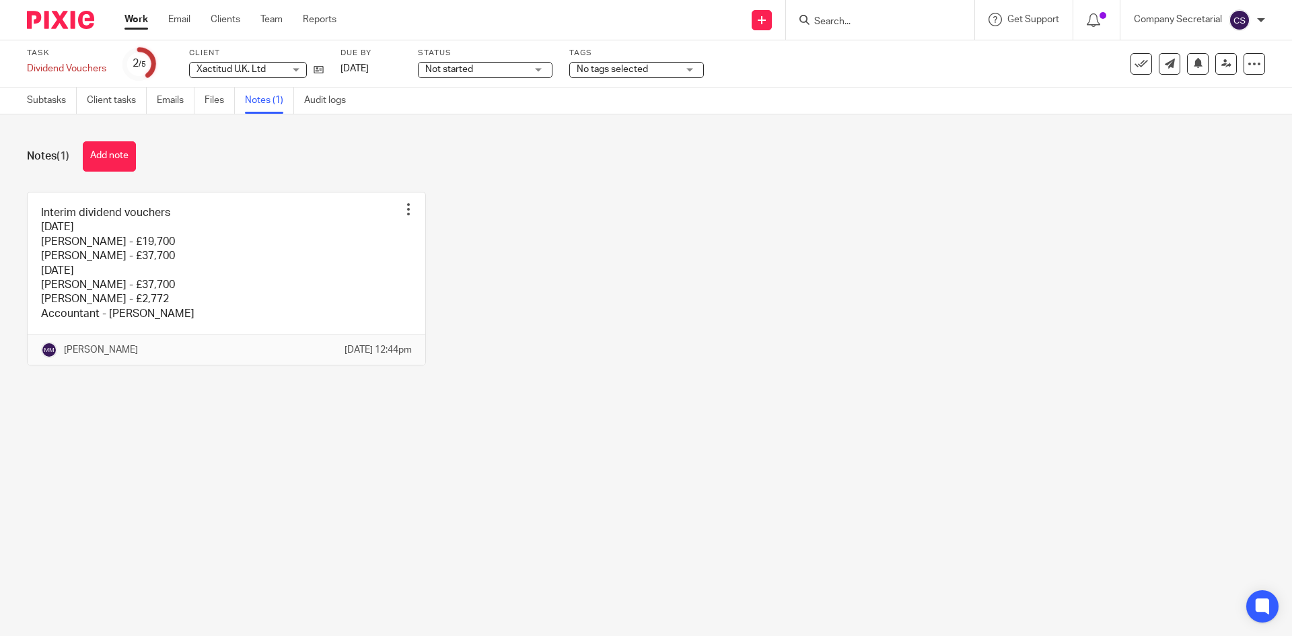
click at [71, 12] on img at bounding box center [60, 20] width 67 height 18
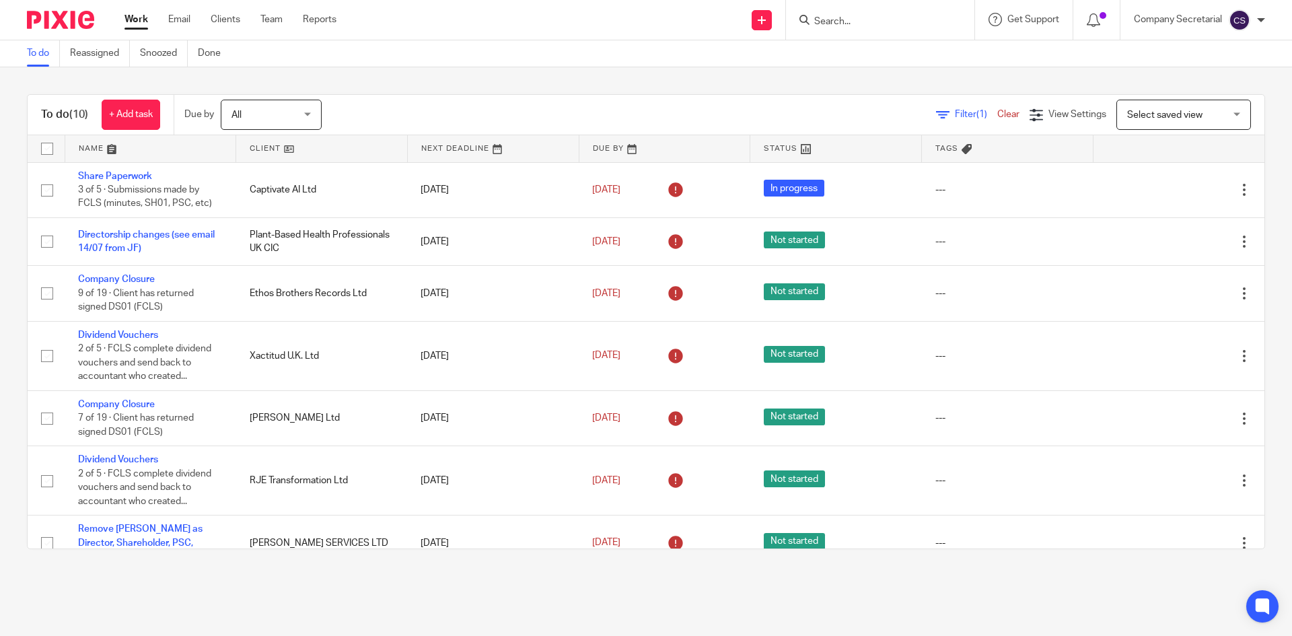
click at [844, 17] on input "Search" at bounding box center [873, 22] width 121 height 12
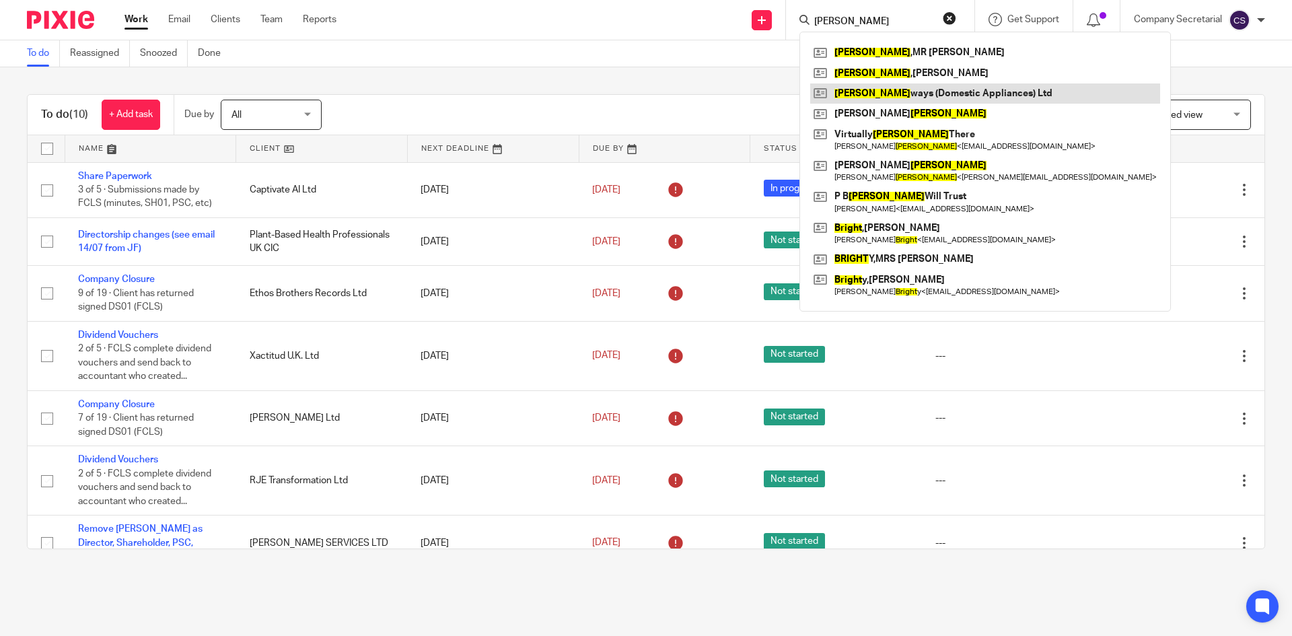
type input "wright"
click at [909, 92] on link at bounding box center [985, 93] width 350 height 20
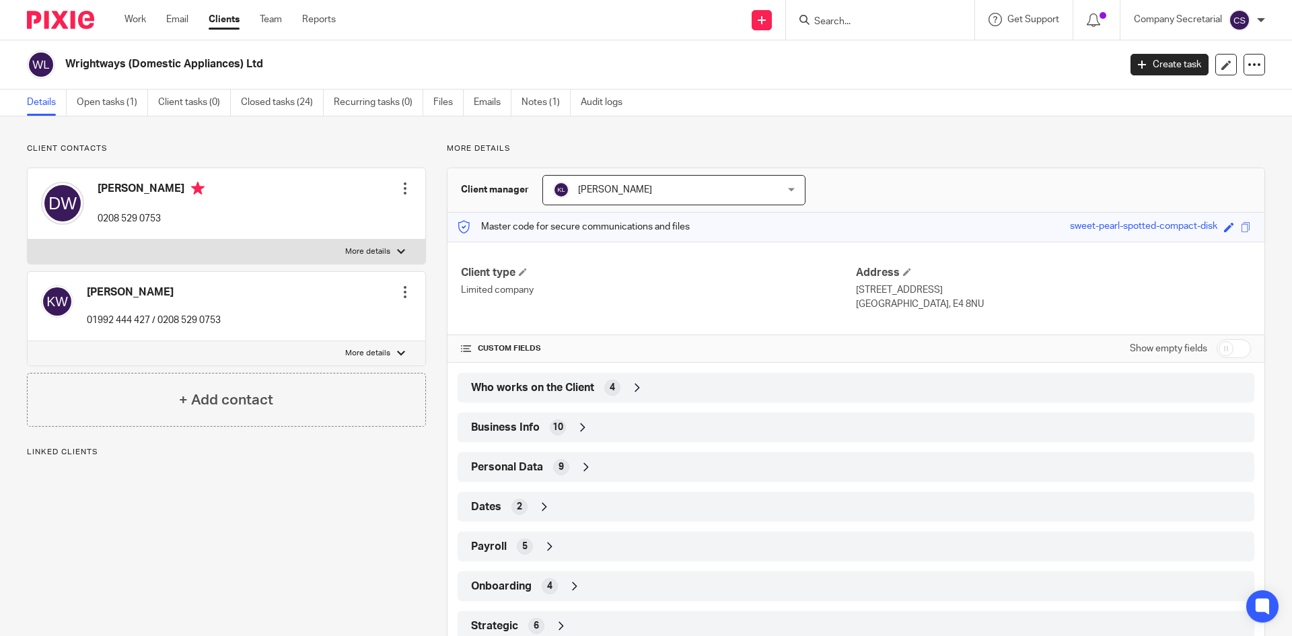
click at [379, 250] on p "More details" at bounding box center [367, 251] width 45 height 11
click at [28, 240] on input "More details" at bounding box center [27, 239] width 1 height 1
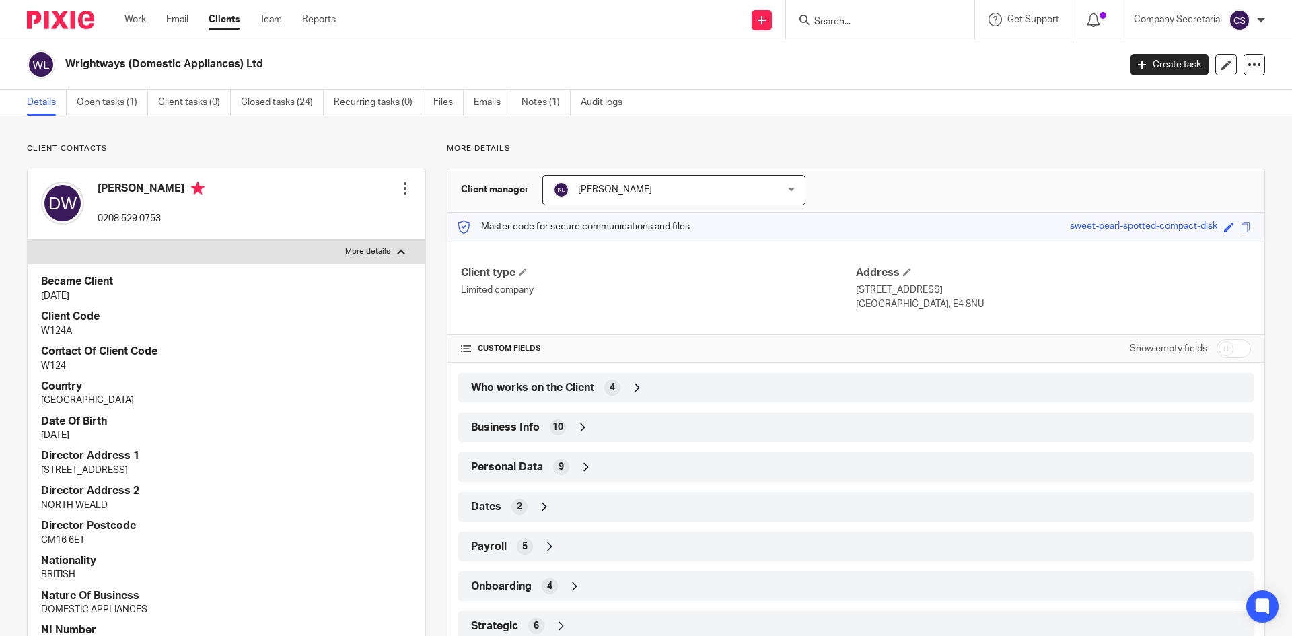
click at [378, 251] on p "More details" at bounding box center [367, 251] width 45 height 11
click at [28, 240] on input "More details" at bounding box center [27, 239] width 1 height 1
checkbox input "false"
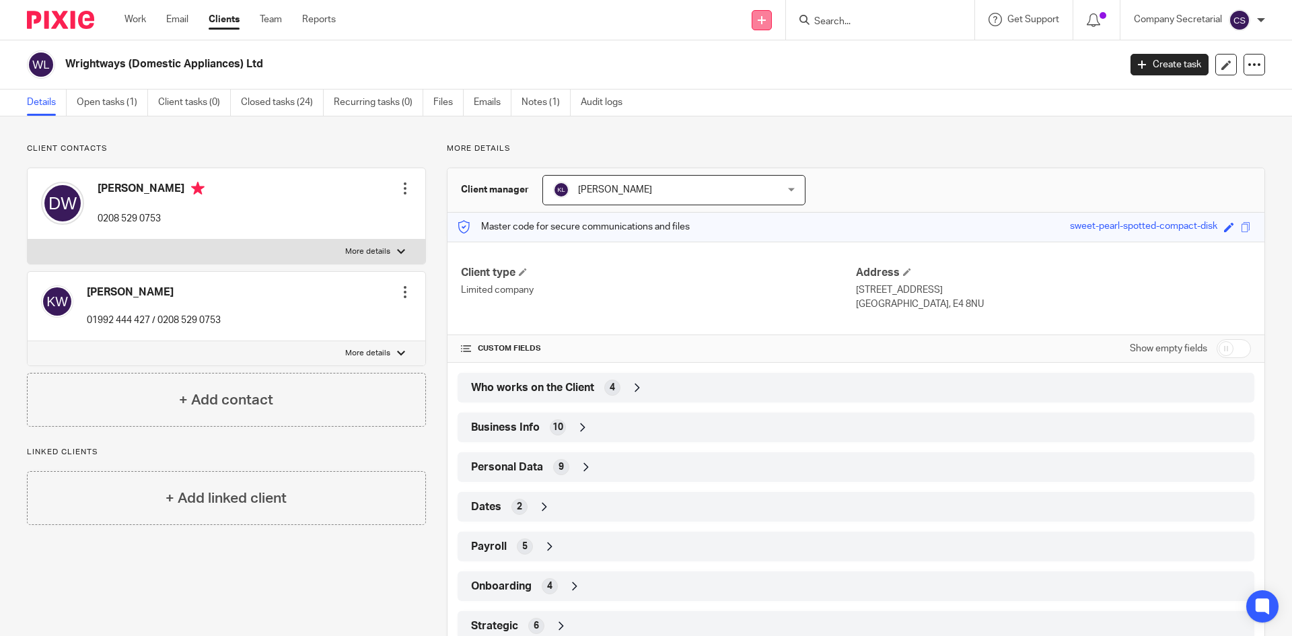
click at [762, 17] on icon at bounding box center [762, 20] width 8 height 8
click at [736, 63] on link "Send new email" at bounding box center [760, 63] width 83 height 20
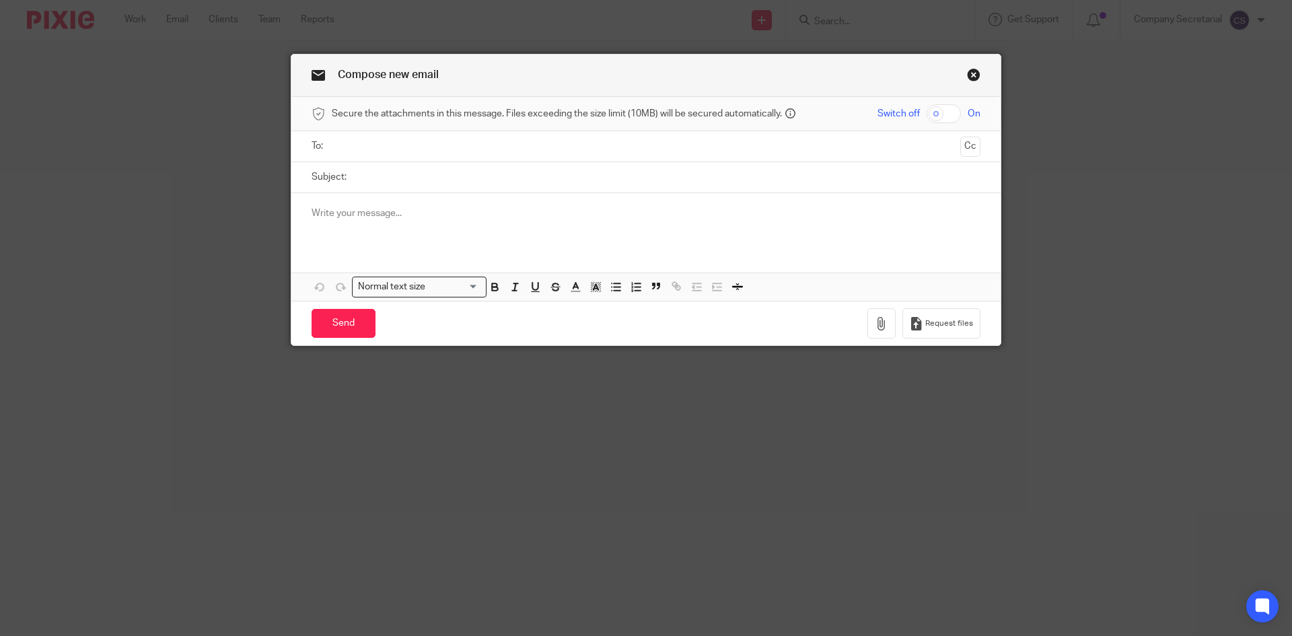
click at [516, 145] on input "text" at bounding box center [645, 146] width 618 height 15
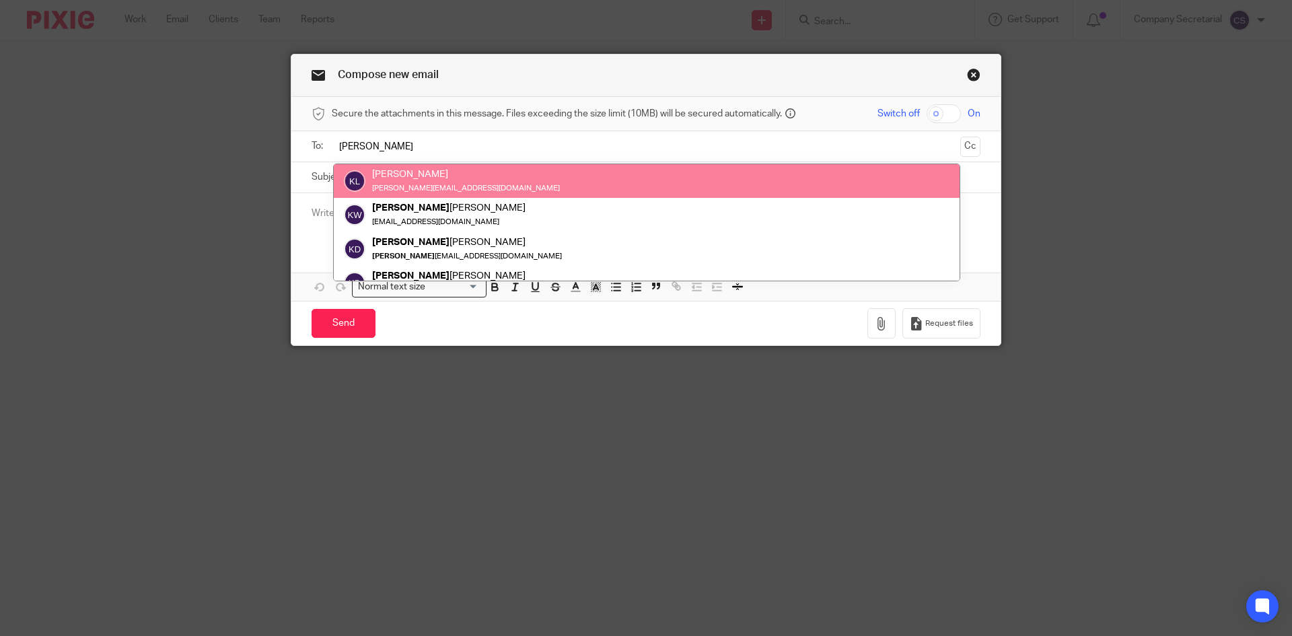
type input "keith"
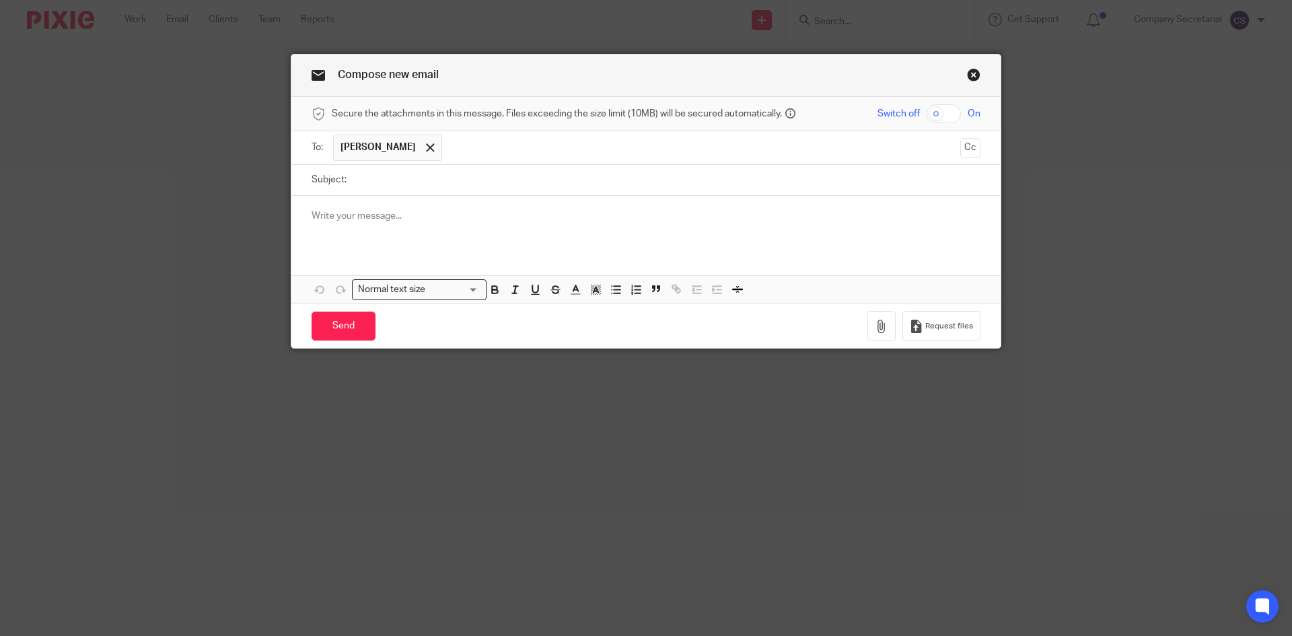
click at [469, 189] on input "Subject:" at bounding box center [666, 180] width 627 height 30
paste input "WRIGHTWAYS (DOMESTIC APPLIANCES) LIMITED"
type input "WRIGHTWAYS (DOMESTIC APPLIANCES) LIMITED"
click at [434, 225] on div at bounding box center [645, 222] width 709 height 52
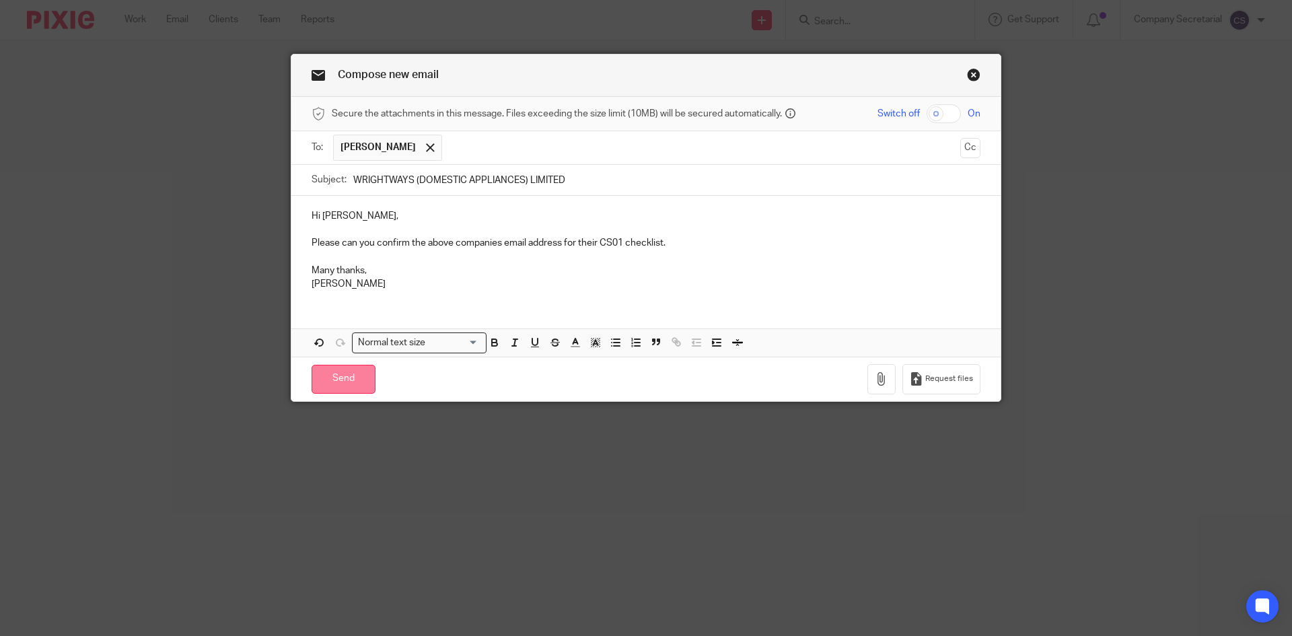
click at [349, 380] on input "Send" at bounding box center [344, 379] width 64 height 29
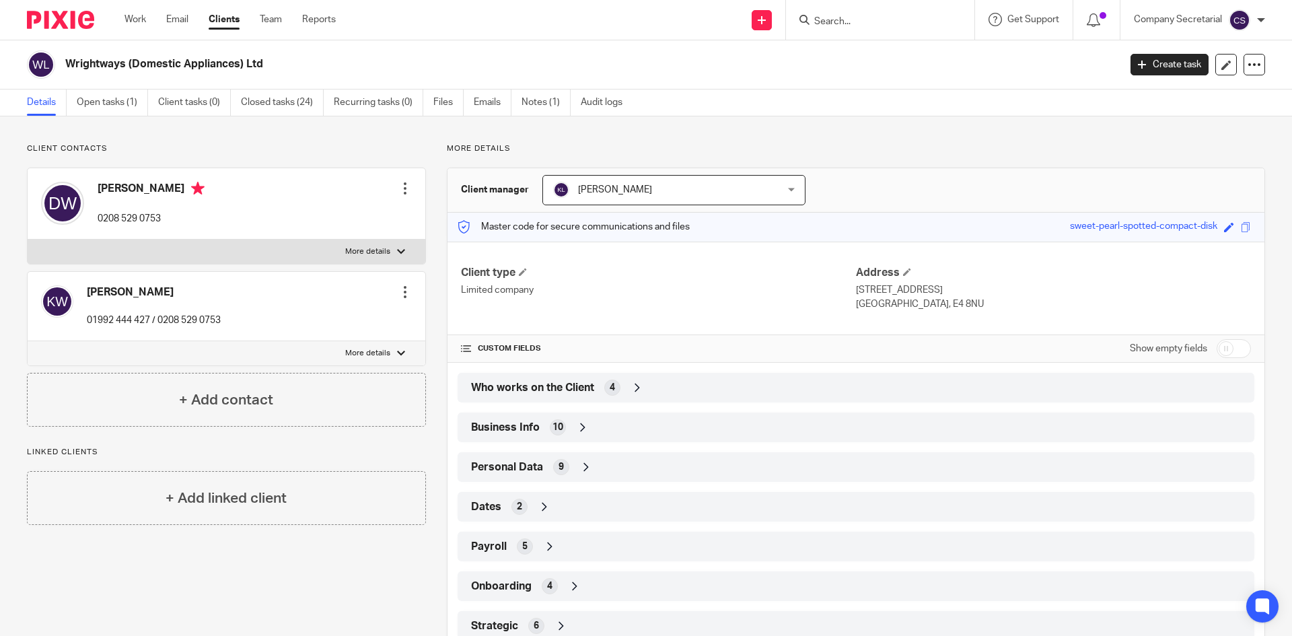
click at [846, 20] on input "Search" at bounding box center [873, 22] width 121 height 12
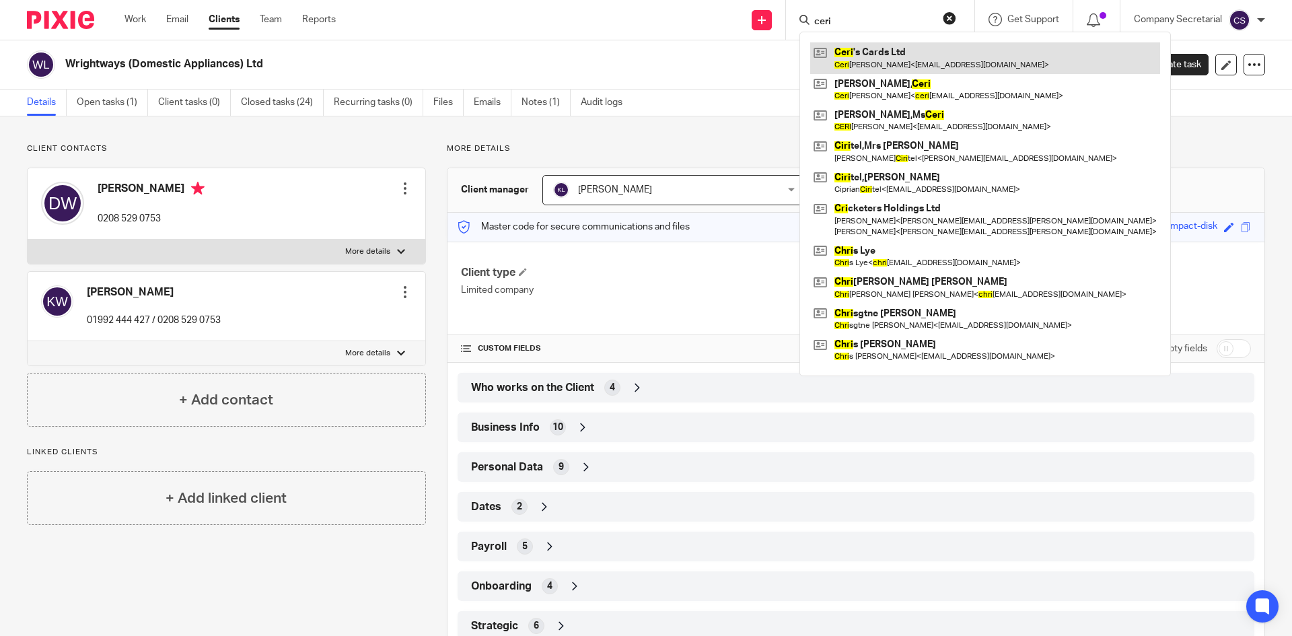
type input "ceri"
click at [876, 53] on link at bounding box center [985, 57] width 350 height 31
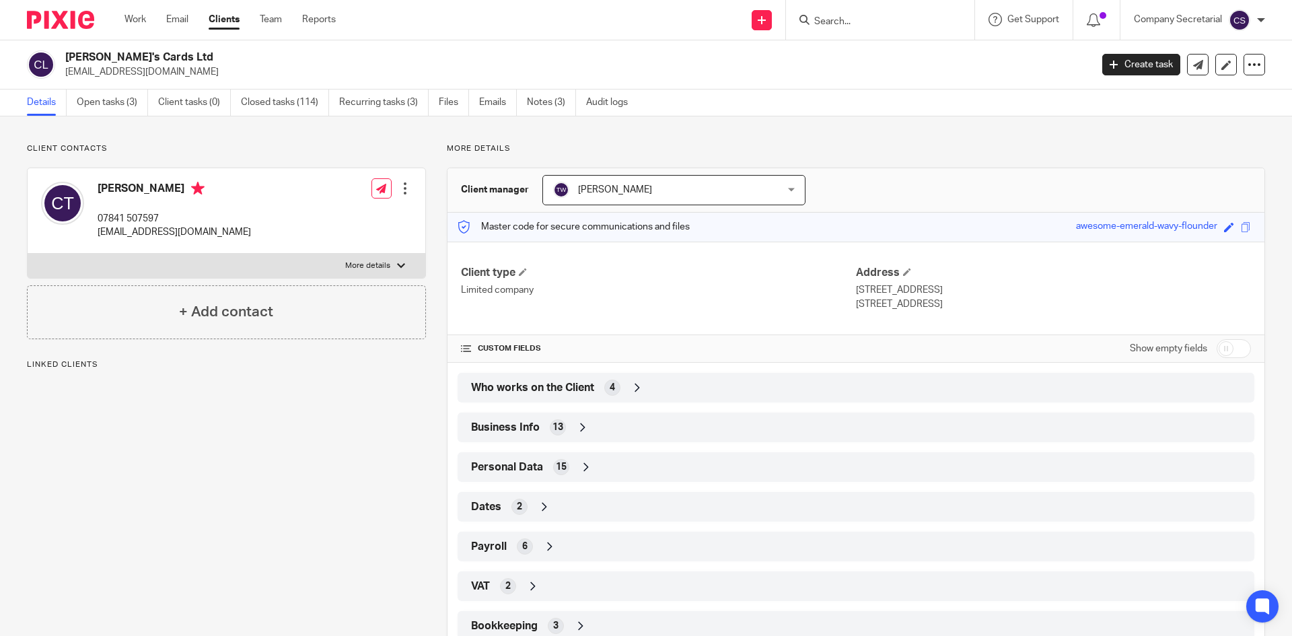
click at [115, 55] on h2 "[PERSON_NAME]'s Cards Ltd" at bounding box center [471, 57] width 813 height 14
copy div "[PERSON_NAME]'s Cards Ltd"
click at [1193, 68] on icon at bounding box center [1198, 65] width 10 height 10
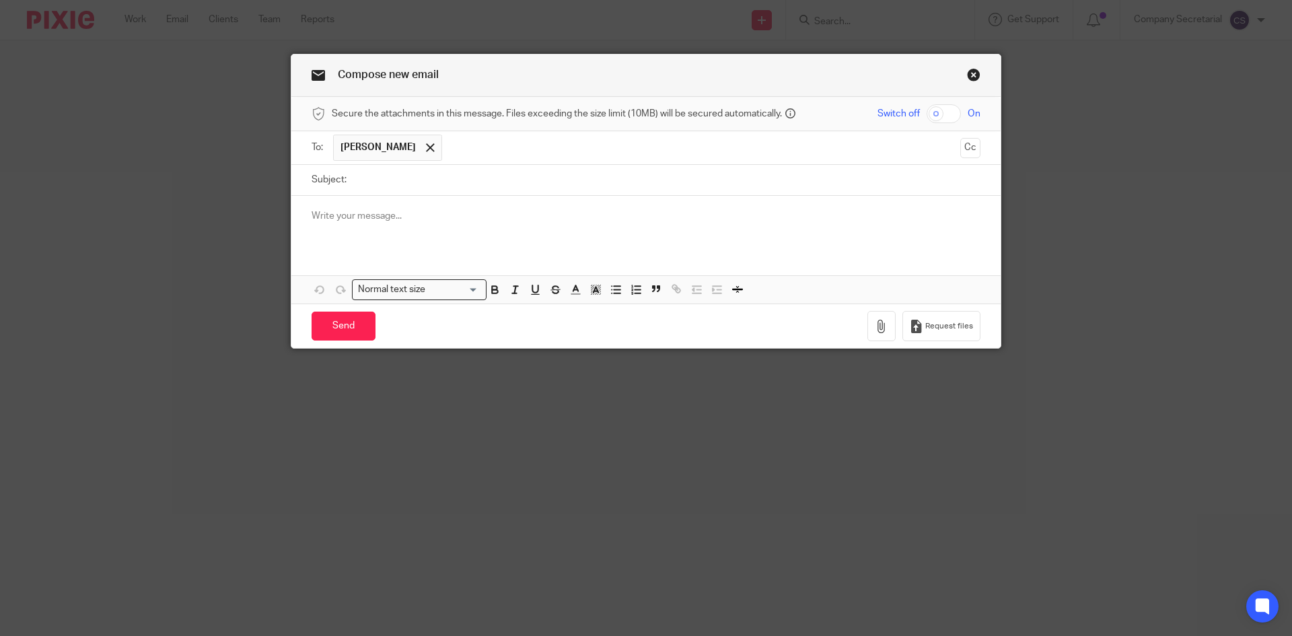
click at [453, 181] on input "Subject:" at bounding box center [666, 180] width 627 height 30
paste input "[PERSON_NAME]'s Cards Ltd"
type input "[PERSON_NAME]'s Cards Ltd"
click at [412, 212] on p at bounding box center [646, 215] width 669 height 13
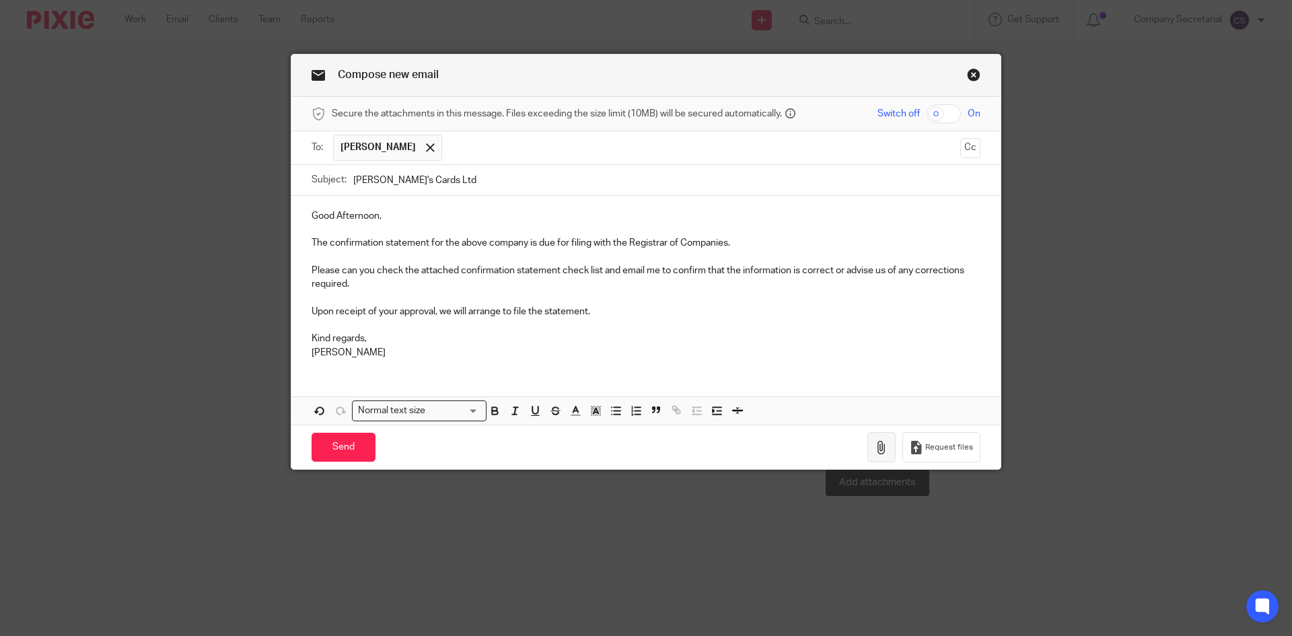
click at [869, 445] on button "button" at bounding box center [881, 447] width 28 height 30
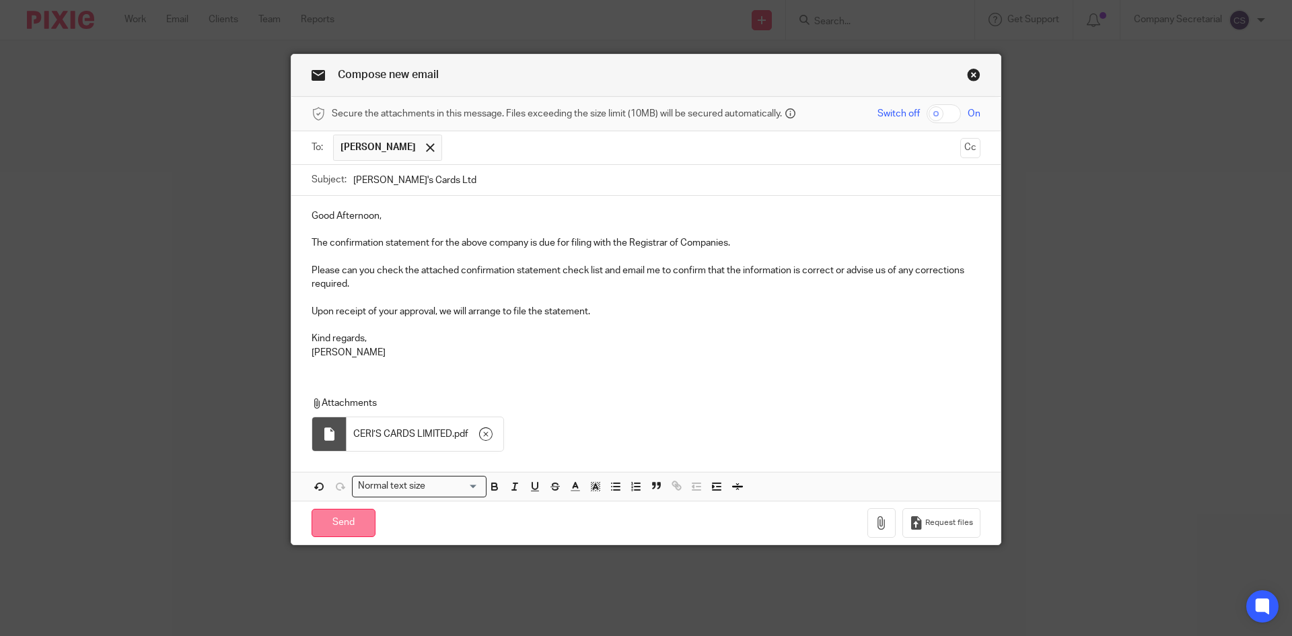
click at [359, 522] on input "Send" at bounding box center [344, 523] width 64 height 29
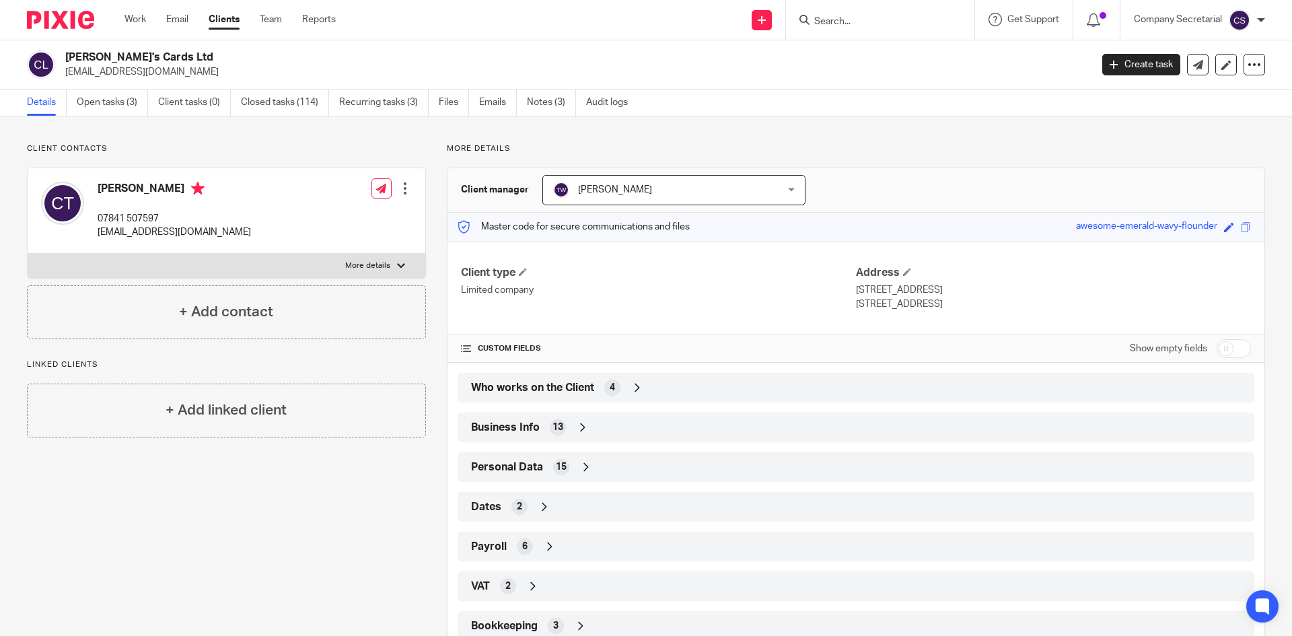
click at [79, 24] on img at bounding box center [60, 20] width 67 height 18
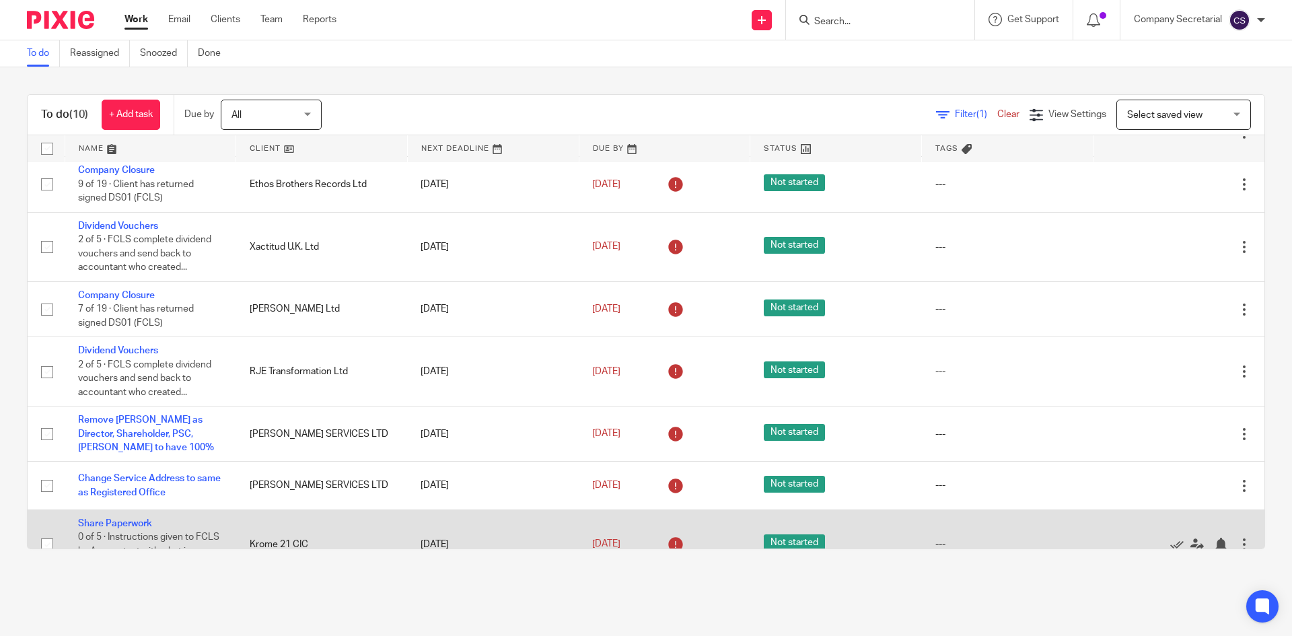
scroll to position [209, 0]
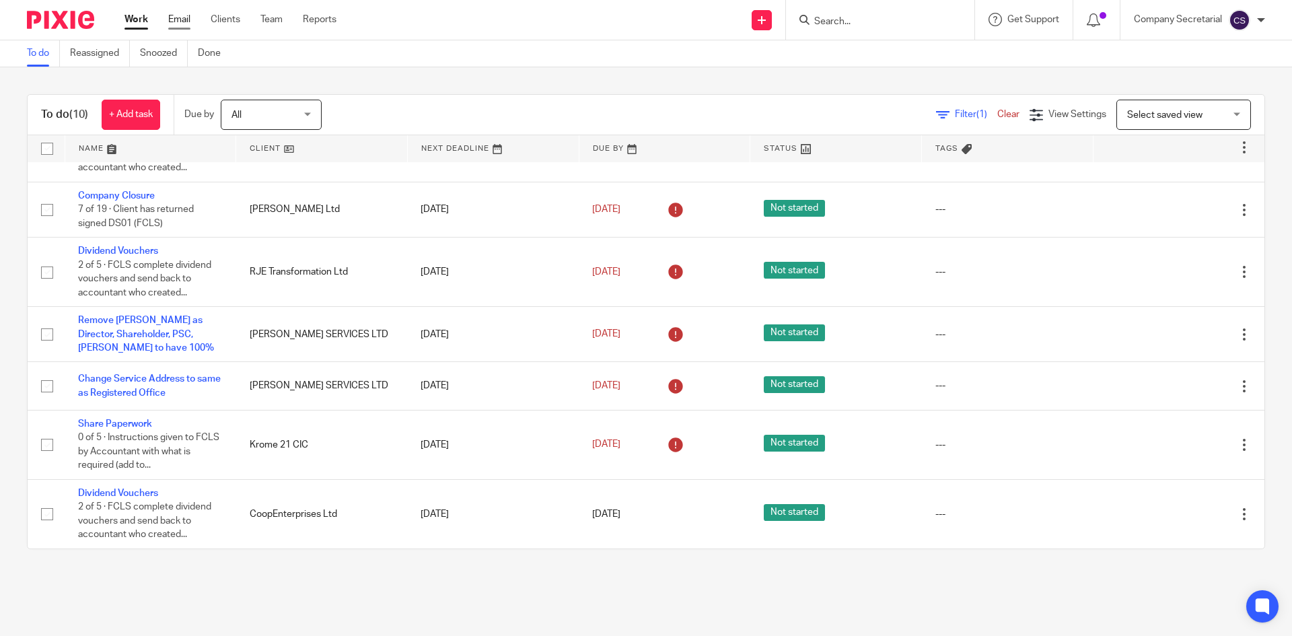
click at [183, 17] on link "Email" at bounding box center [179, 19] width 22 height 13
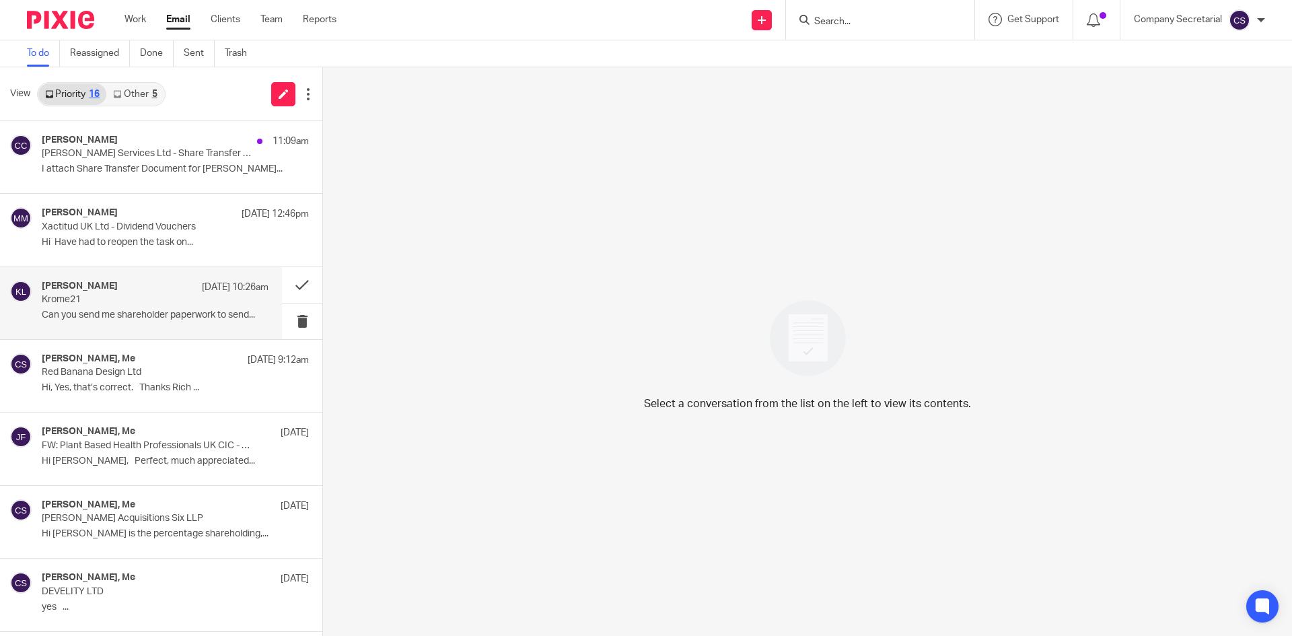
click at [184, 307] on div "Keith Lesser 11 Aug 10:26am Krome21 Can you send me shareholder paperwork to se…" at bounding box center [155, 303] width 227 height 45
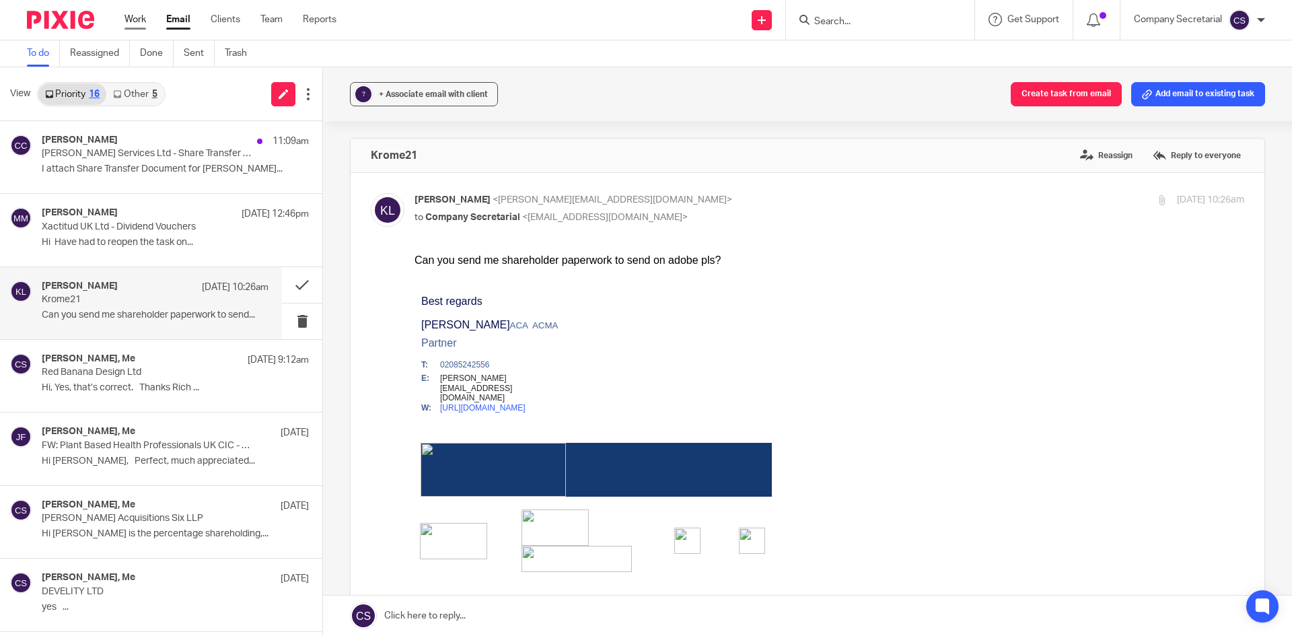
click at [133, 16] on link "Work" at bounding box center [135, 19] width 22 height 13
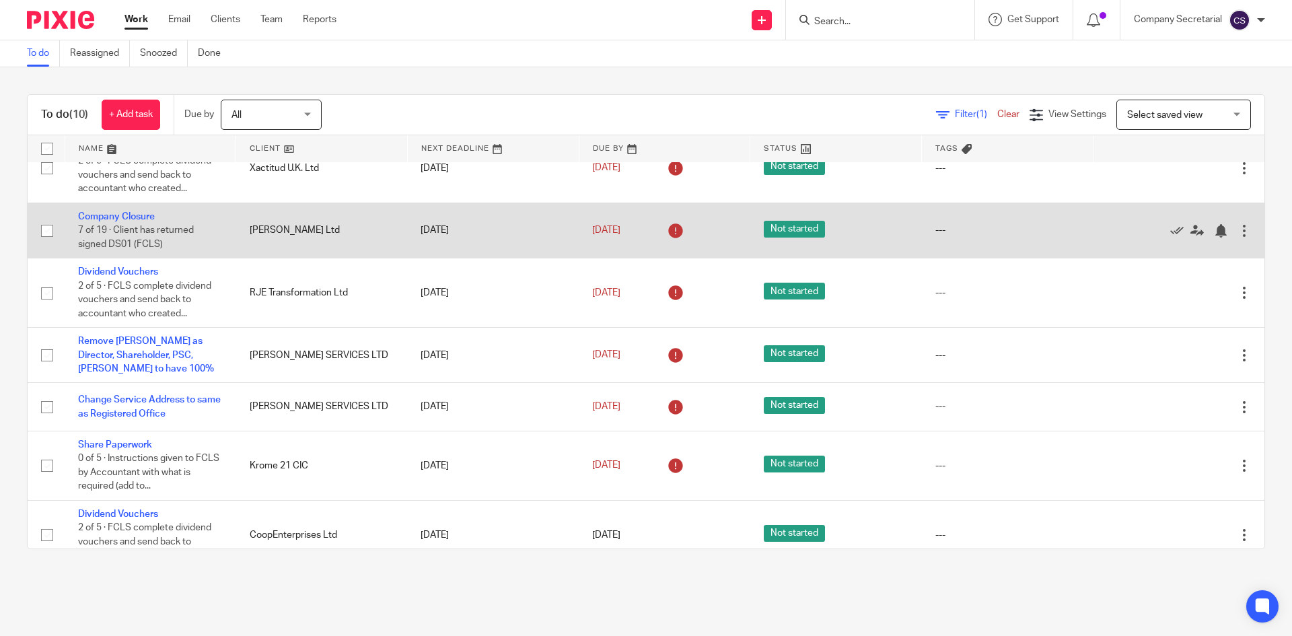
scroll to position [209, 0]
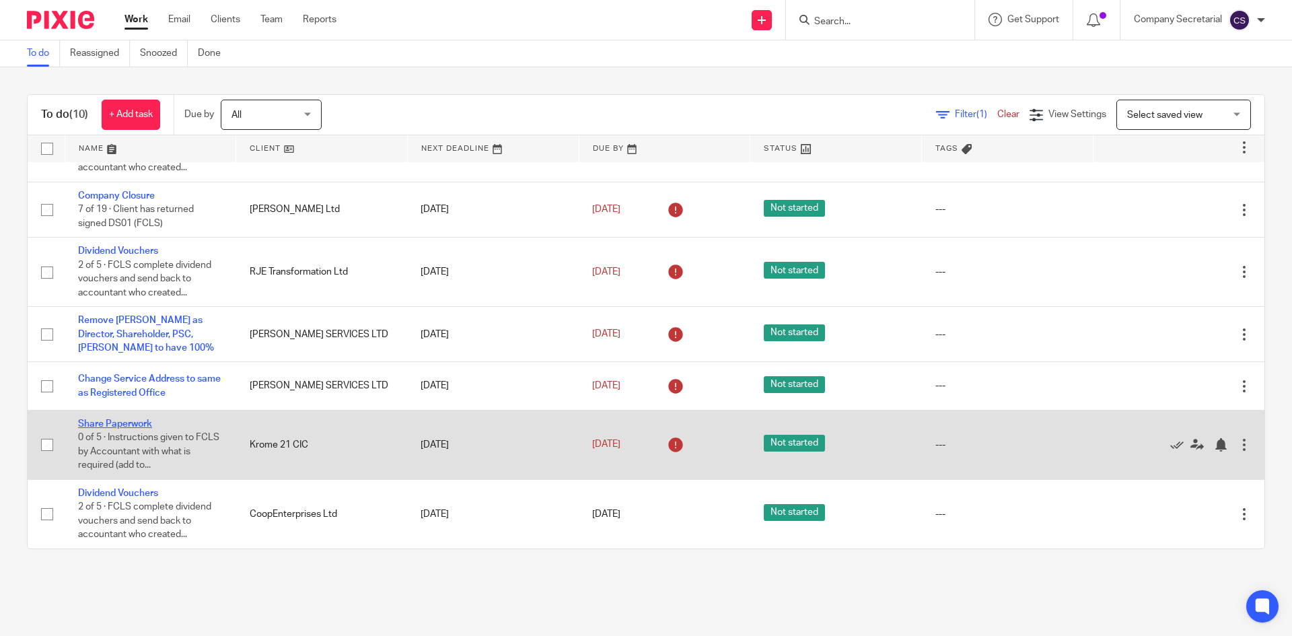
click at [130, 423] on link "Share Paperwork" at bounding box center [115, 423] width 74 height 9
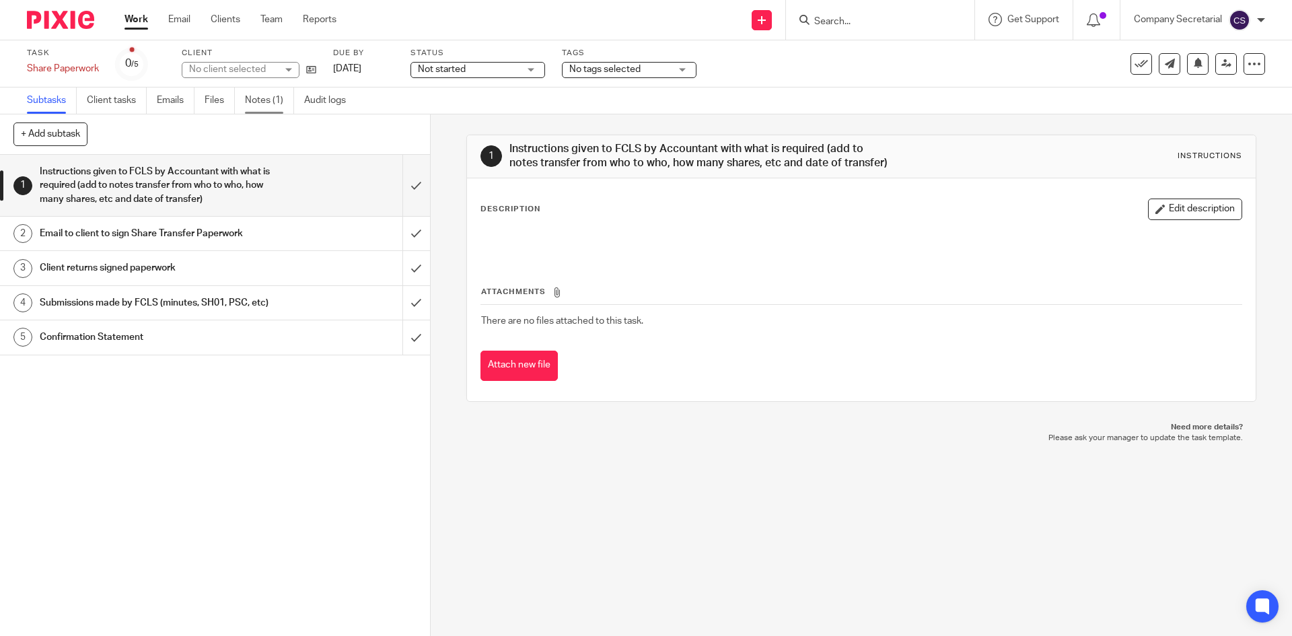
click at [265, 94] on link "Notes (1)" at bounding box center [269, 100] width 49 height 26
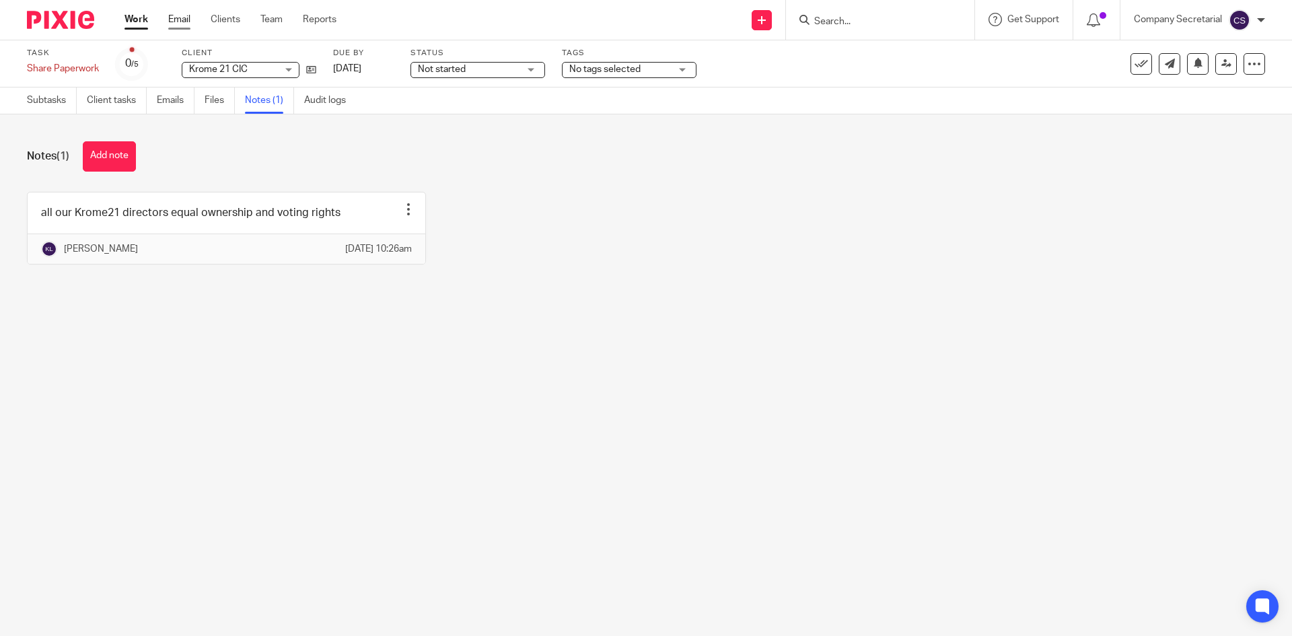
click at [179, 19] on link "Email" at bounding box center [179, 19] width 22 height 13
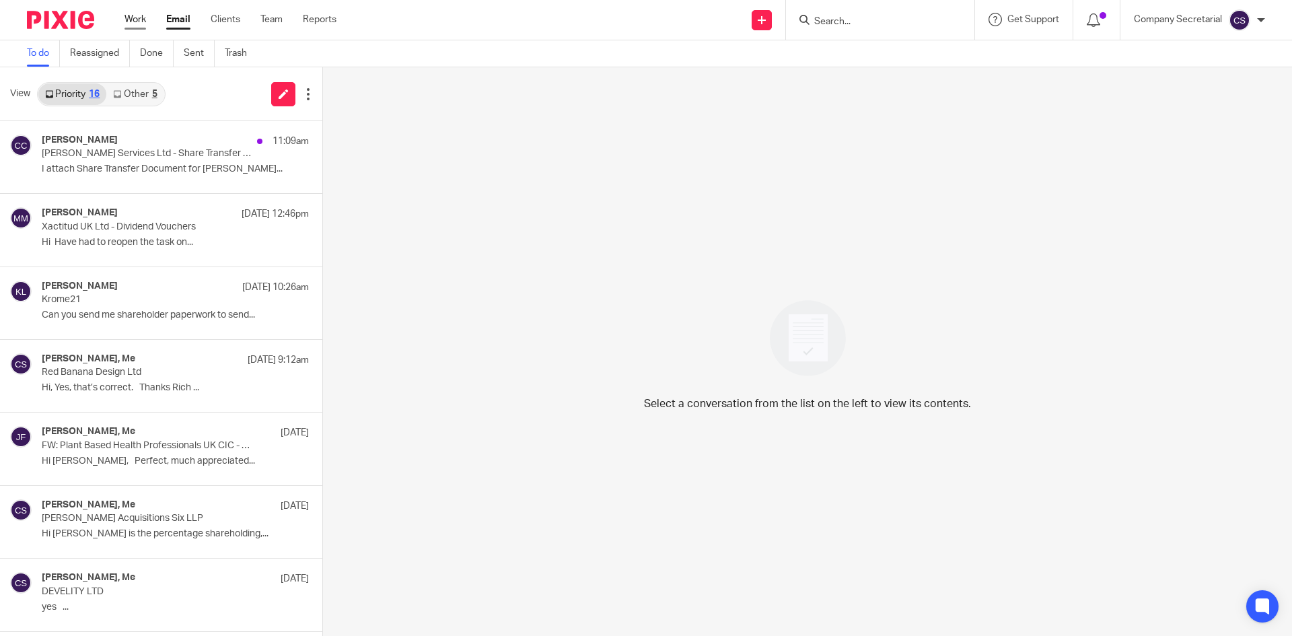
click at [142, 18] on link "Work" at bounding box center [135, 19] width 22 height 13
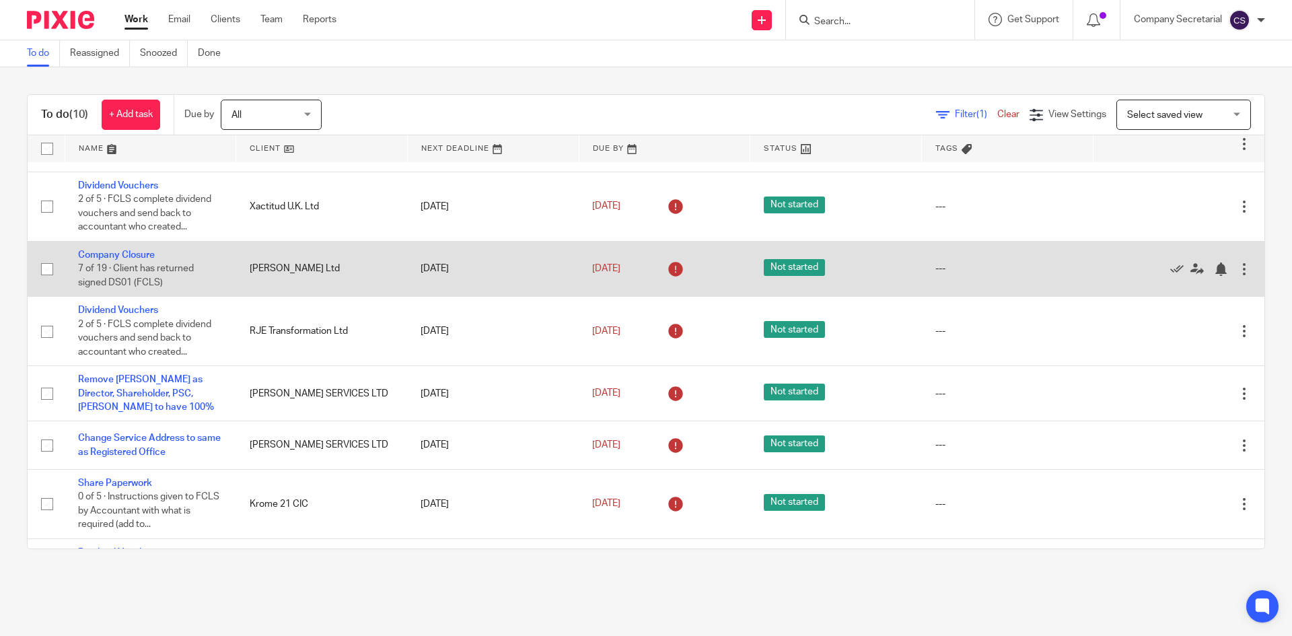
scroll to position [209, 0]
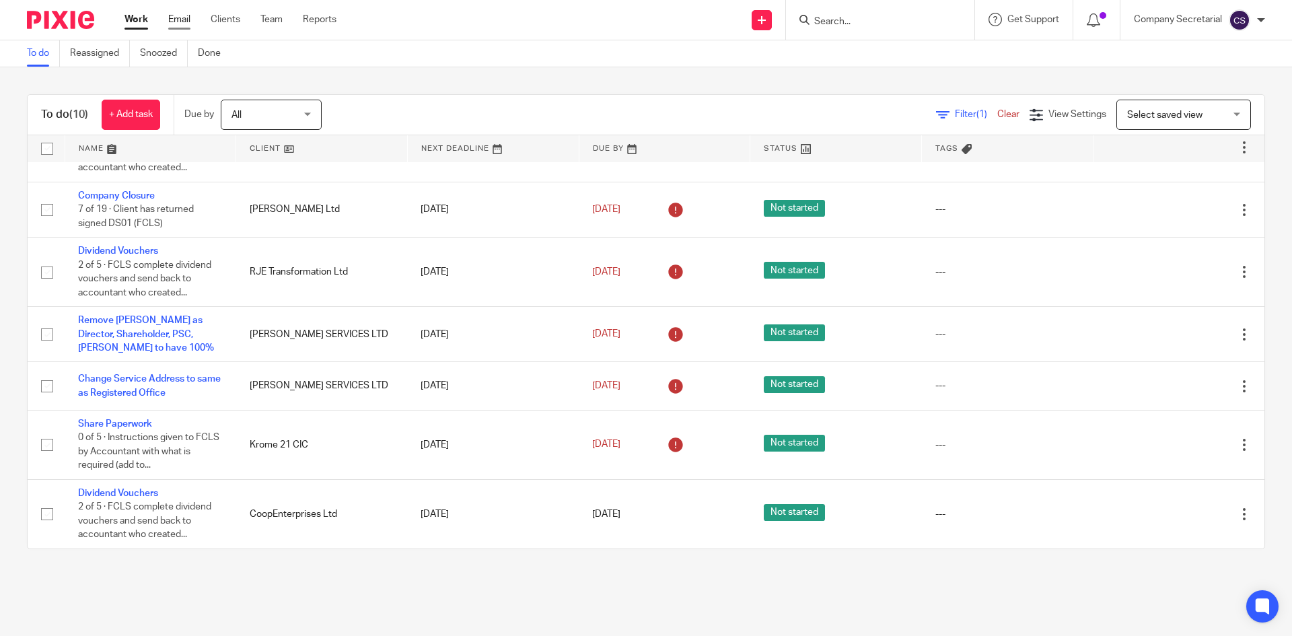
click at [182, 19] on link "Email" at bounding box center [179, 19] width 22 height 13
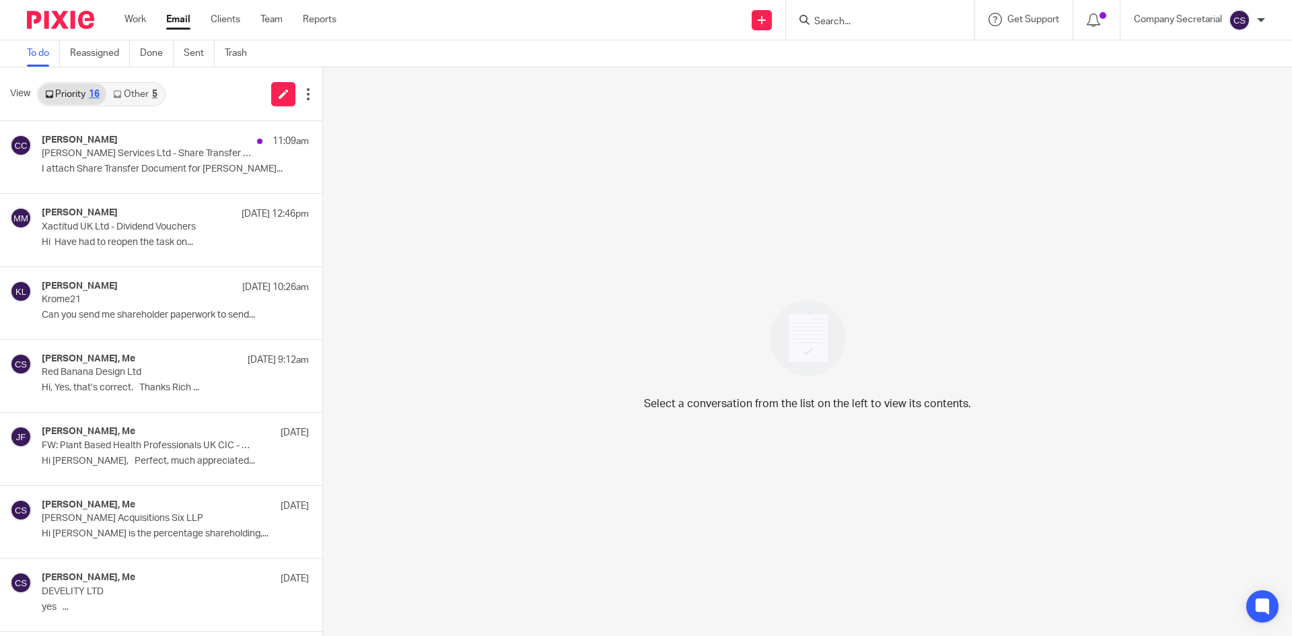
click at [81, 22] on img at bounding box center [60, 20] width 67 height 18
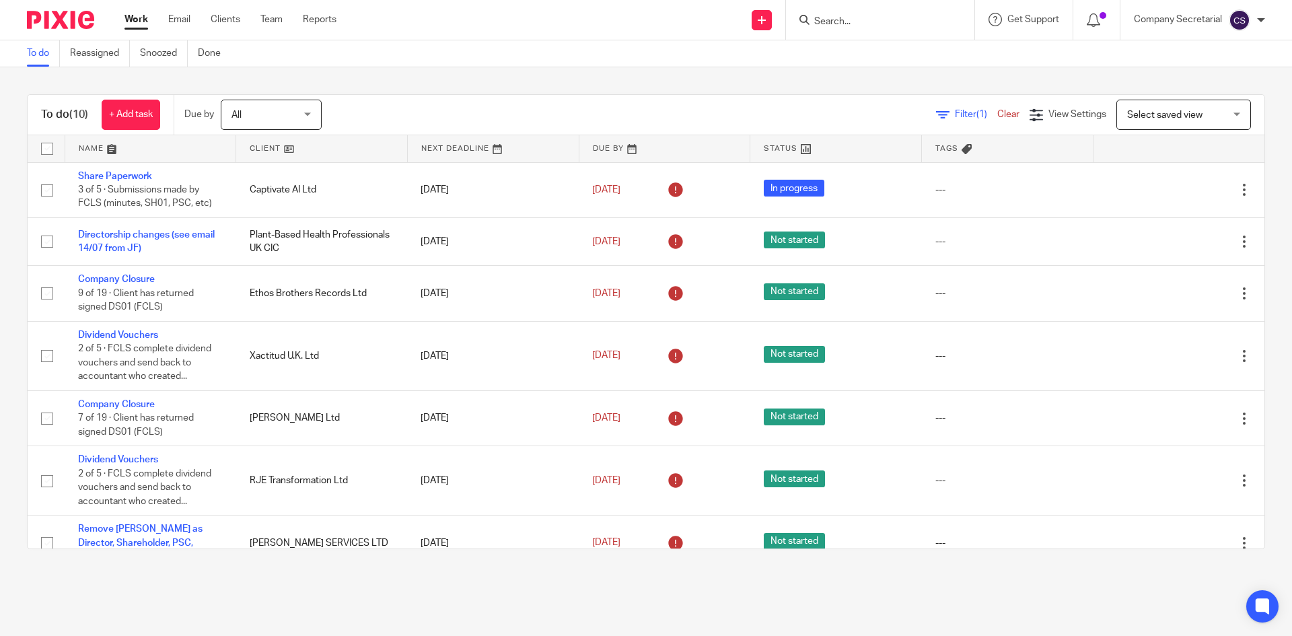
scroll to position [209, 0]
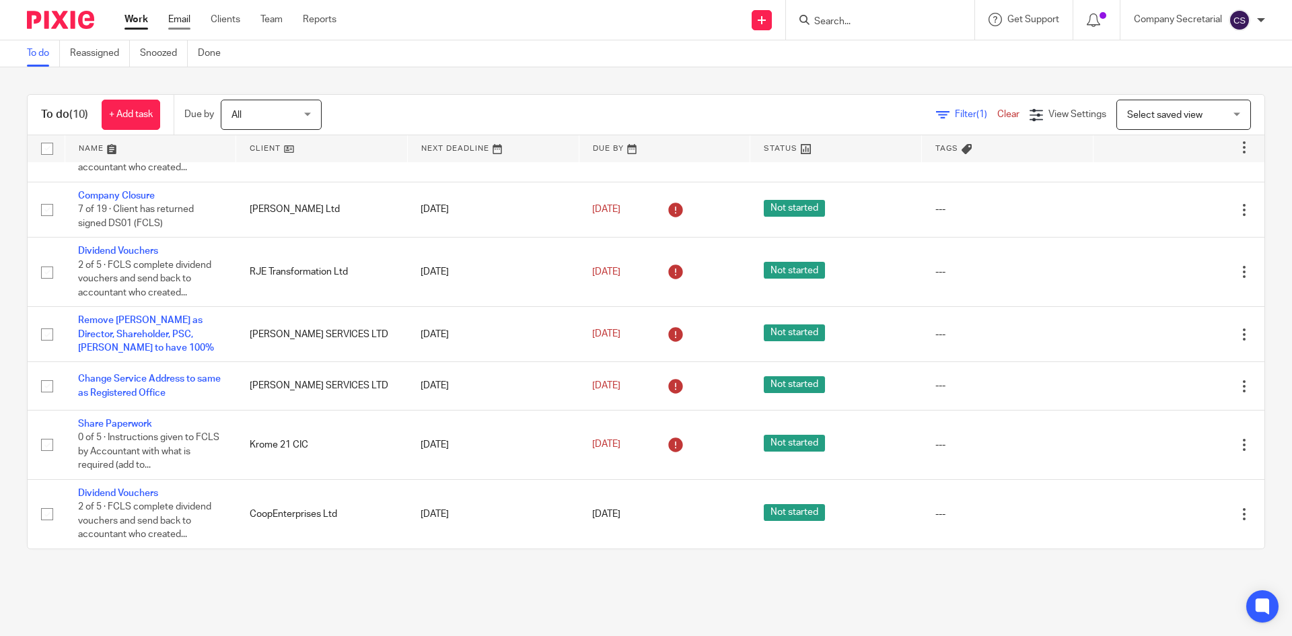
click at [178, 24] on link "Email" at bounding box center [179, 19] width 22 height 13
